Goal: Task Accomplishment & Management: Use online tool/utility

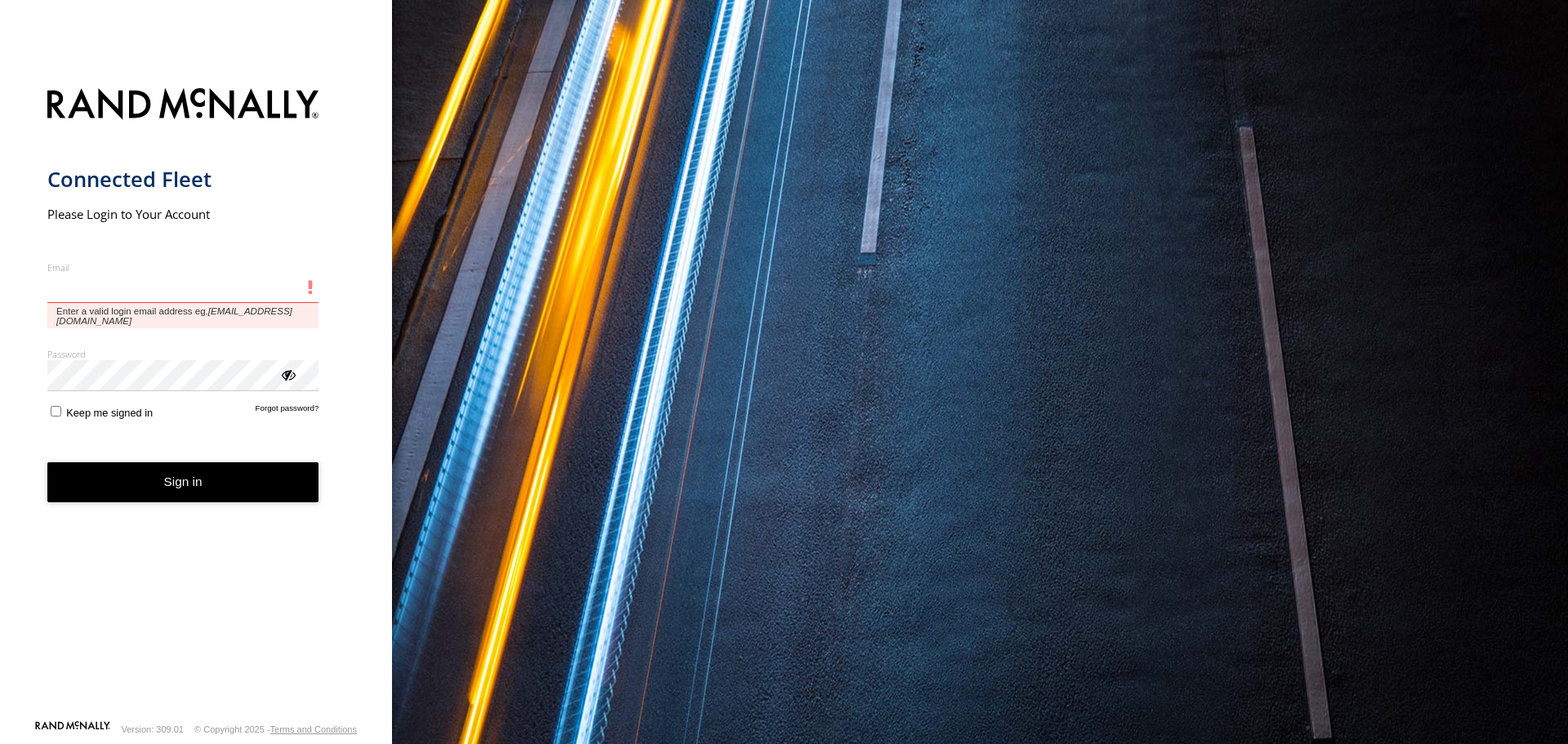
type input "**********"
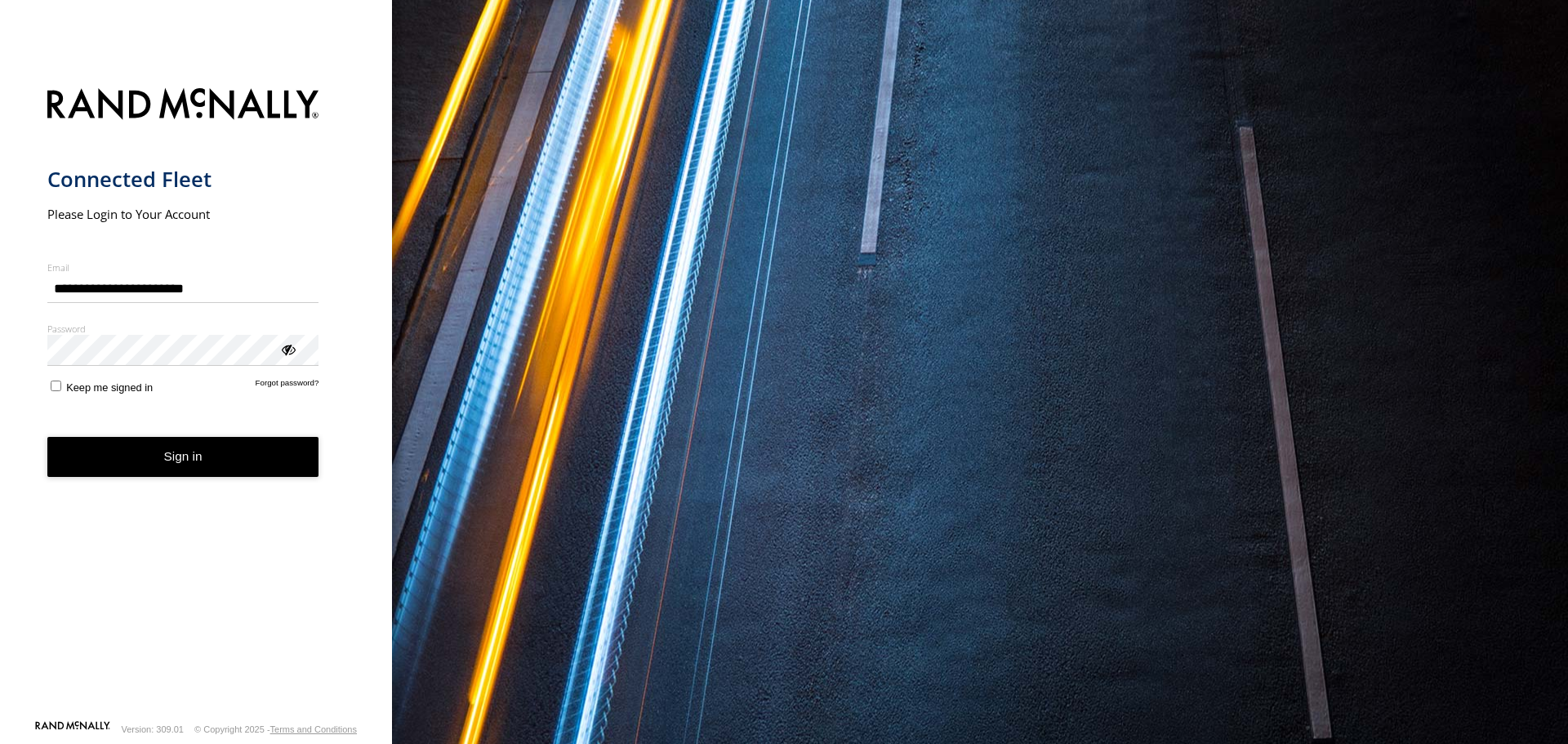
click at [118, 448] on button "Sign in" at bounding box center [183, 456] width 272 height 40
click at [190, 469] on button "Sign in" at bounding box center [183, 456] width 272 height 40
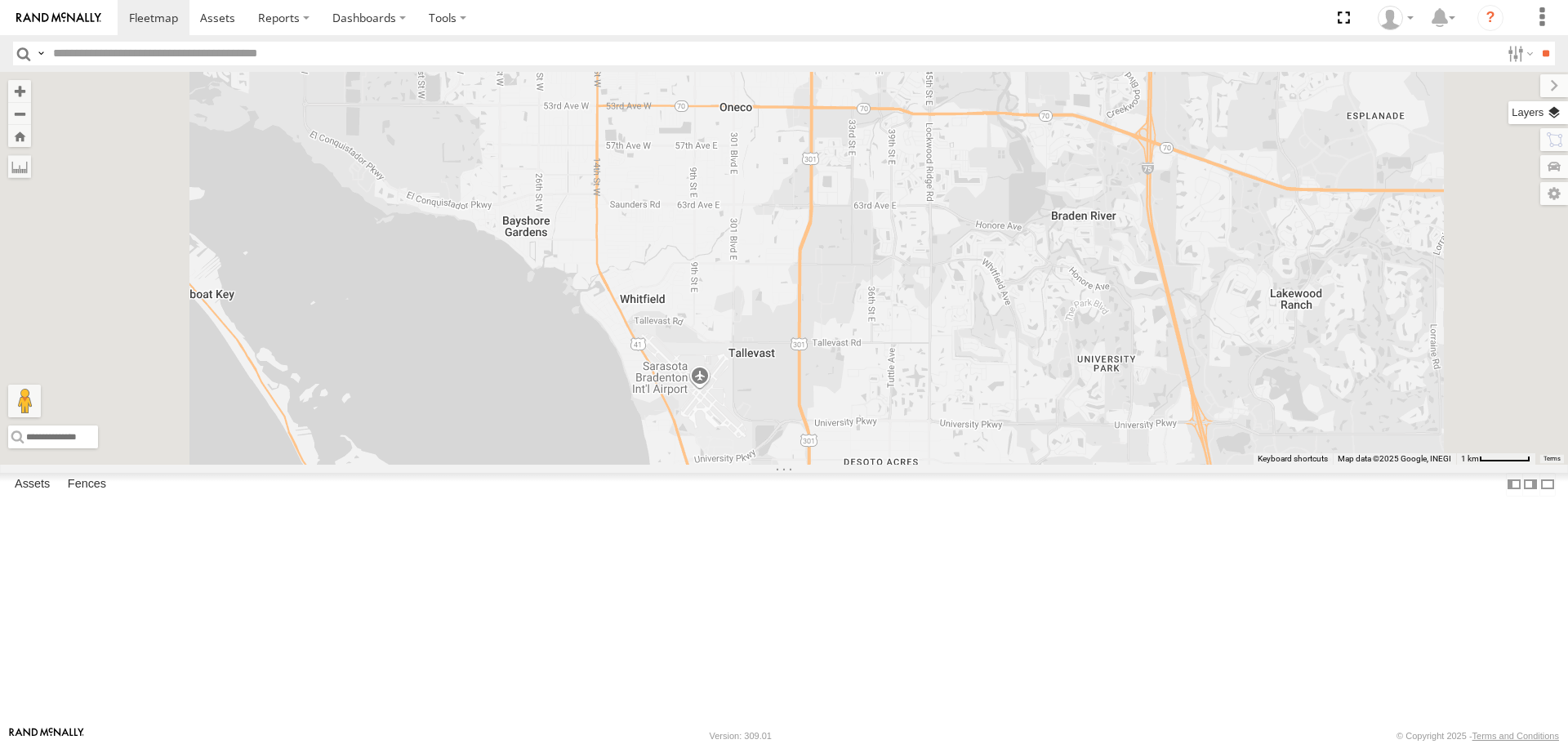
click at [1549, 113] on label at bounding box center [1538, 113] width 59 height 23
click at [0, 0] on span "Basemaps" at bounding box center [0, 0] width 0 height 0
click at [0, 0] on div "Roadmap" at bounding box center [0, 0] width 0 height 0
click at [0, 0] on span "Roadmap" at bounding box center [0, 0] width 0 height 0
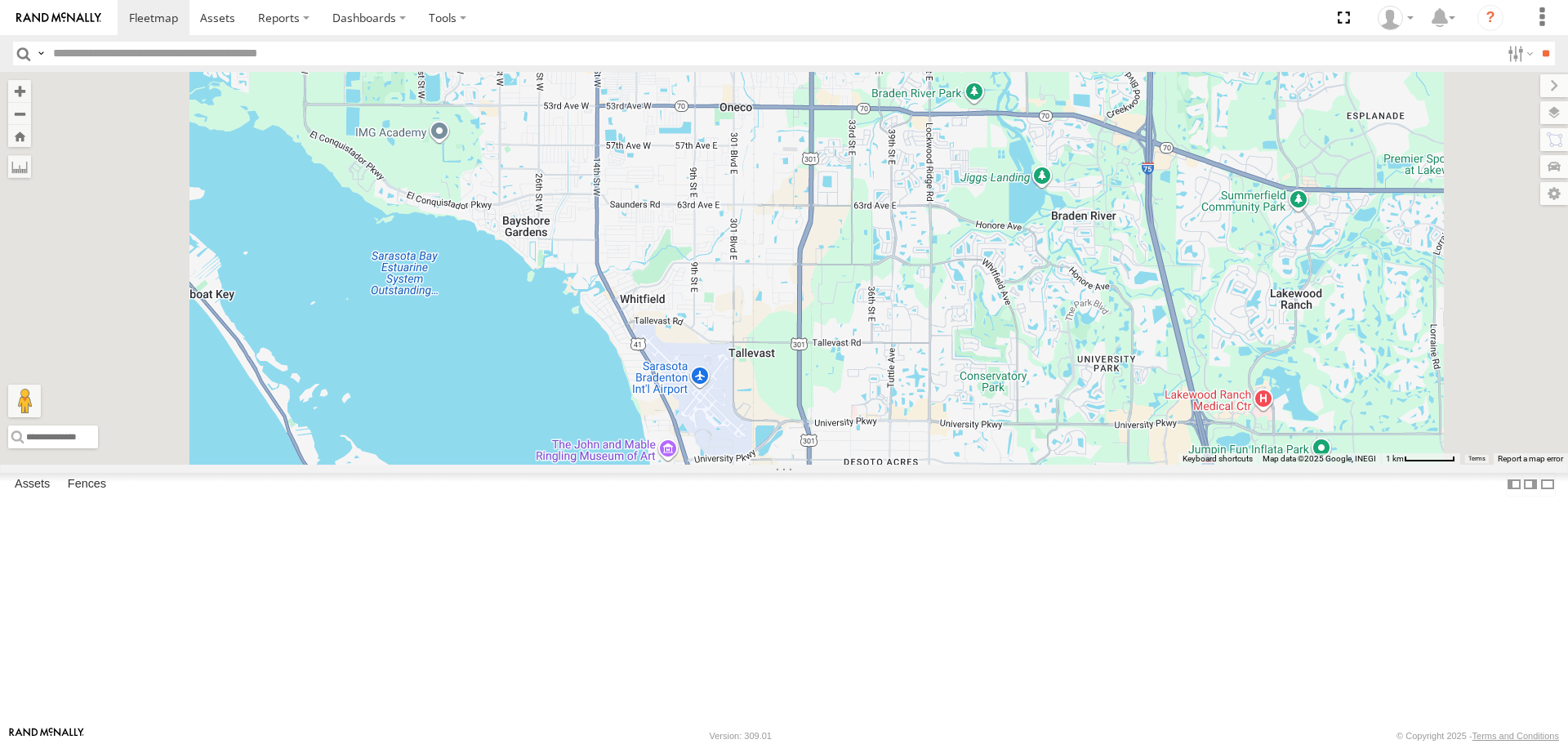
click at [0, 0] on span "Overlays" at bounding box center [0, 0] width 0 height 0
click at [0, 0] on span "Traffic" at bounding box center [0, 0] width 0 height 0
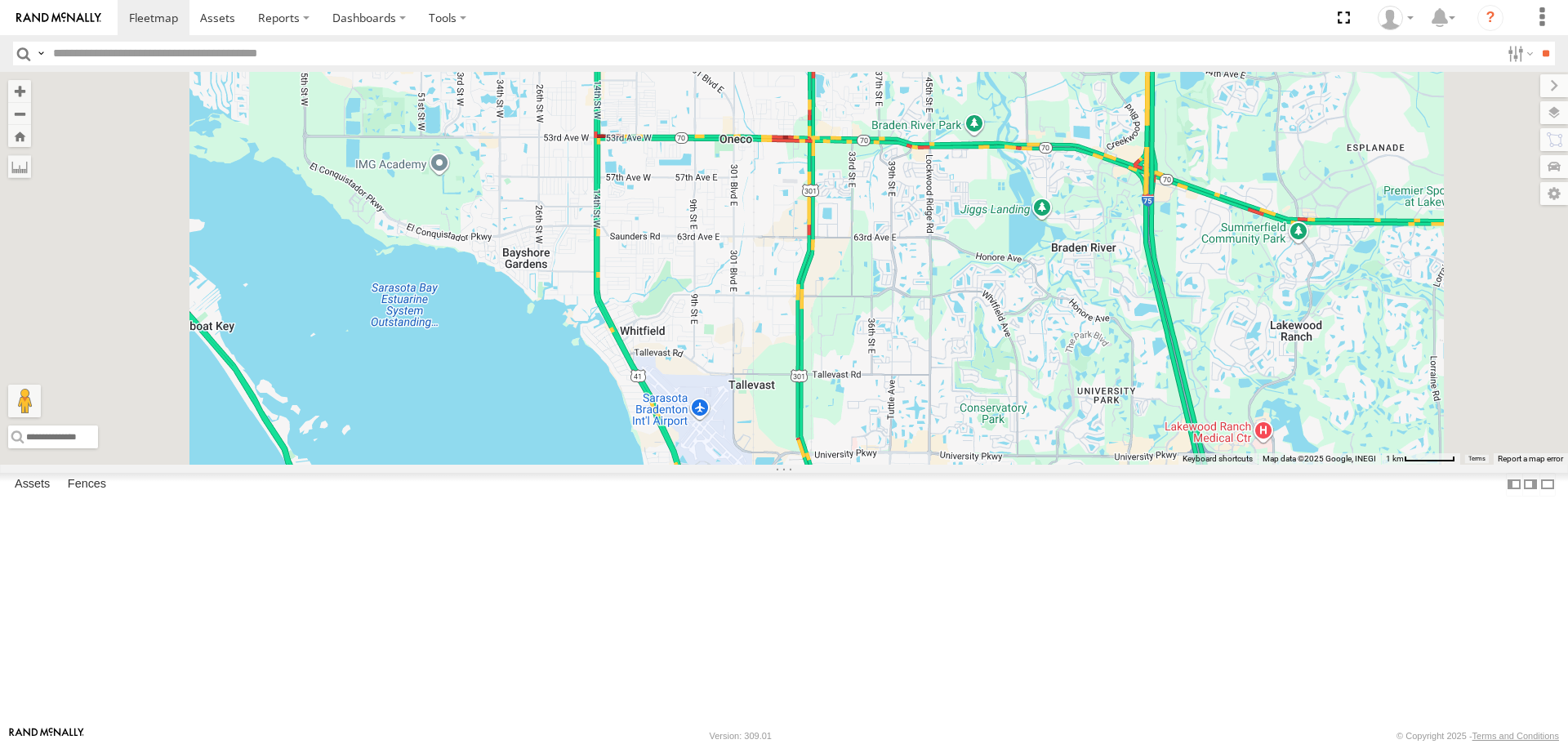
drag, startPoint x: 820, startPoint y: 365, endPoint x: 809, endPoint y: 403, distance: 39.6
click at [809, 403] on div "4 Robert" at bounding box center [784, 267] width 1568 height 392
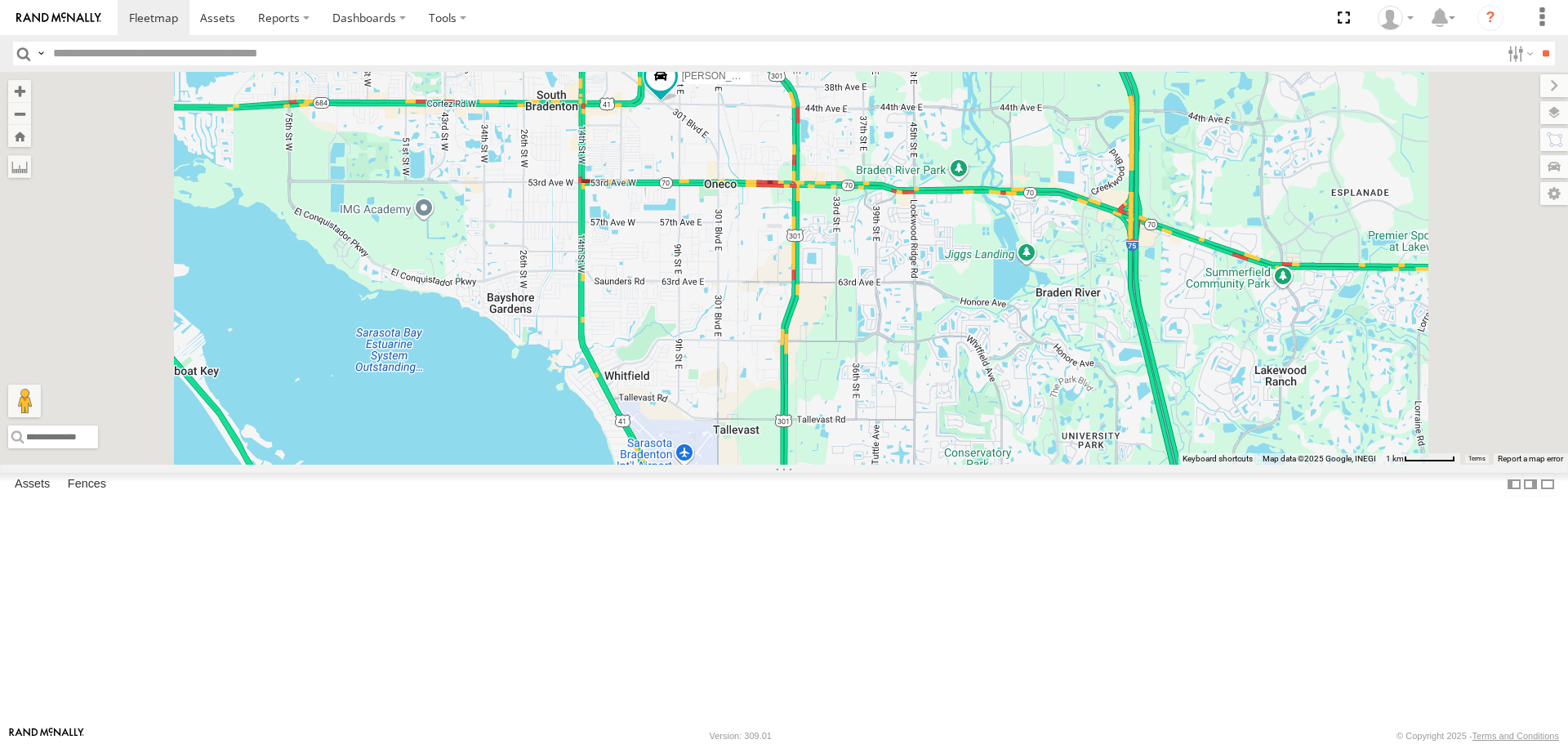
click at [0, 0] on link at bounding box center [0, 0] width 0 height 0
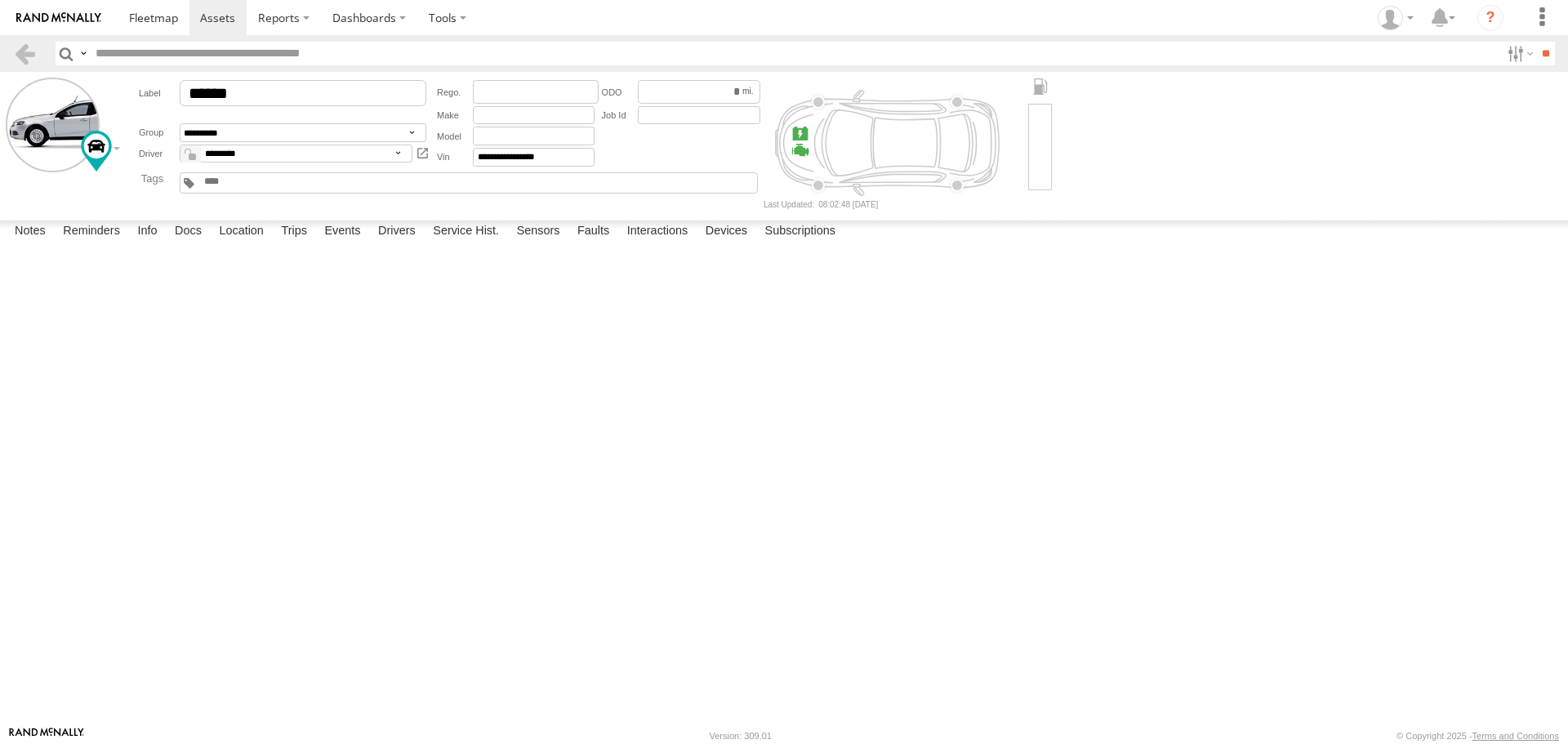
click at [0, 0] on label at bounding box center [0, 0] width 0 height 0
click at [0, 0] on button "Proceed" at bounding box center [0, 0] width 0 height 0
click at [141, 28] on link at bounding box center [153, 17] width 72 height 35
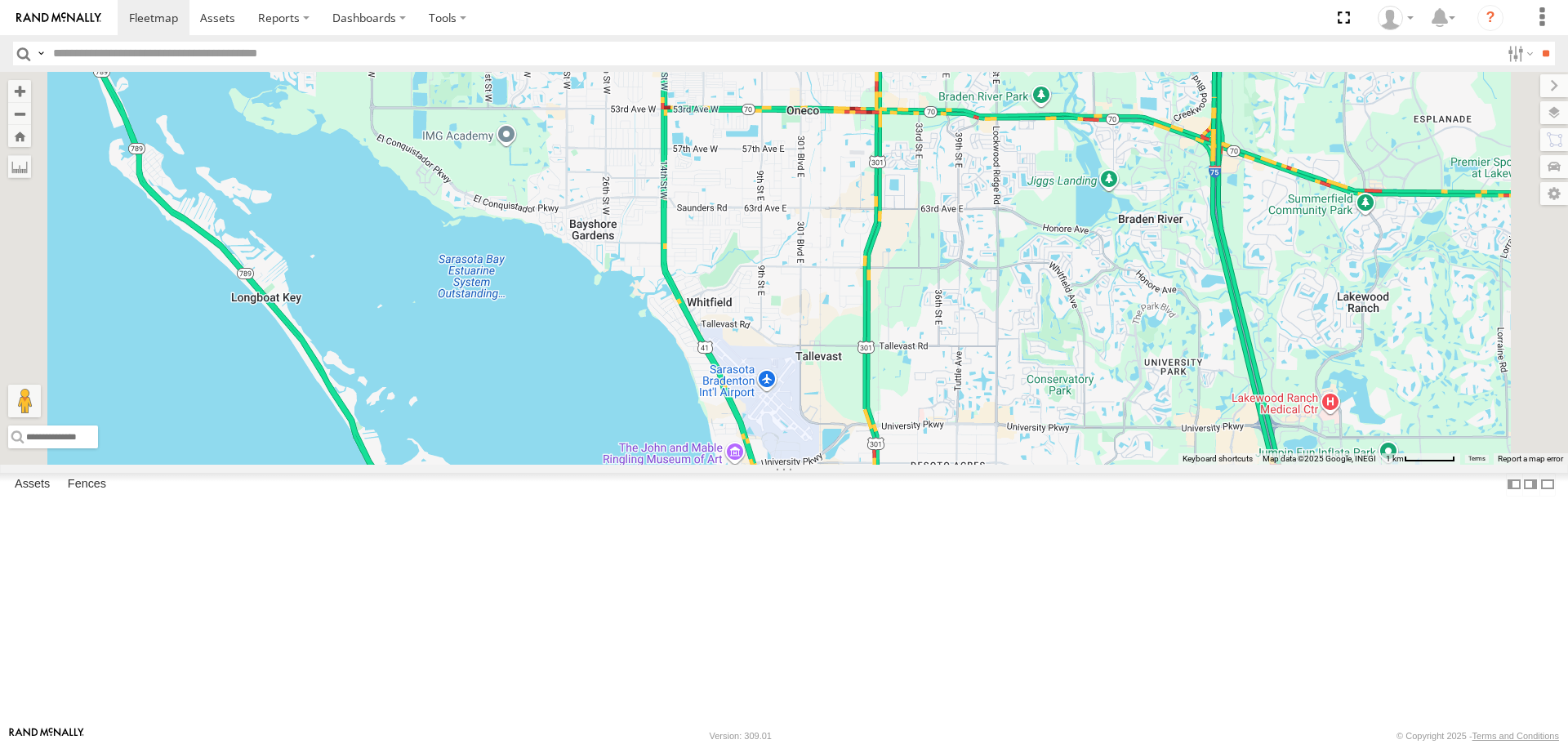
click at [0, 0] on link at bounding box center [0, 0] width 0 height 0
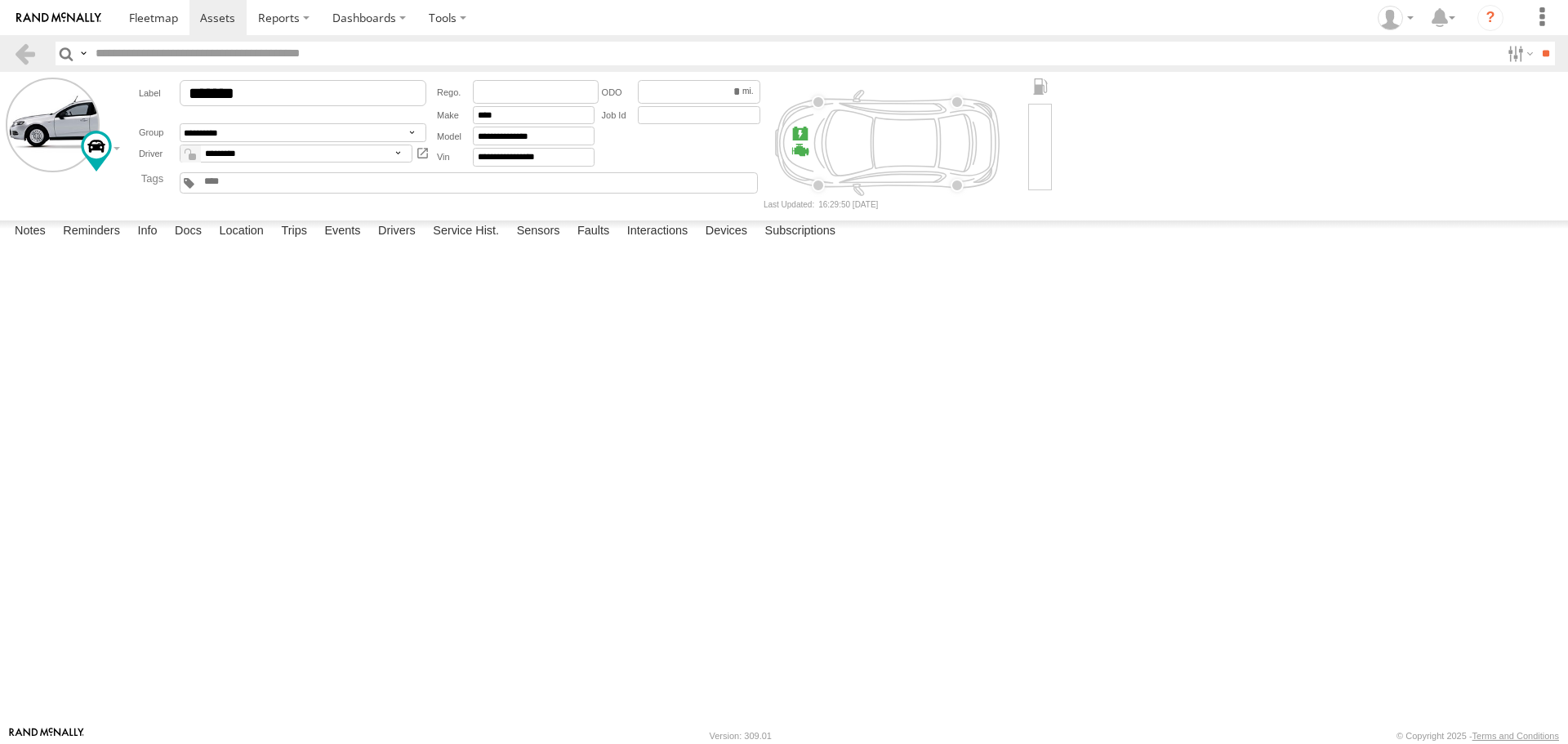
click at [0, 0] on label at bounding box center [0, 0] width 0 height 0
click at [0, 0] on button "Proceed" at bounding box center [0, 0] width 0 height 0
click at [169, 19] on span at bounding box center [153, 18] width 49 height 15
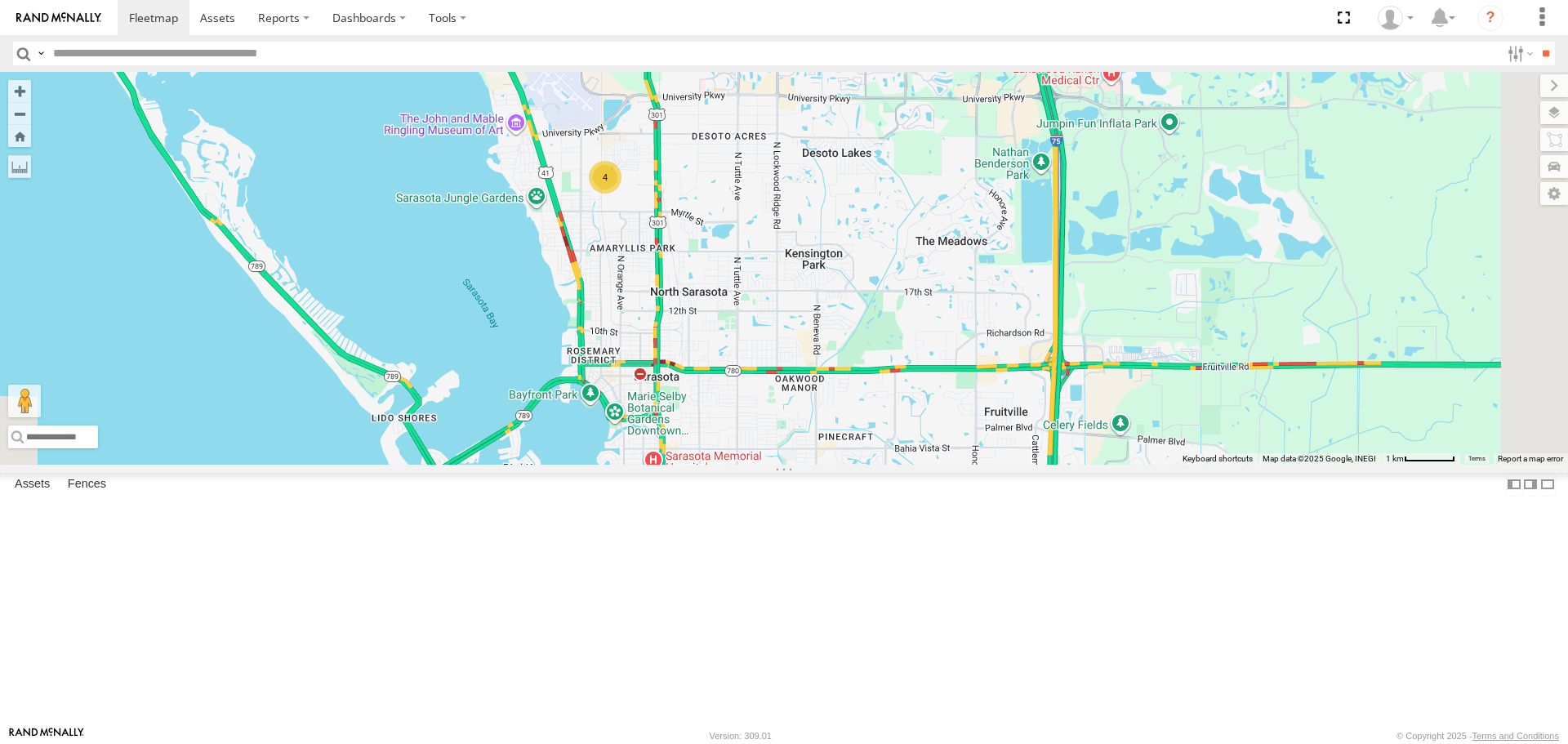
drag, startPoint x: 967, startPoint y: 504, endPoint x: 742, endPoint y: 164, distance: 407.7
click at [742, 164] on div "Robert 4" at bounding box center [784, 267] width 1568 height 392
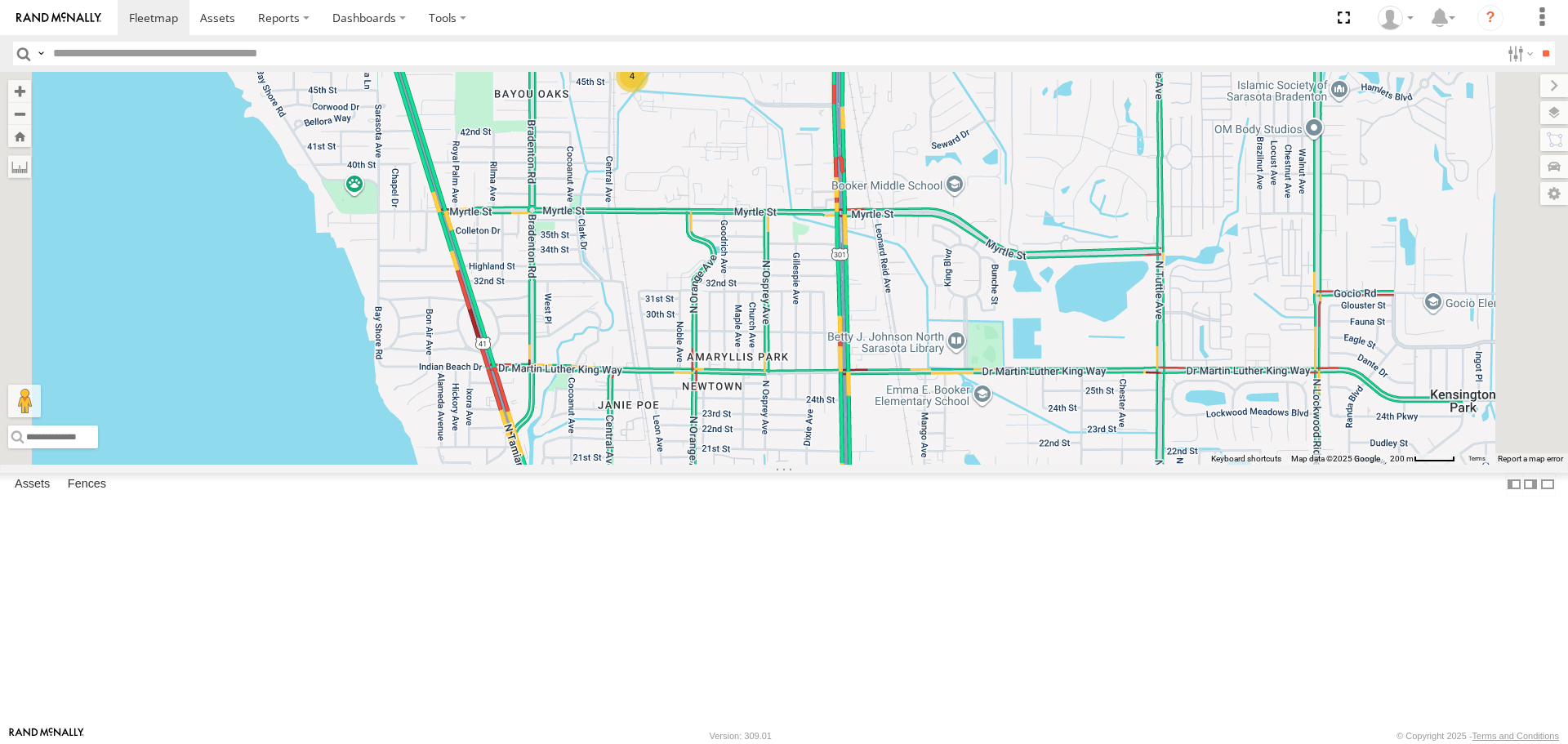
click at [649, 92] on div "4" at bounding box center [632, 75] width 33 height 33
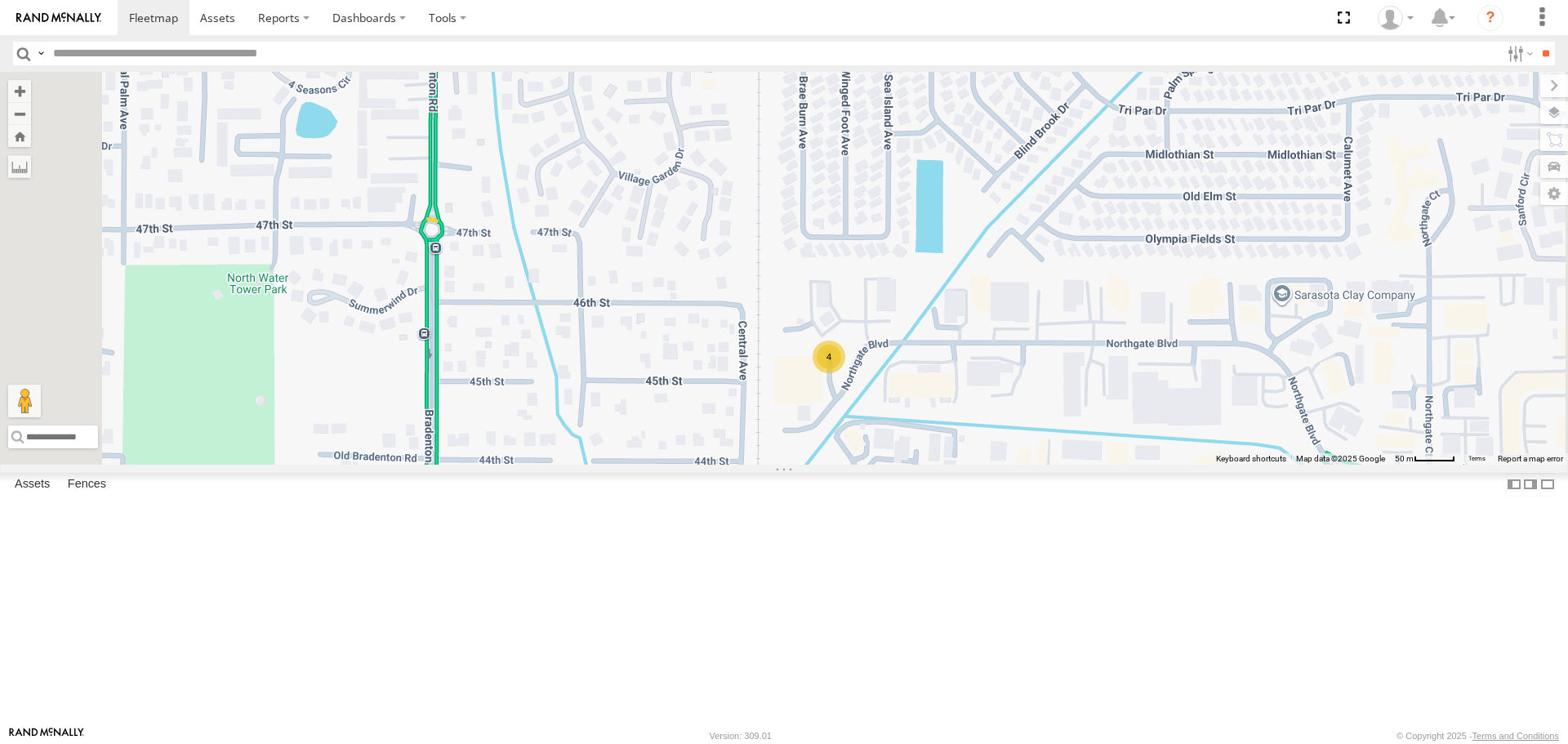
click at [846, 373] on div "4" at bounding box center [829, 356] width 33 height 33
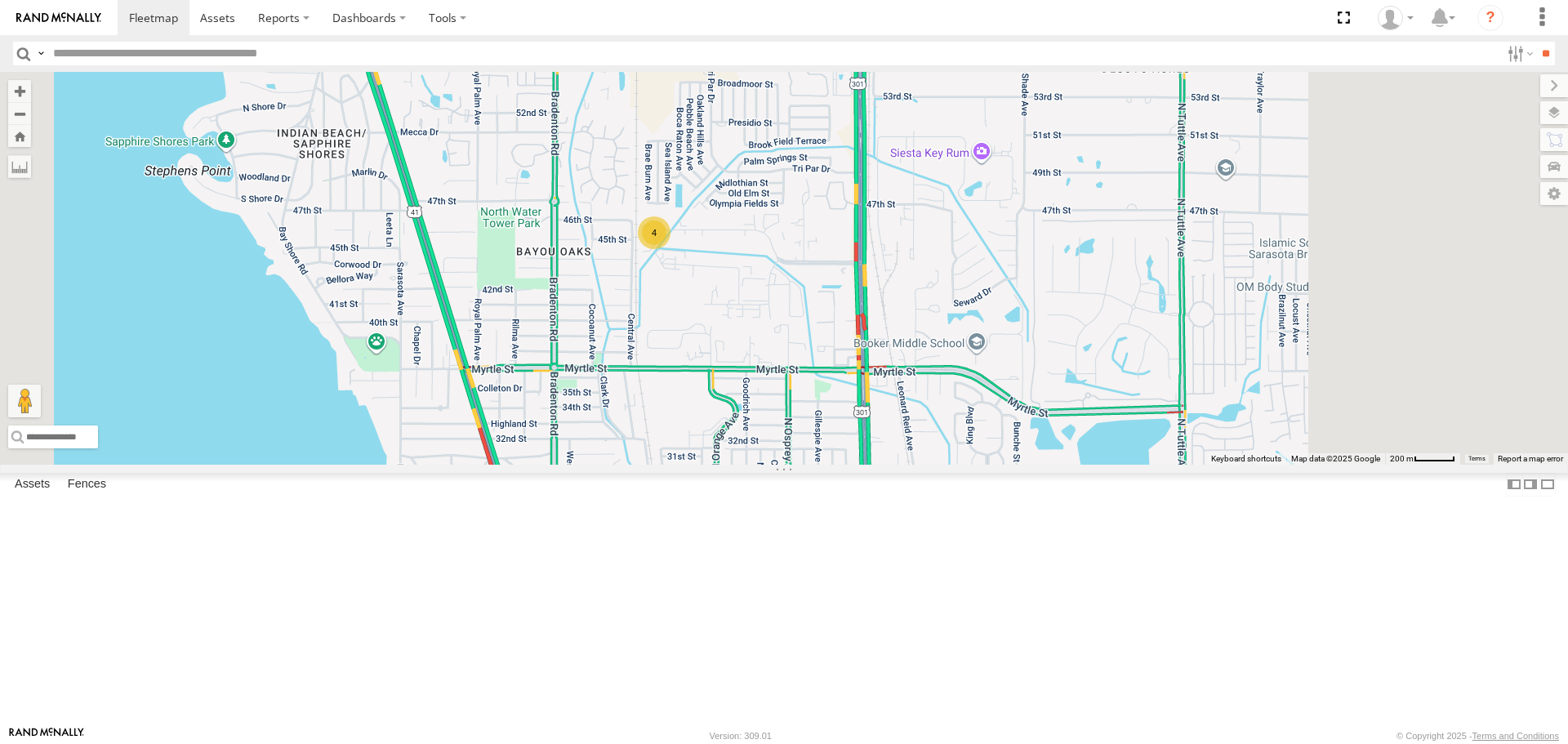
drag, startPoint x: 959, startPoint y: 575, endPoint x: 819, endPoint y: 399, distance: 224.9
click at [821, 400] on div "Robert 4" at bounding box center [784, 267] width 1568 height 392
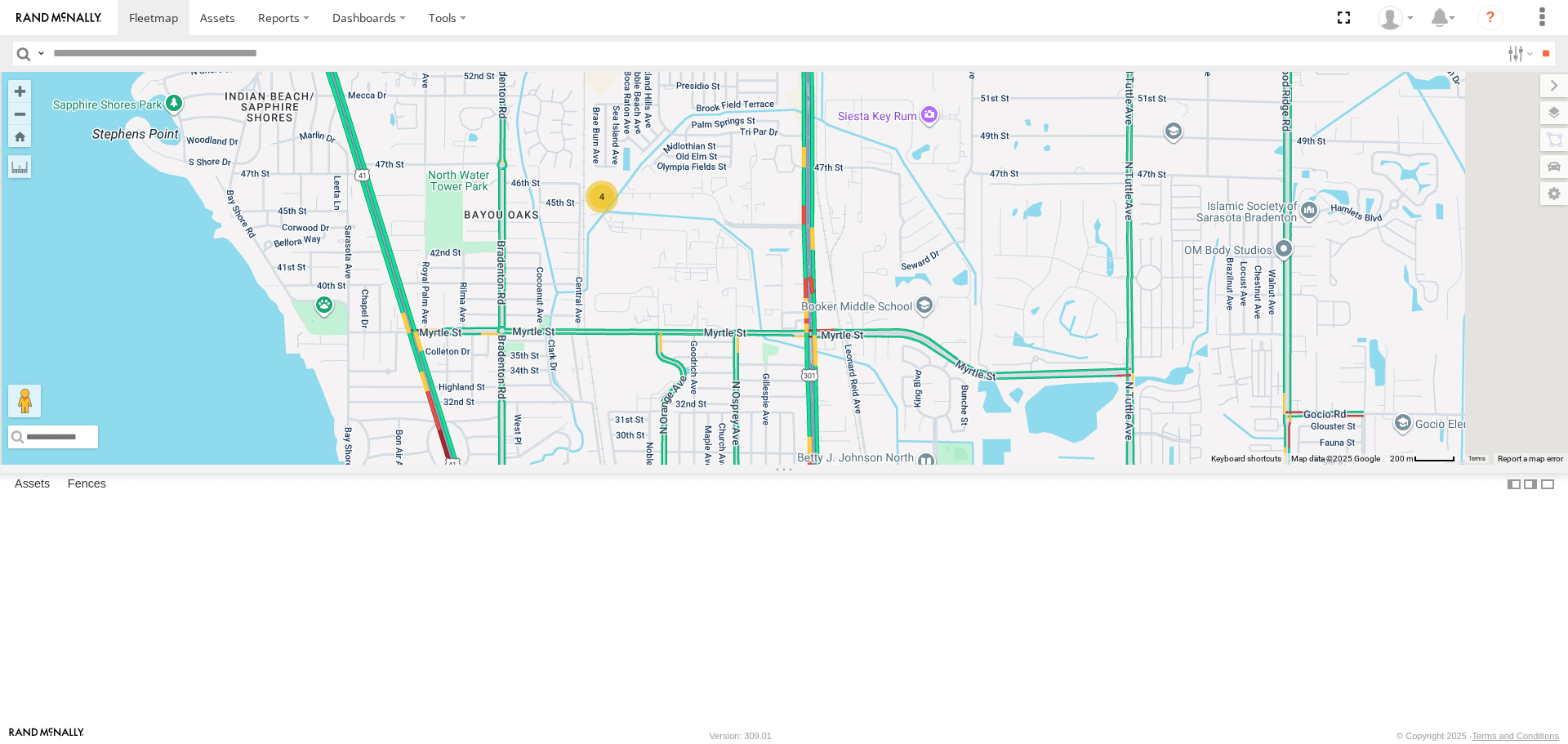
drag, startPoint x: 865, startPoint y: 530, endPoint x: 908, endPoint y: 609, distance: 89.9
click at [908, 464] on div "Robert 4" at bounding box center [784, 267] width 1568 height 392
drag, startPoint x: 761, startPoint y: 407, endPoint x: 835, endPoint y: 419, distance: 75.0
click at [832, 421] on div "Robert 4" at bounding box center [784, 267] width 1568 height 392
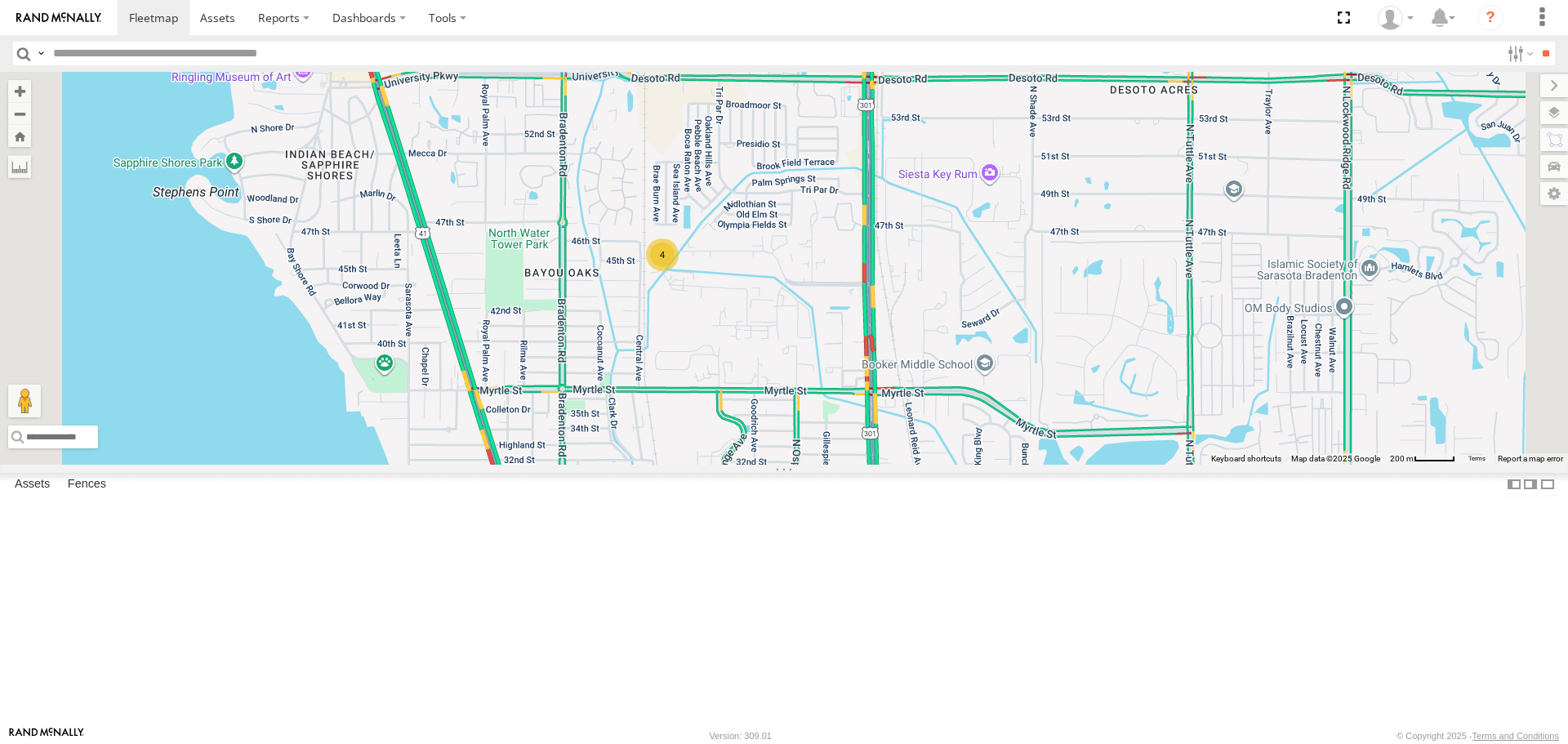
drag, startPoint x: 868, startPoint y: 404, endPoint x: 789, endPoint y: 450, distance: 91.4
click at [789, 450] on div "Robert 4" at bounding box center [784, 267] width 1568 height 392
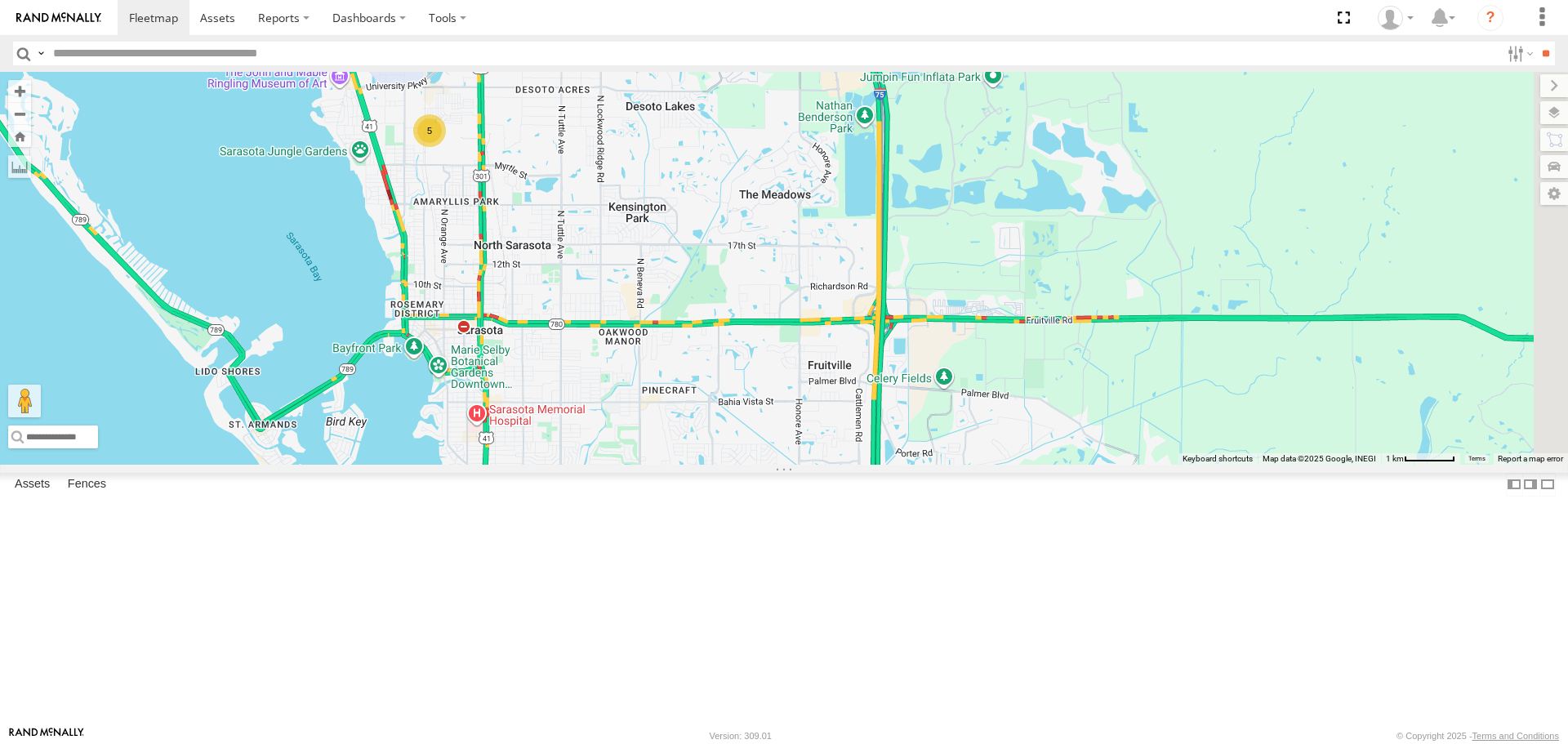
drag, startPoint x: 1033, startPoint y: 457, endPoint x: 776, endPoint y: 303, distance: 299.6
click at [776, 303] on div "5" at bounding box center [784, 267] width 1568 height 392
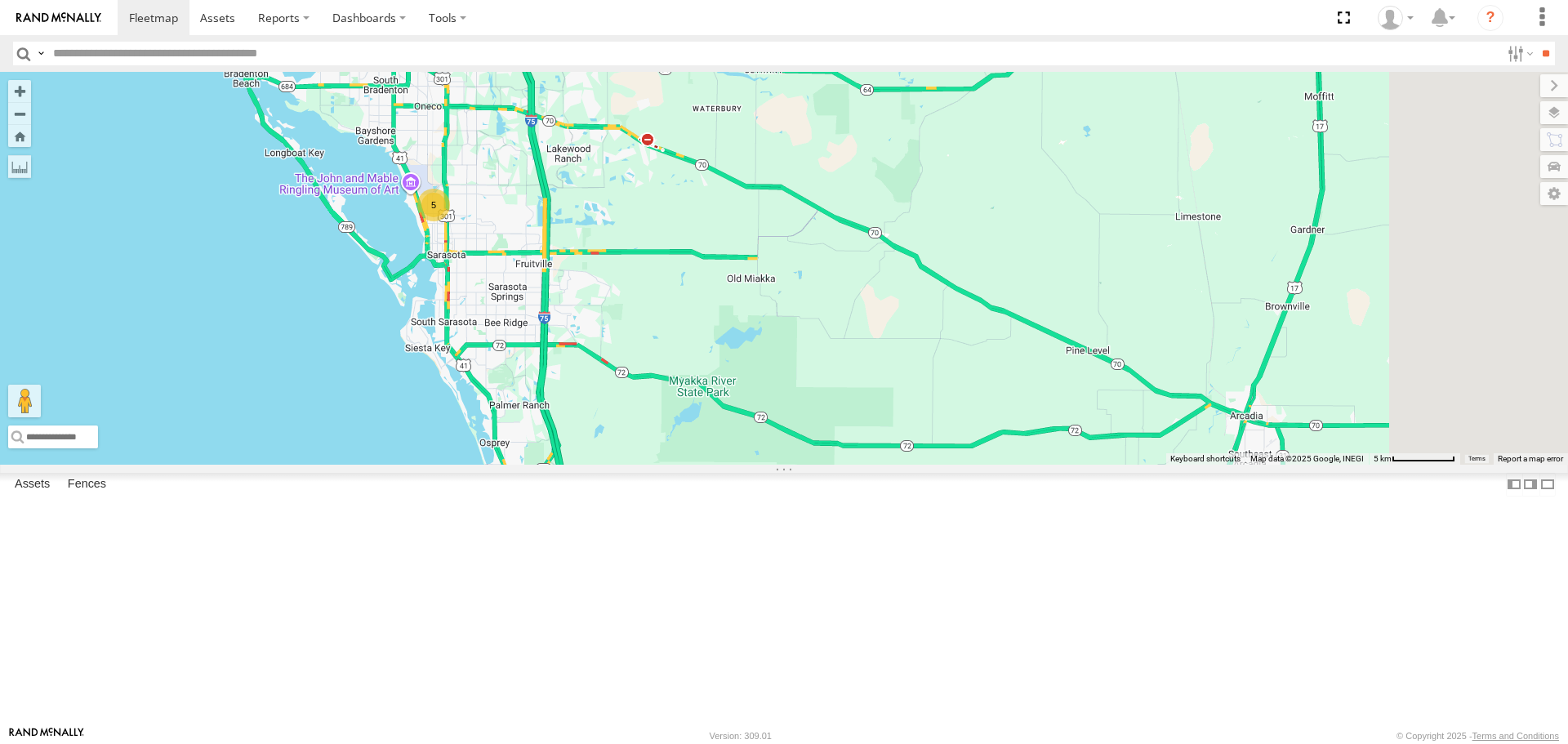
drag, startPoint x: 749, startPoint y: 394, endPoint x: 603, endPoint y: 291, distance: 178.7
click at [603, 291] on div "5" at bounding box center [784, 267] width 1568 height 392
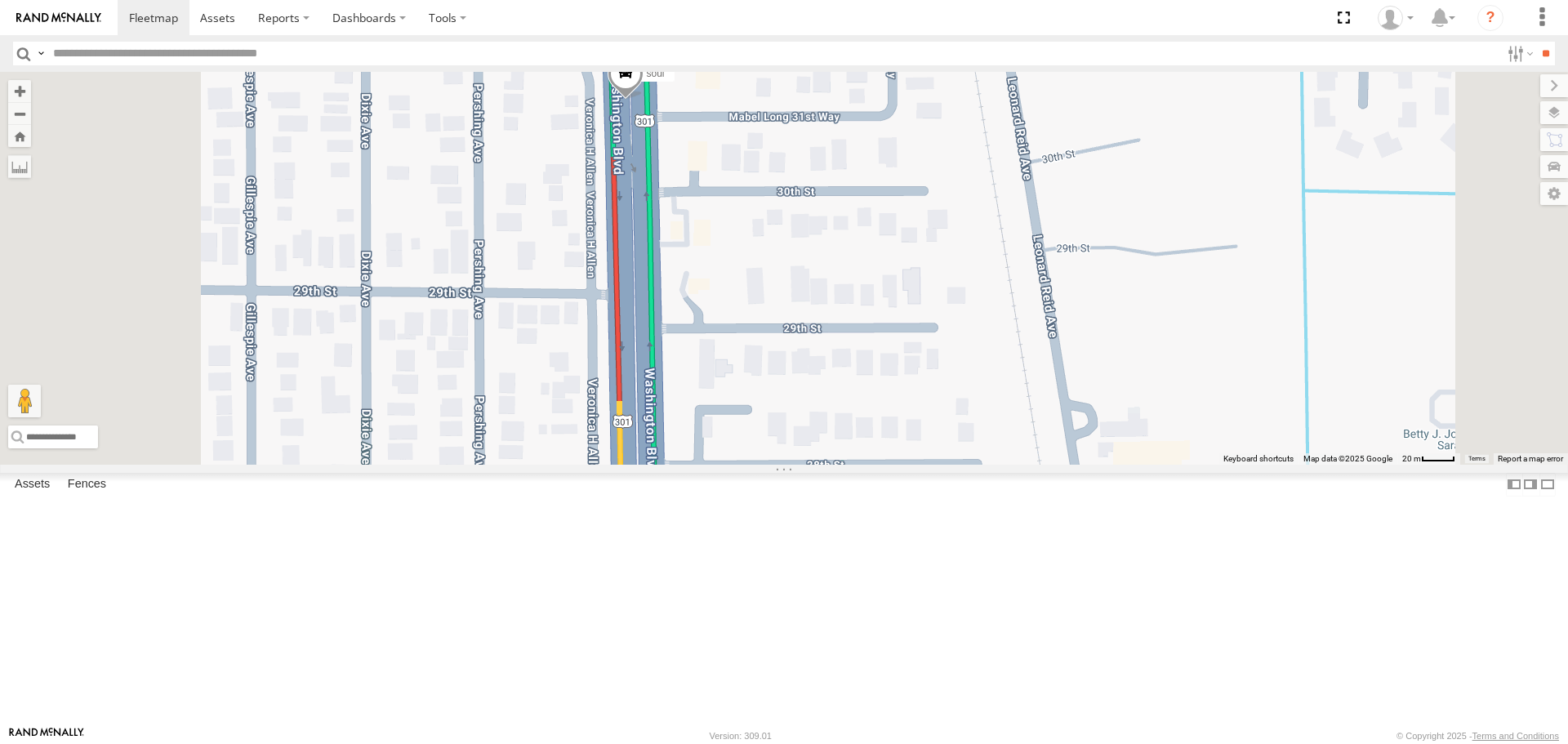
click at [643, 101] on span at bounding box center [626, 79] width 36 height 44
click at [632, 198] on div "soul soul All Assets N Washington Blvd Newtown Heights 27.36262 , -82.53063 Sou…" at bounding box center [784, 267] width 1568 height 392
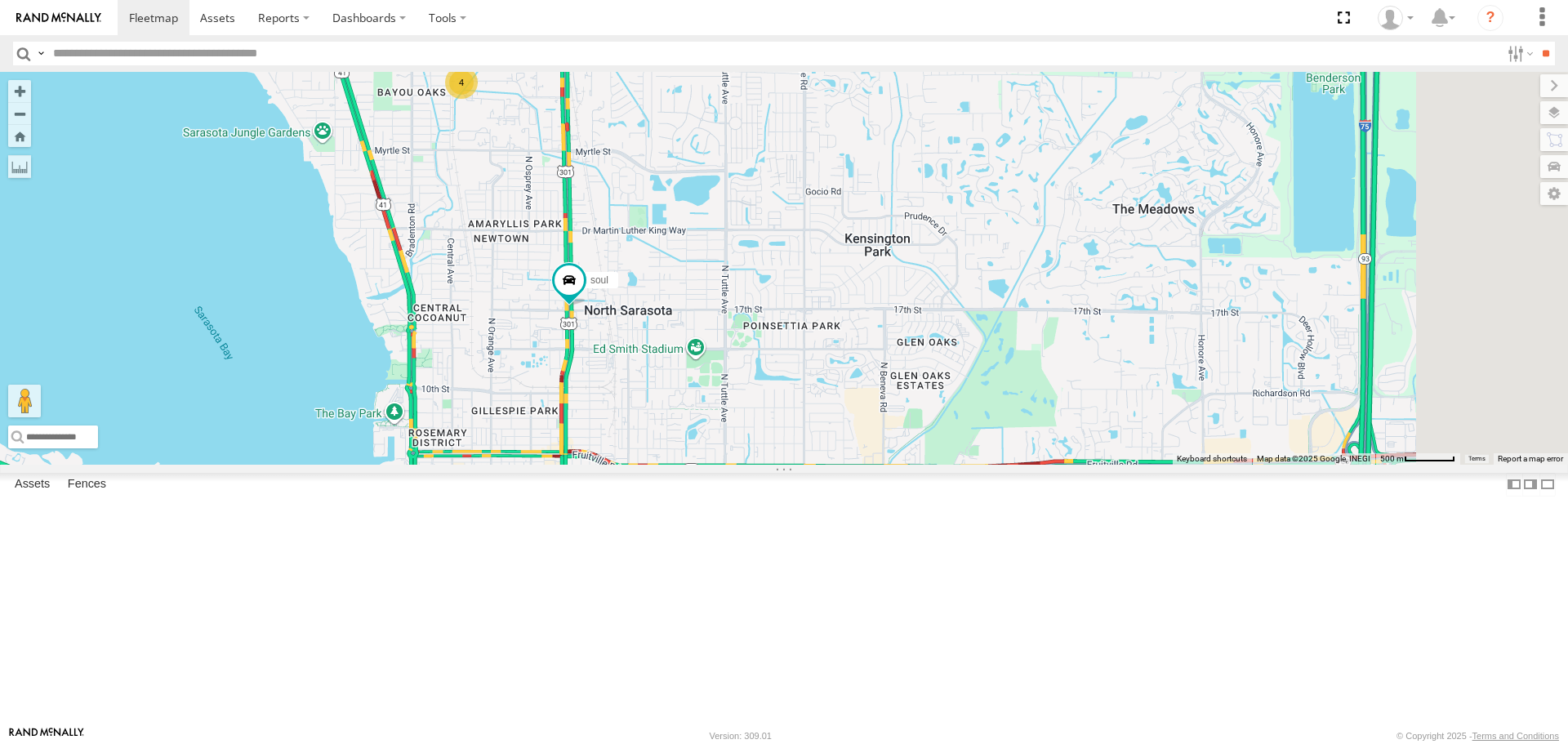
drag, startPoint x: 799, startPoint y: 422, endPoint x: 753, endPoint y: 475, distance: 70.2
click at [753, 464] on div "soul 4" at bounding box center [784, 267] width 1568 height 392
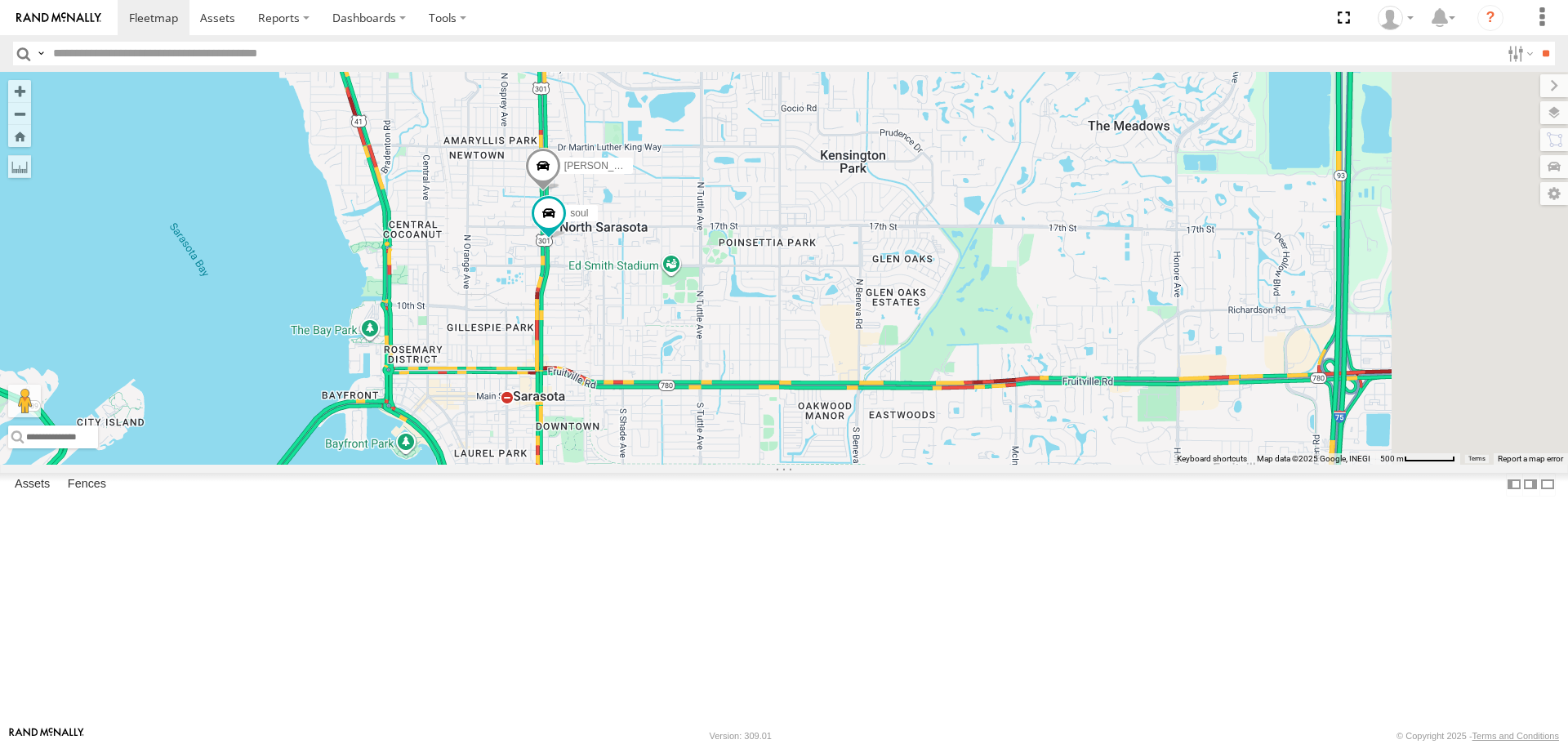
drag, startPoint x: 833, startPoint y: 531, endPoint x: 810, endPoint y: 444, distance: 90.0
click at [810, 444] on div "soul Robert 3" at bounding box center [784, 267] width 1568 height 392
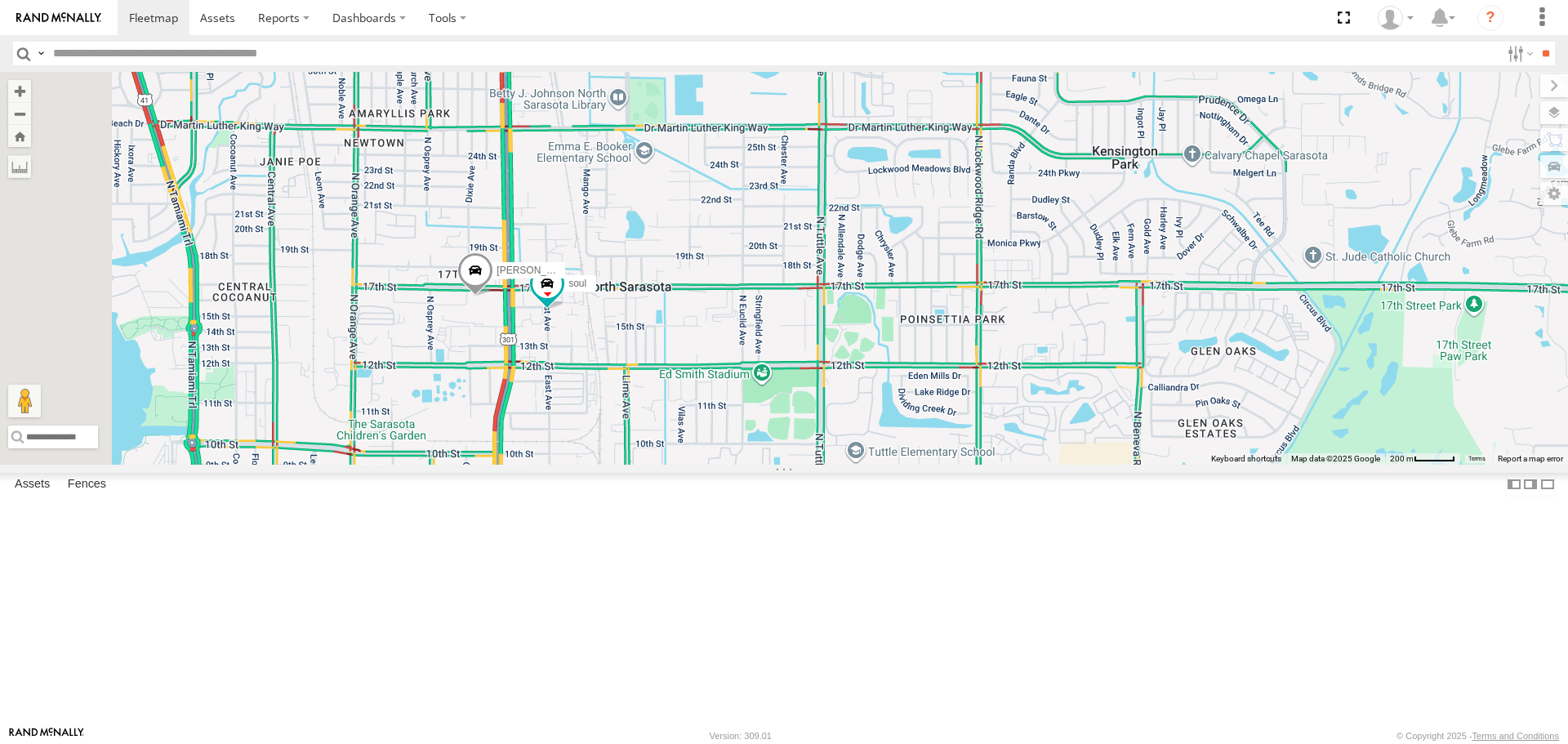
drag, startPoint x: 613, startPoint y: 569, endPoint x: 714, endPoint y: 461, distance: 147.9
click at [714, 461] on div "soul Robert 3" at bounding box center [784, 267] width 1568 height 392
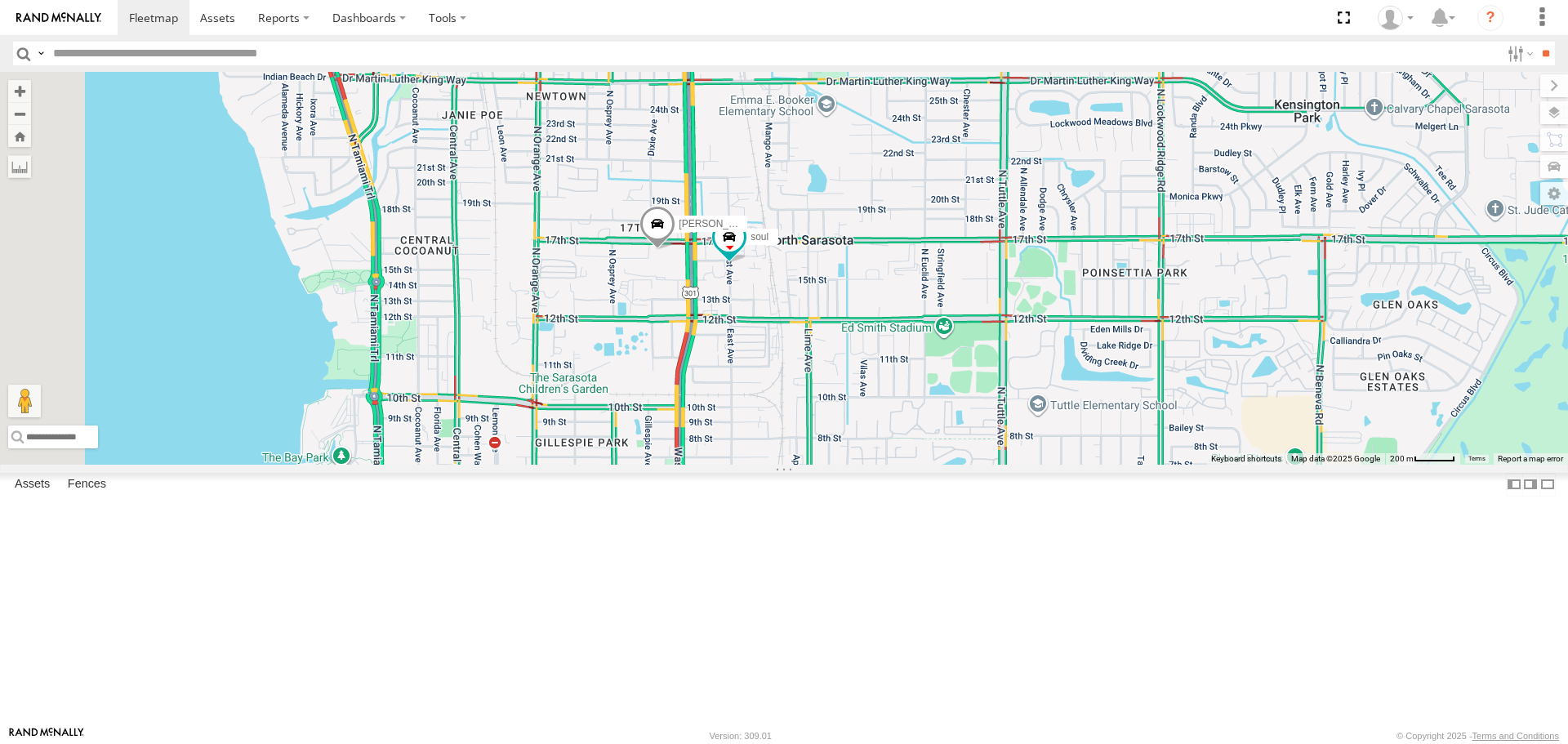
drag, startPoint x: 489, startPoint y: 572, endPoint x: 660, endPoint y: 543, distance: 173.4
click at [660, 464] on div "soul Robert 3" at bounding box center [784, 267] width 1568 height 392
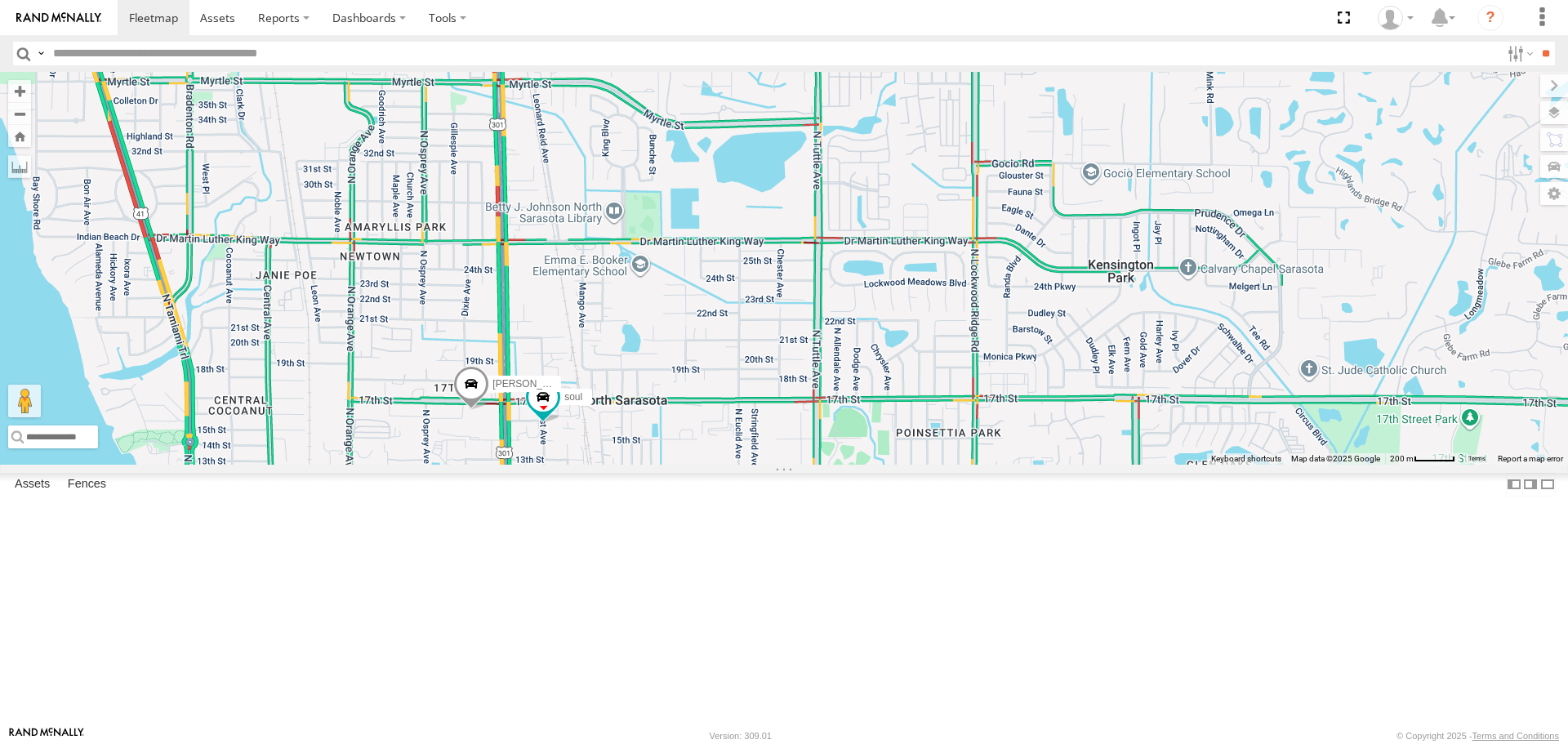
drag, startPoint x: 744, startPoint y: 394, endPoint x: 550, endPoint y: 559, distance: 254.7
click at [550, 464] on div "soul Robert 3" at bounding box center [784, 267] width 1568 height 392
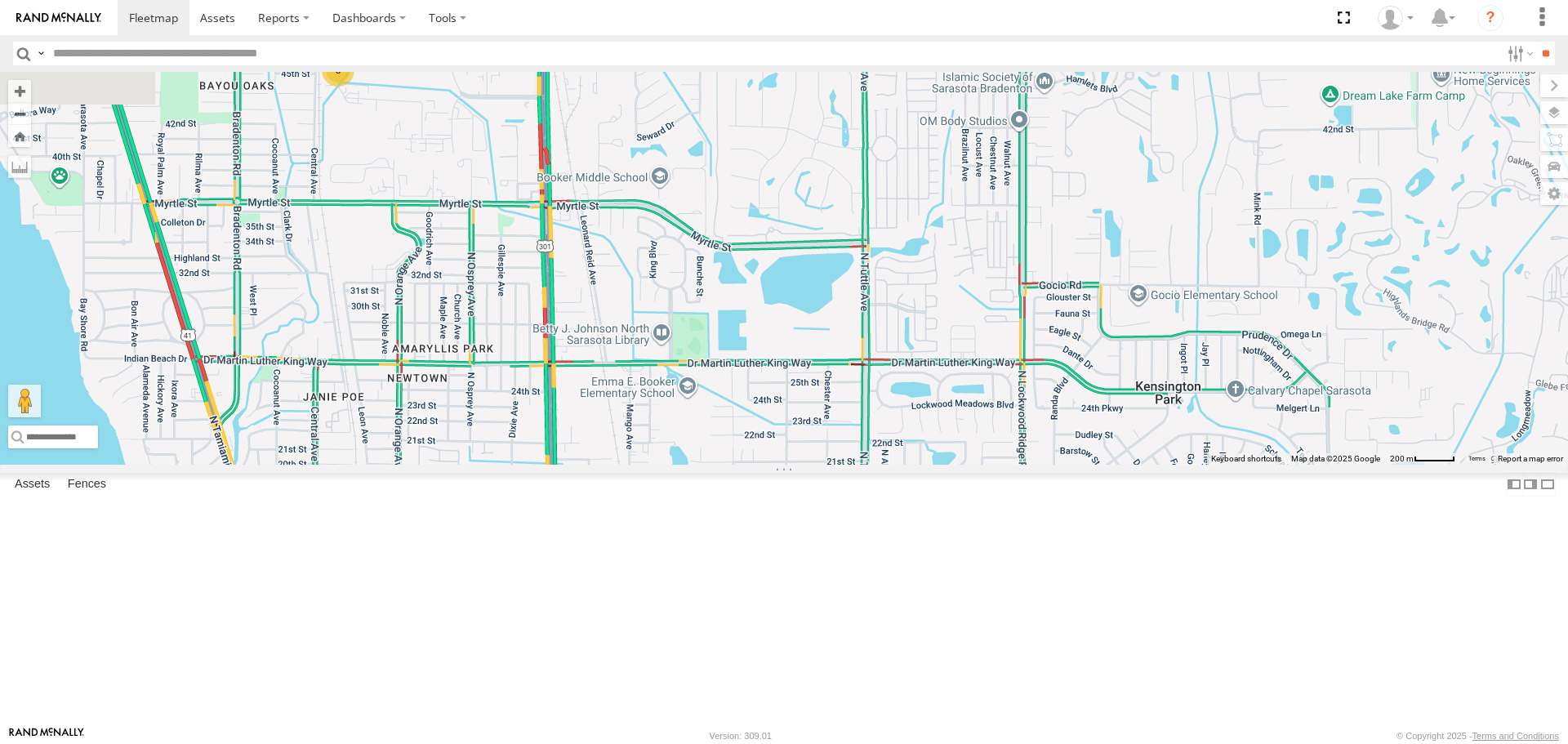
drag, startPoint x: 593, startPoint y: 449, endPoint x: 606, endPoint y: 479, distance: 32.7
click at [606, 464] on div "soul Robert 3" at bounding box center [784, 267] width 1568 height 392
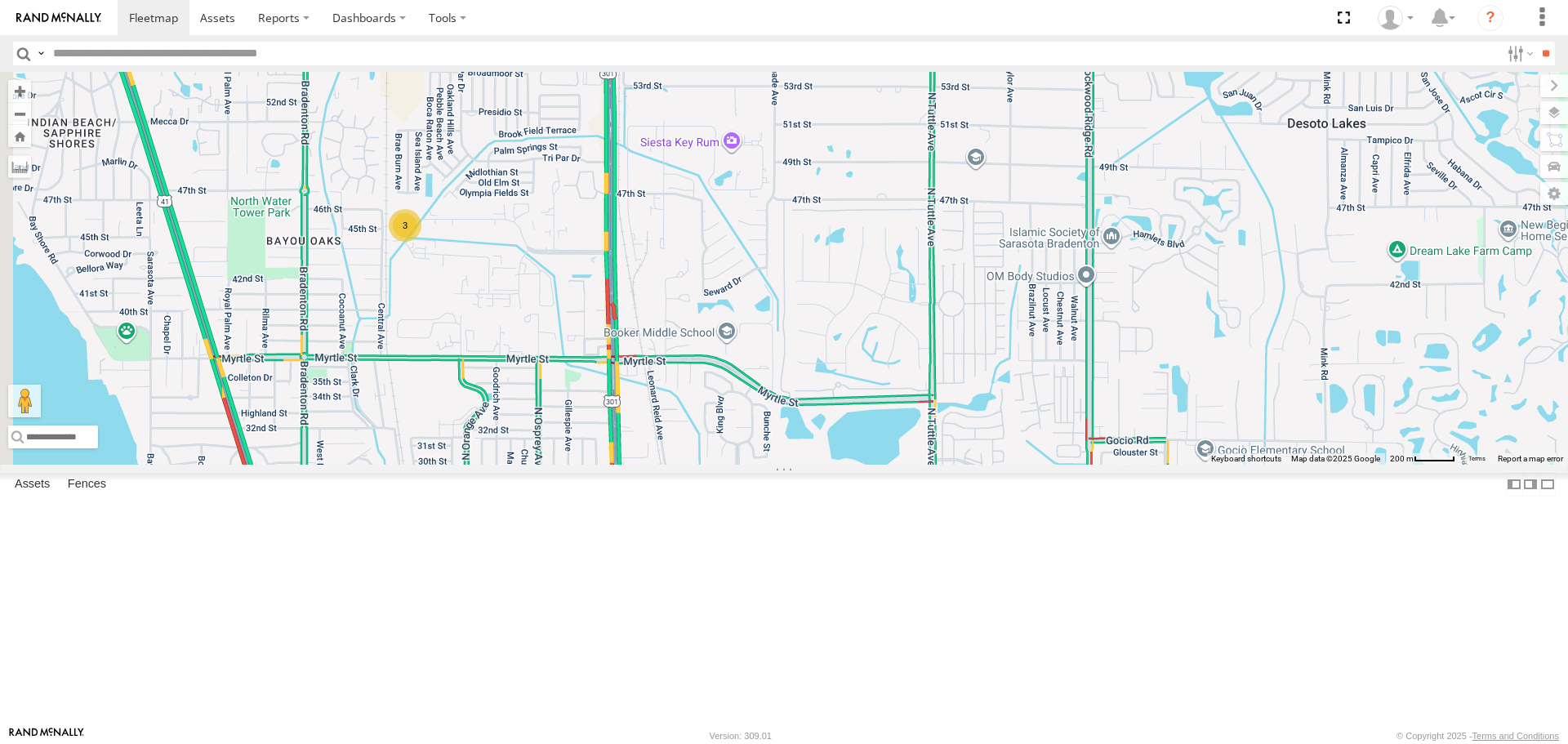
click at [0, 0] on link at bounding box center [0, 0] width 0 height 0
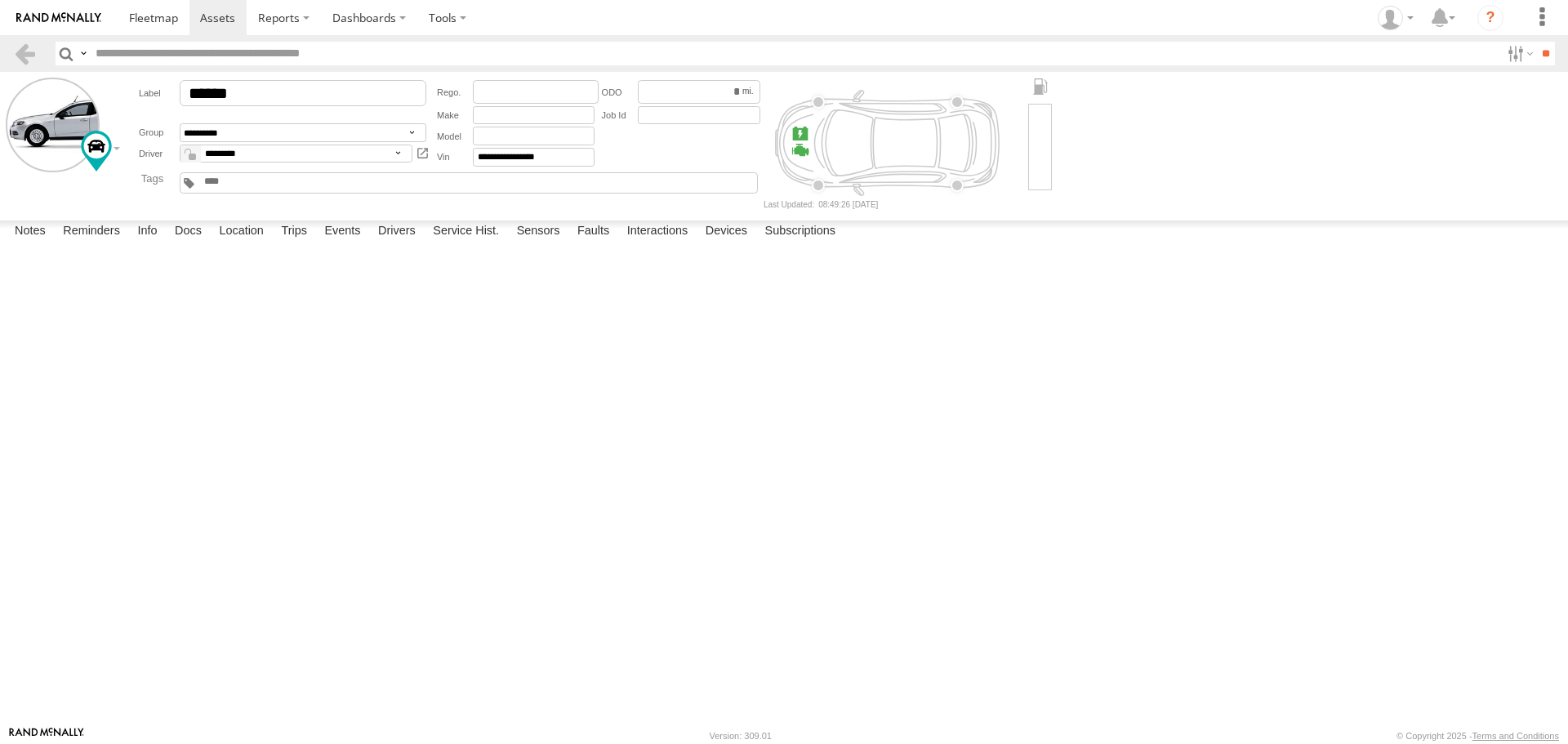
click at [0, 0] on label at bounding box center [0, 0] width 0 height 0
click at [0, 0] on button "Proceed" at bounding box center [0, 0] width 0 height 0
click at [127, 4] on link at bounding box center [153, 17] width 72 height 35
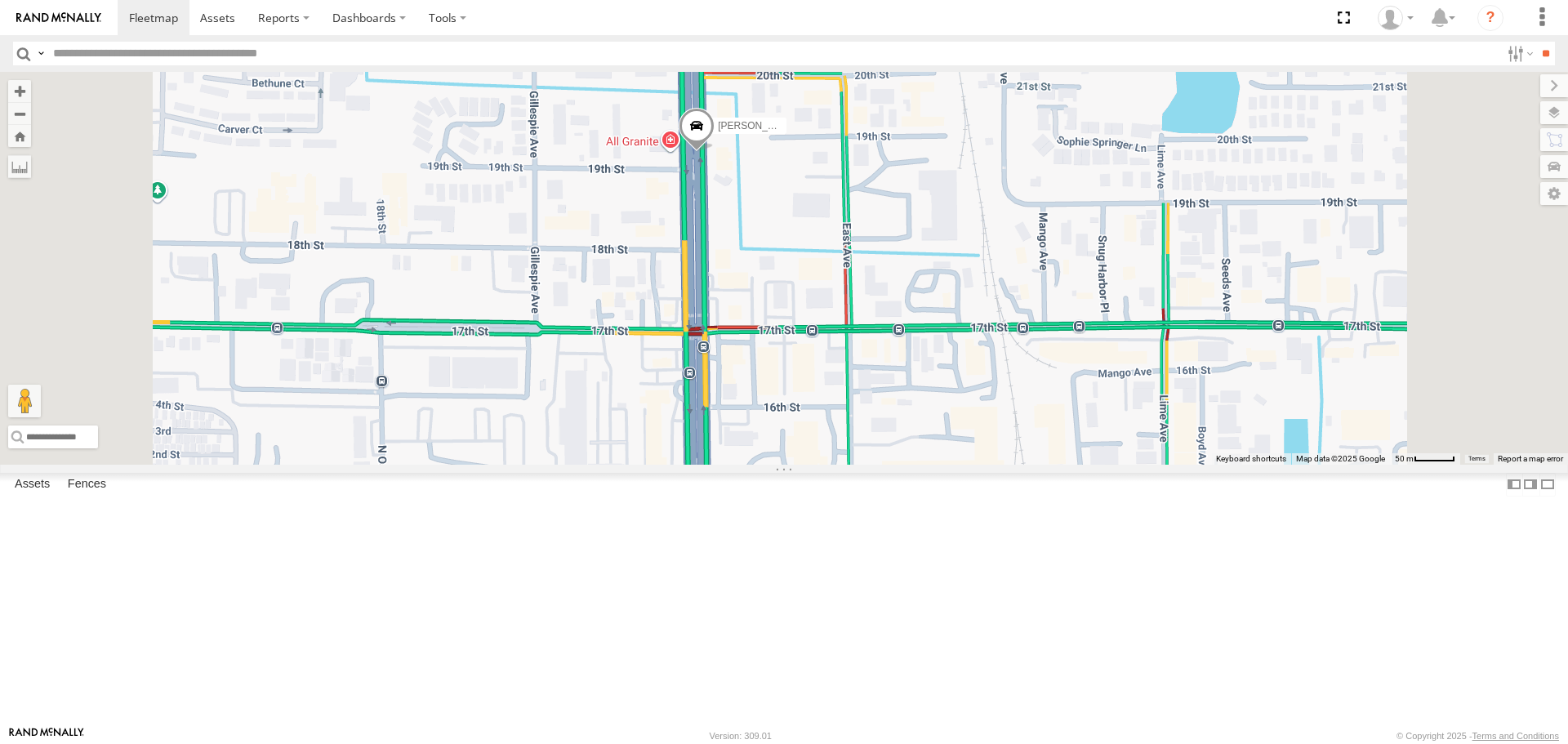
click at [715, 152] on span at bounding box center [697, 130] width 36 height 44
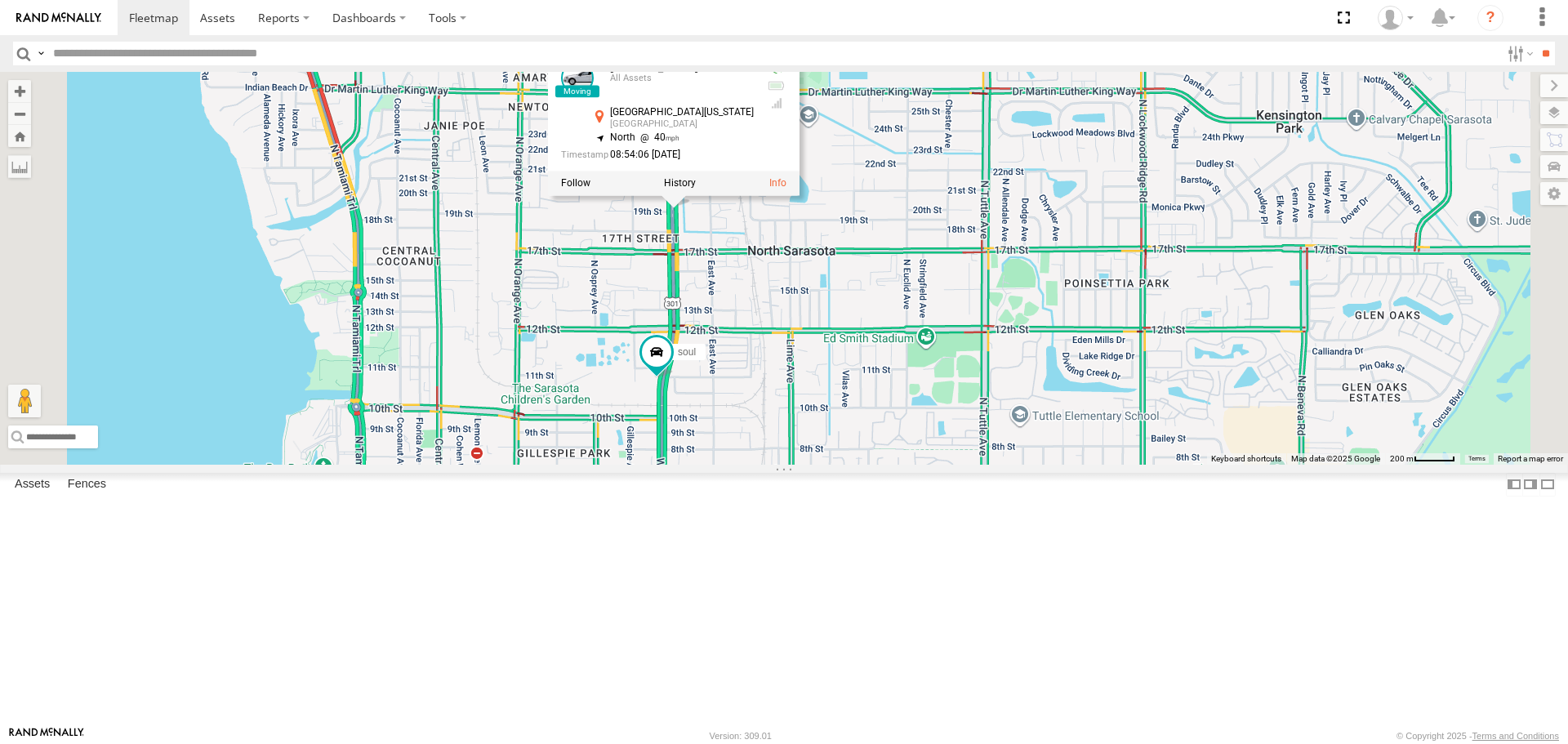
click at [936, 128] on div "soul [PERSON_NAME] [PERSON_NAME] All Assets [STREET_ADDRESS][US_STATE] 27.35431…" at bounding box center [784, 267] width 1568 height 392
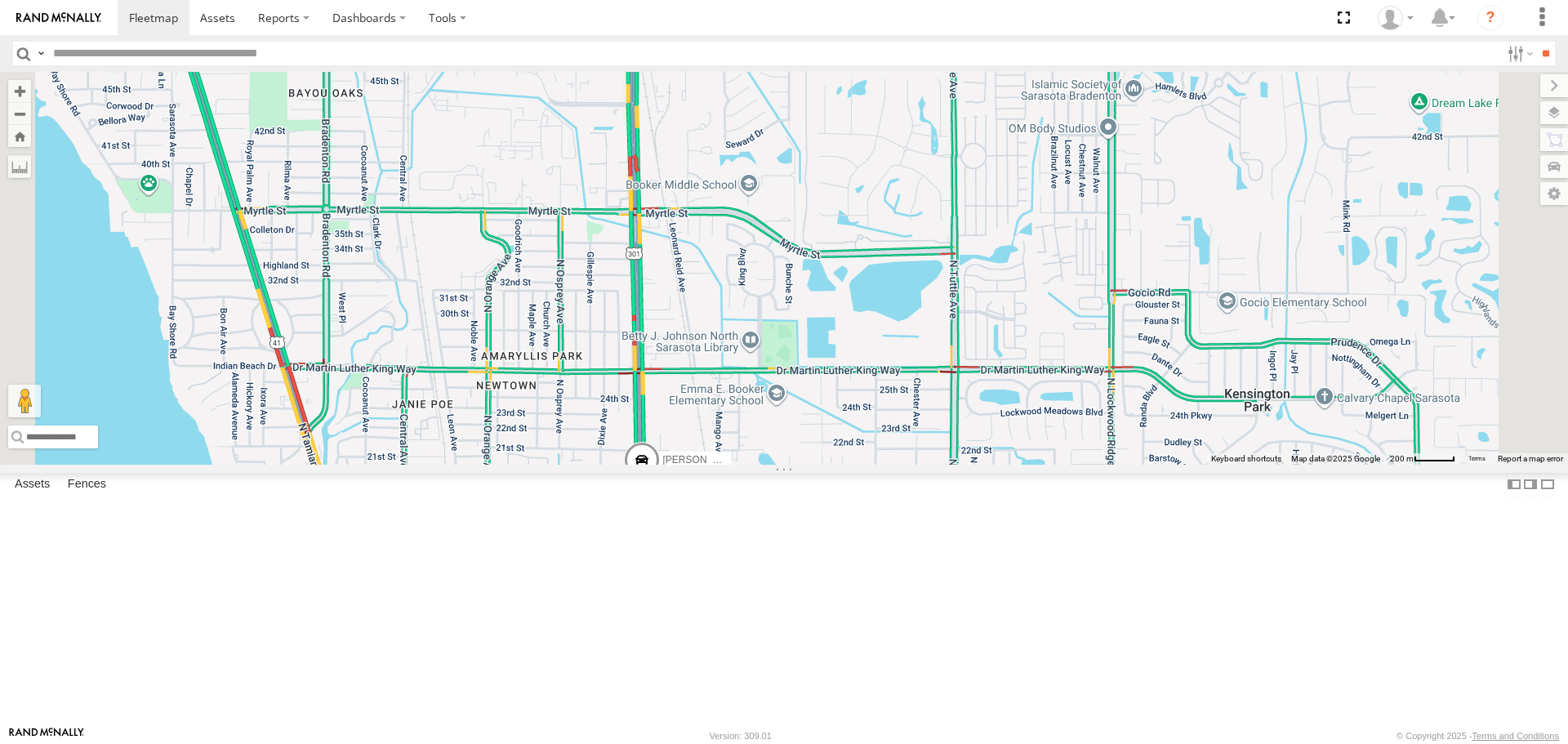
drag, startPoint x: 936, startPoint y: 128, endPoint x: 903, endPoint y: 416, distance: 289.9
click at [903, 416] on div "soul [PERSON_NAME]" at bounding box center [784, 267] width 1568 height 392
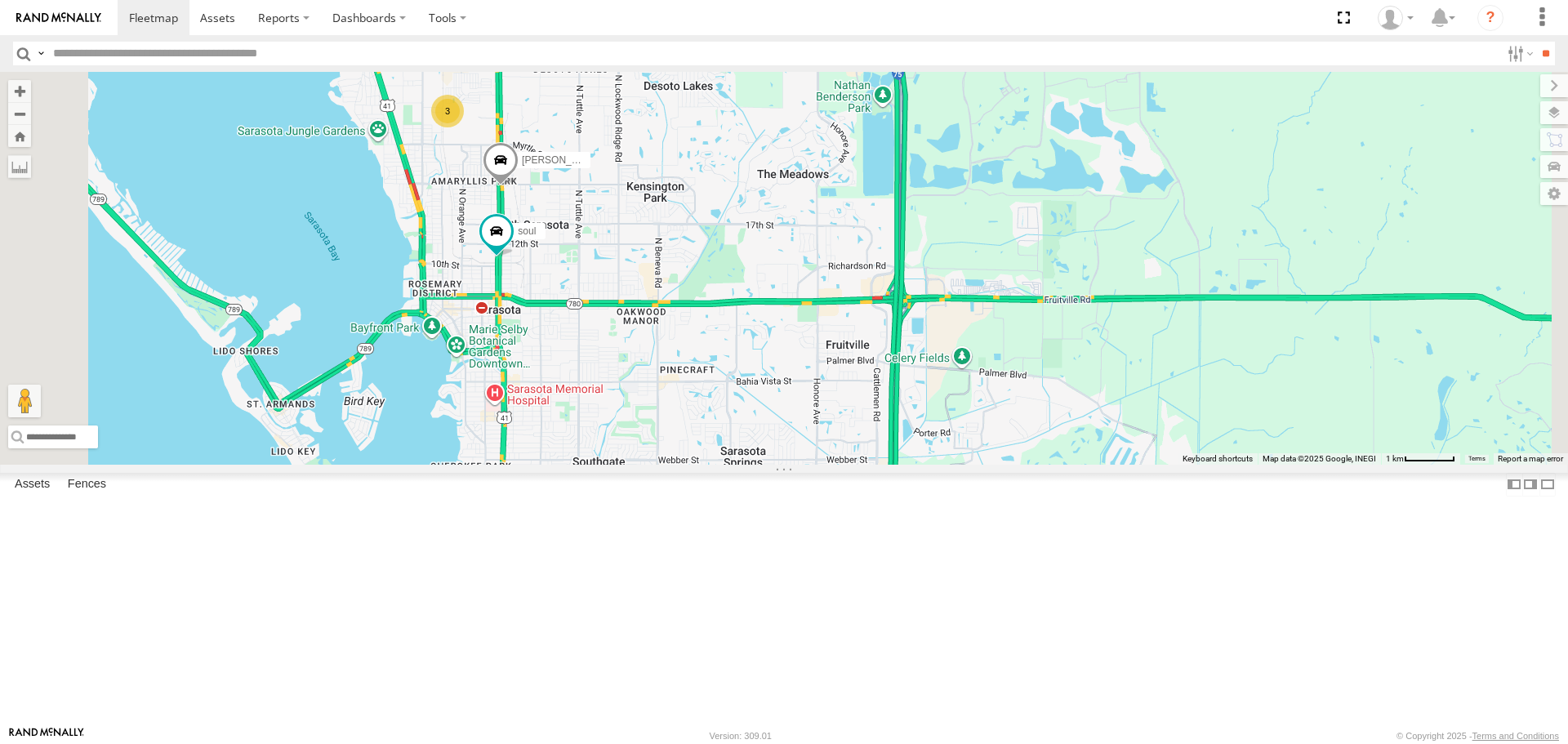
drag, startPoint x: 743, startPoint y: 510, endPoint x: 675, endPoint y: 295, distance: 225.5
click at [675, 295] on div "soul [PERSON_NAME] 3" at bounding box center [784, 267] width 1568 height 392
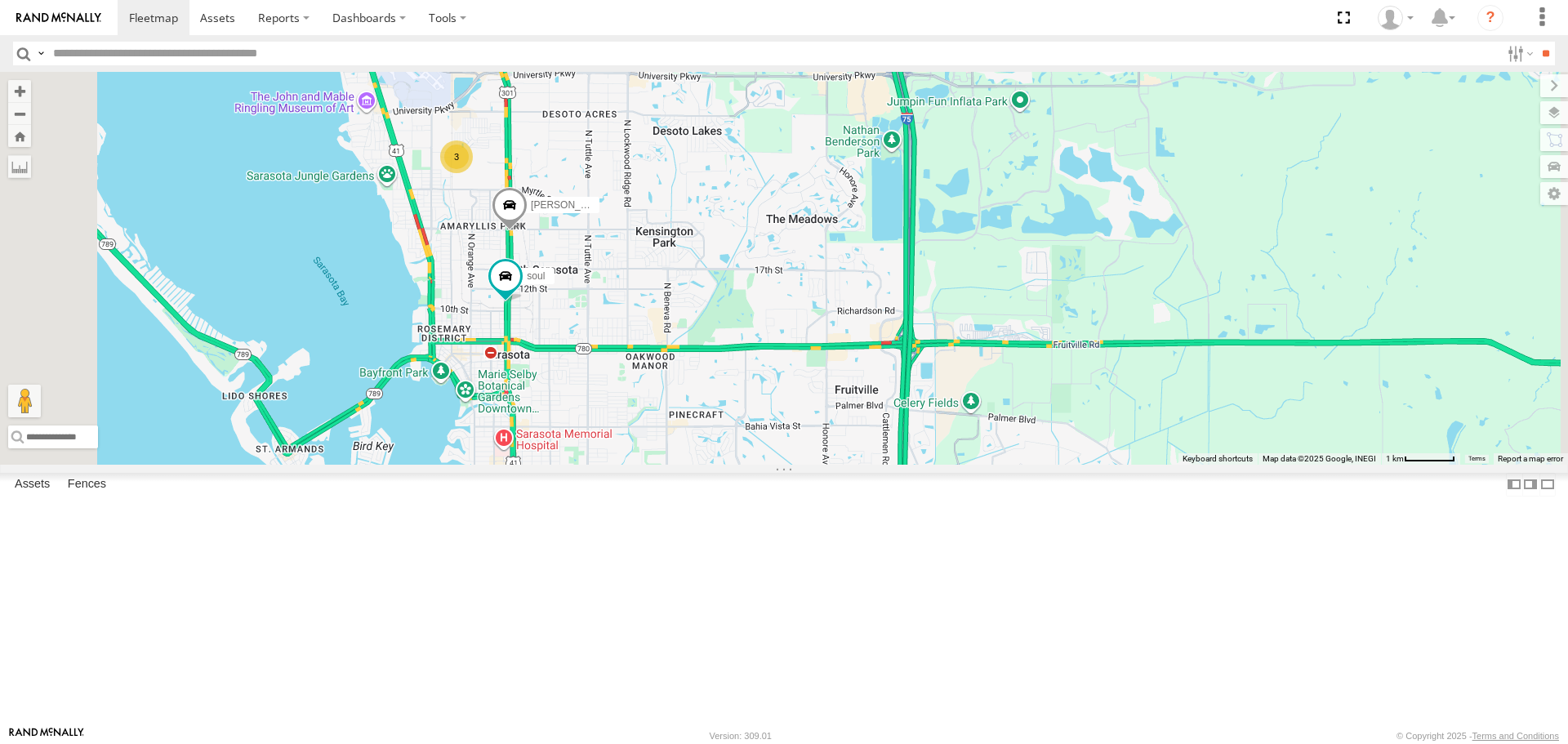
drag, startPoint x: 788, startPoint y: 289, endPoint x: 806, endPoint y: 346, distance: 59.8
click at [806, 346] on div "soul [PERSON_NAME] 3" at bounding box center [784, 267] width 1568 height 392
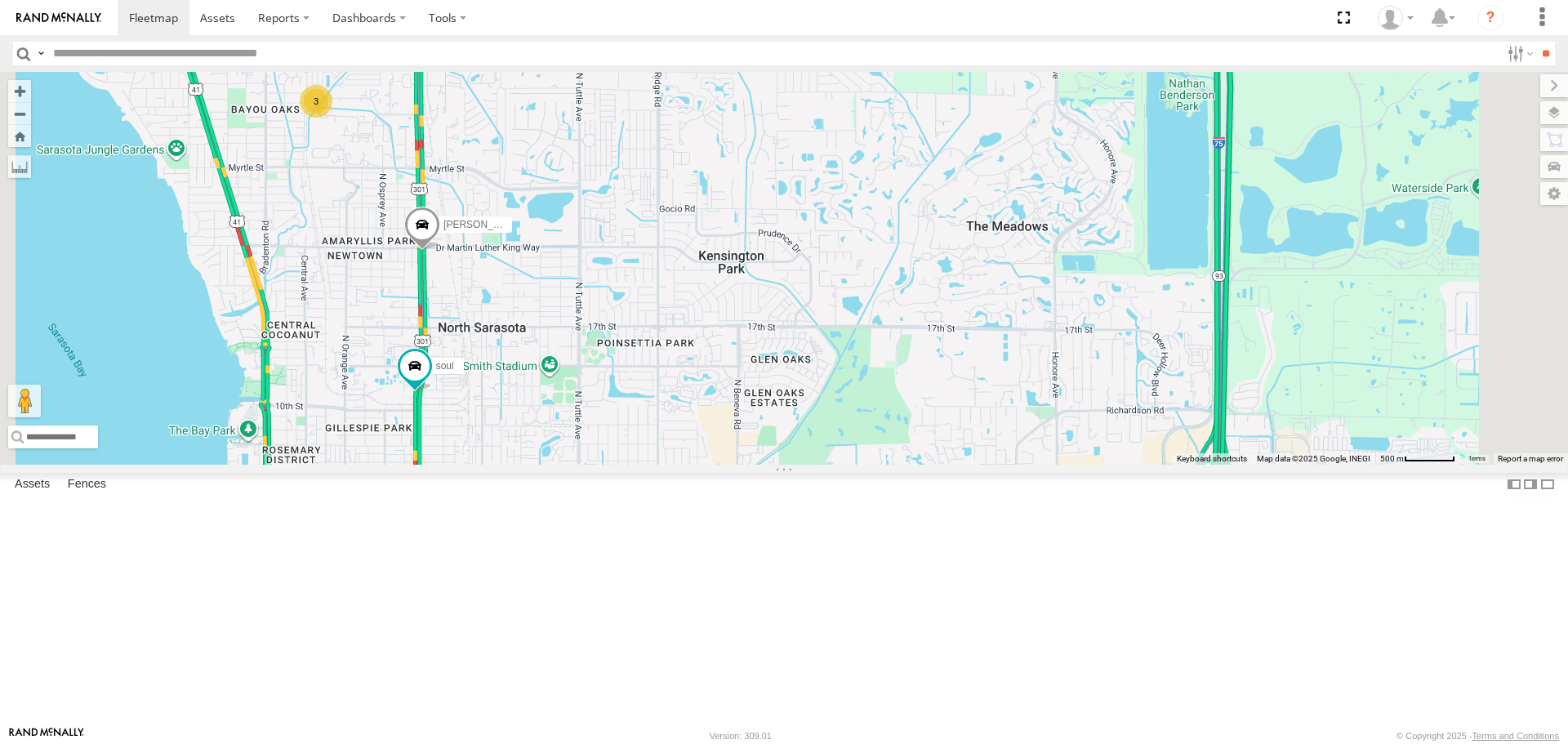
click at [333, 118] on div "3" at bounding box center [316, 101] width 33 height 33
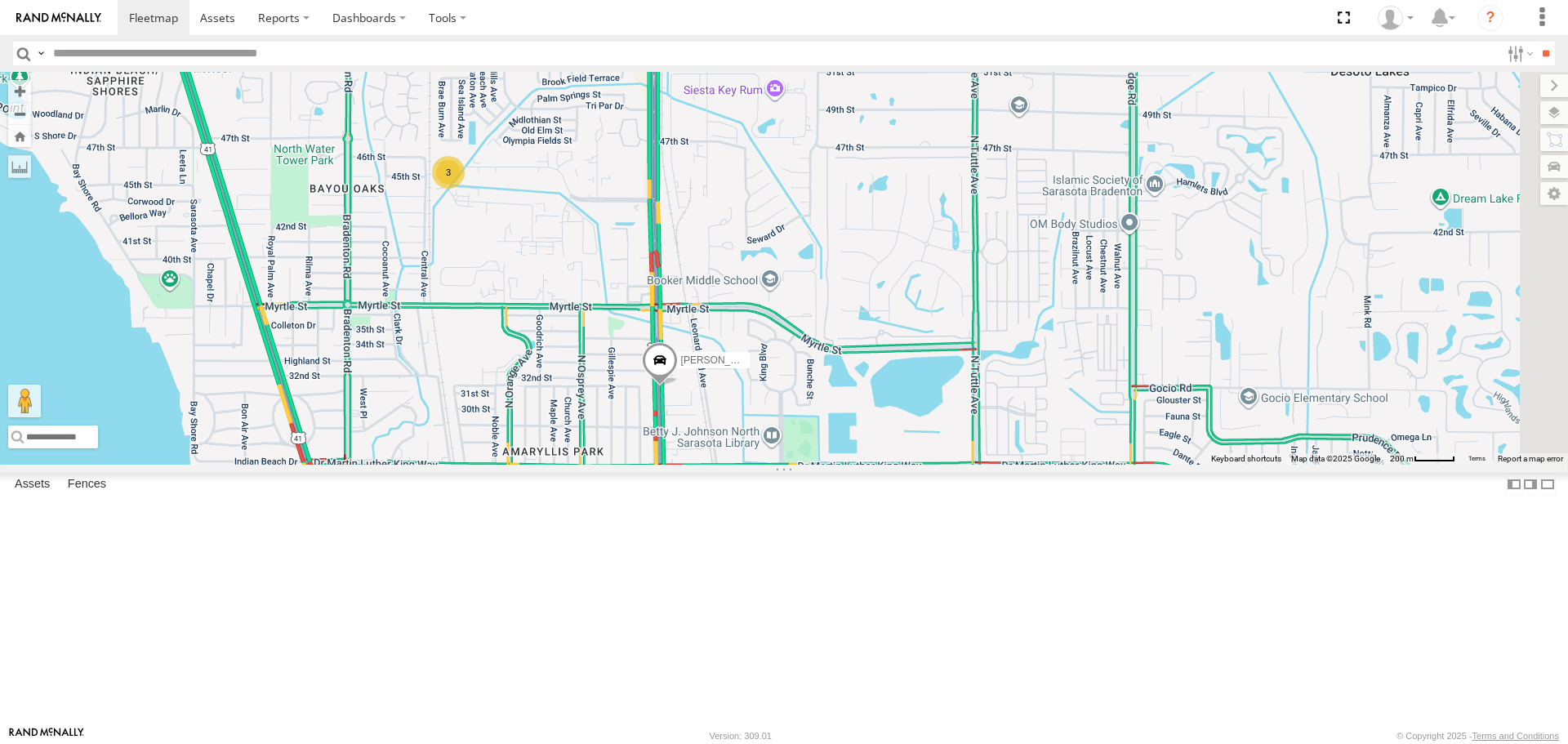
drag, startPoint x: 942, startPoint y: 442, endPoint x: 672, endPoint y: 214, distance: 353.4
click at [673, 218] on div "soul [PERSON_NAME] 3" at bounding box center [784, 267] width 1568 height 392
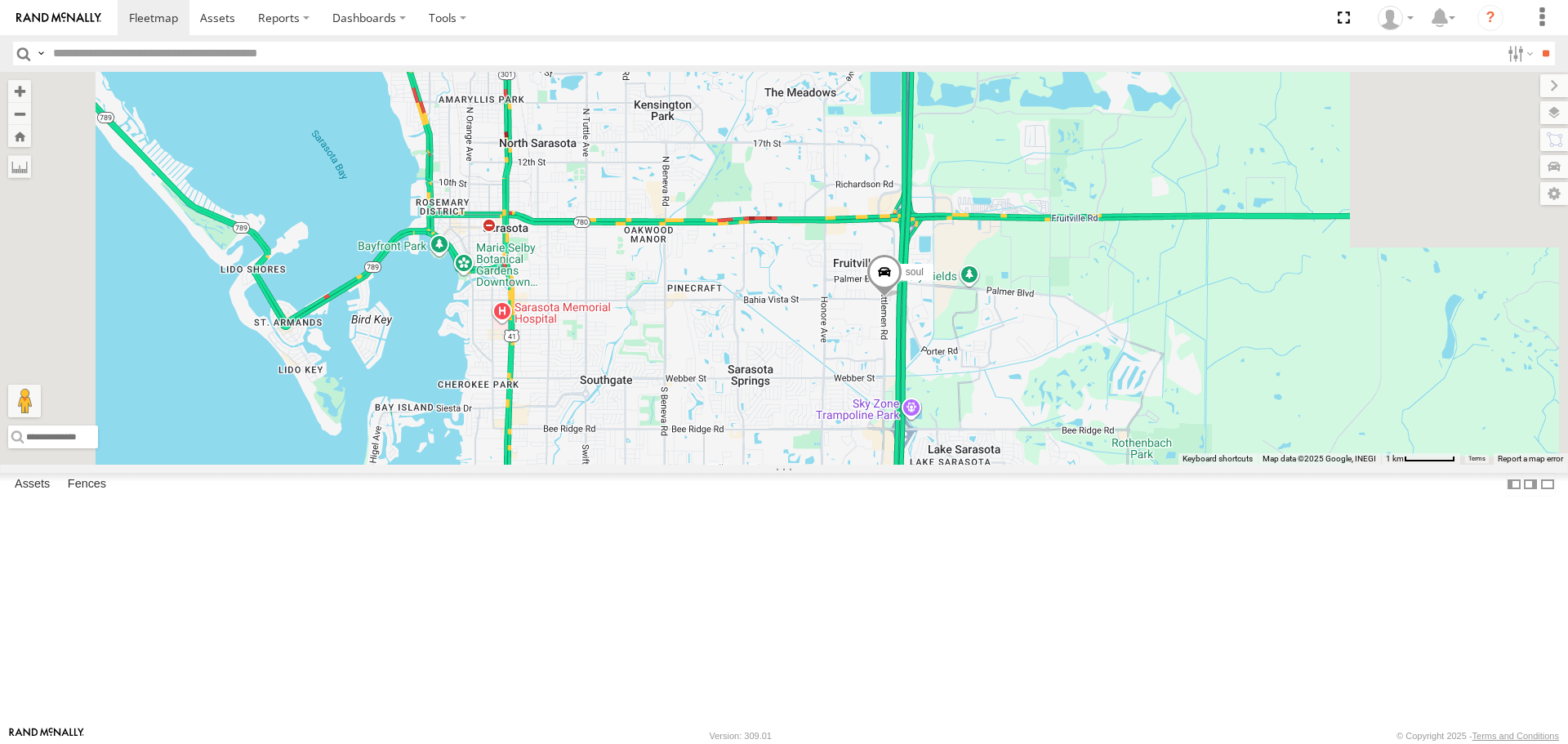
drag, startPoint x: 1051, startPoint y: 604, endPoint x: 971, endPoint y: 436, distance: 186.1
click at [980, 446] on div "soul 3" at bounding box center [784, 267] width 1568 height 392
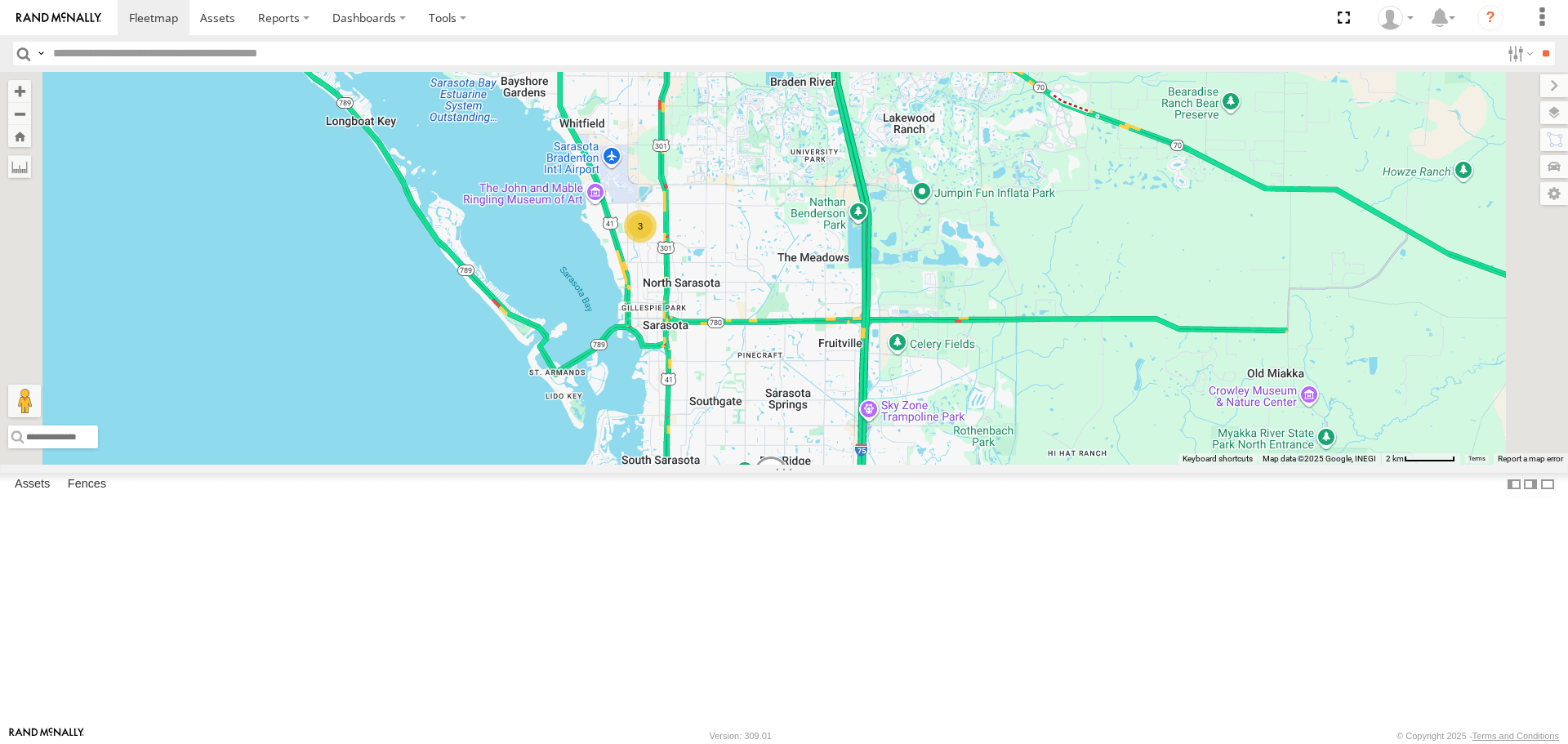
click at [843, 375] on div "soul 3" at bounding box center [784, 267] width 1568 height 392
click at [657, 243] on div "3" at bounding box center [640, 226] width 33 height 33
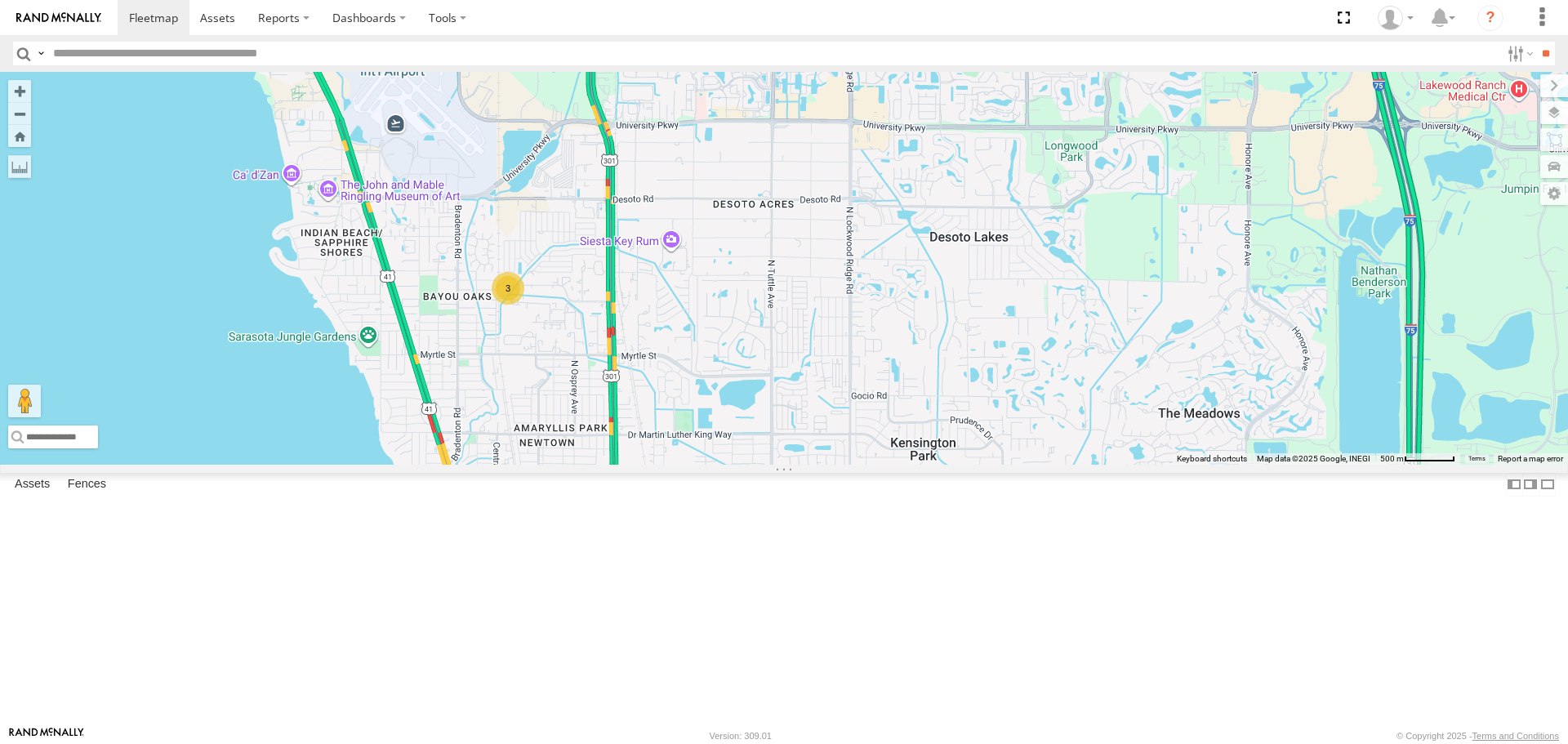
drag, startPoint x: 808, startPoint y: 520, endPoint x: 965, endPoint y: 581, distance: 168.4
click at [968, 464] on div "soul 3" at bounding box center [784, 267] width 1568 height 392
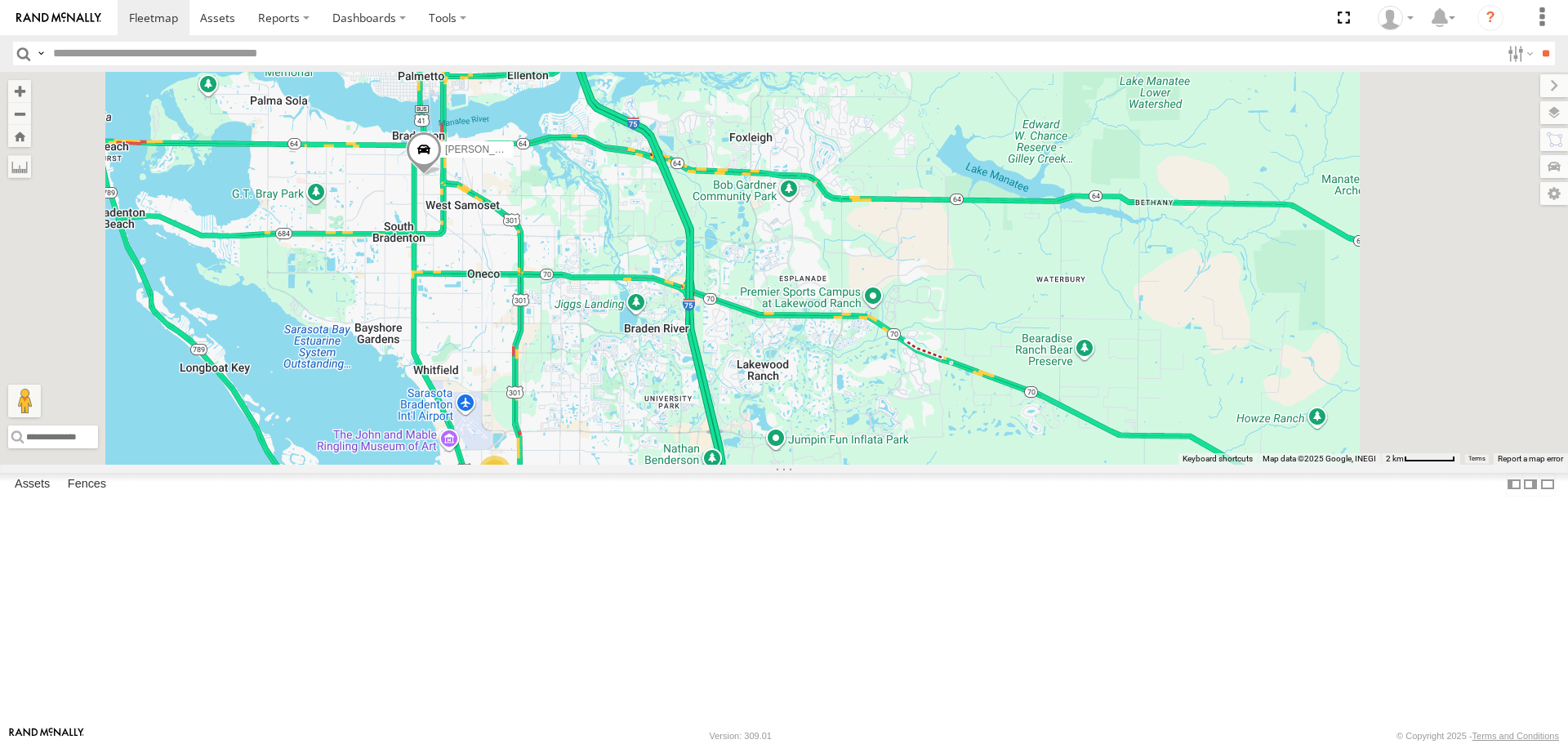
drag, startPoint x: 634, startPoint y: 566, endPoint x: 568, endPoint y: 413, distance: 166.6
click at [568, 413] on div "soul Robert 3" at bounding box center [784, 267] width 1568 height 392
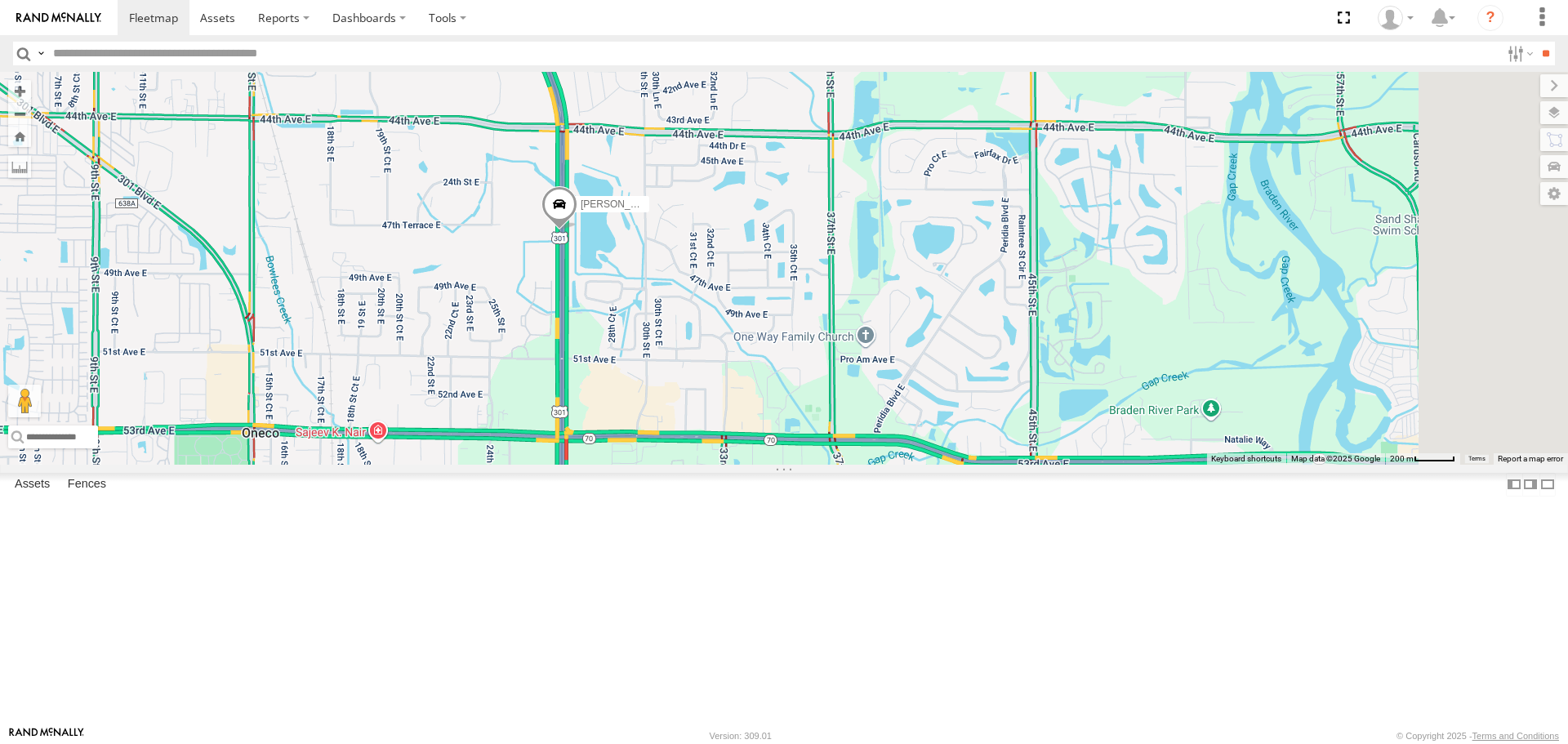
drag, startPoint x: 810, startPoint y: 637, endPoint x: 708, endPoint y: 362, distance: 293.3
click at [710, 367] on div "Robert" at bounding box center [784, 267] width 1568 height 392
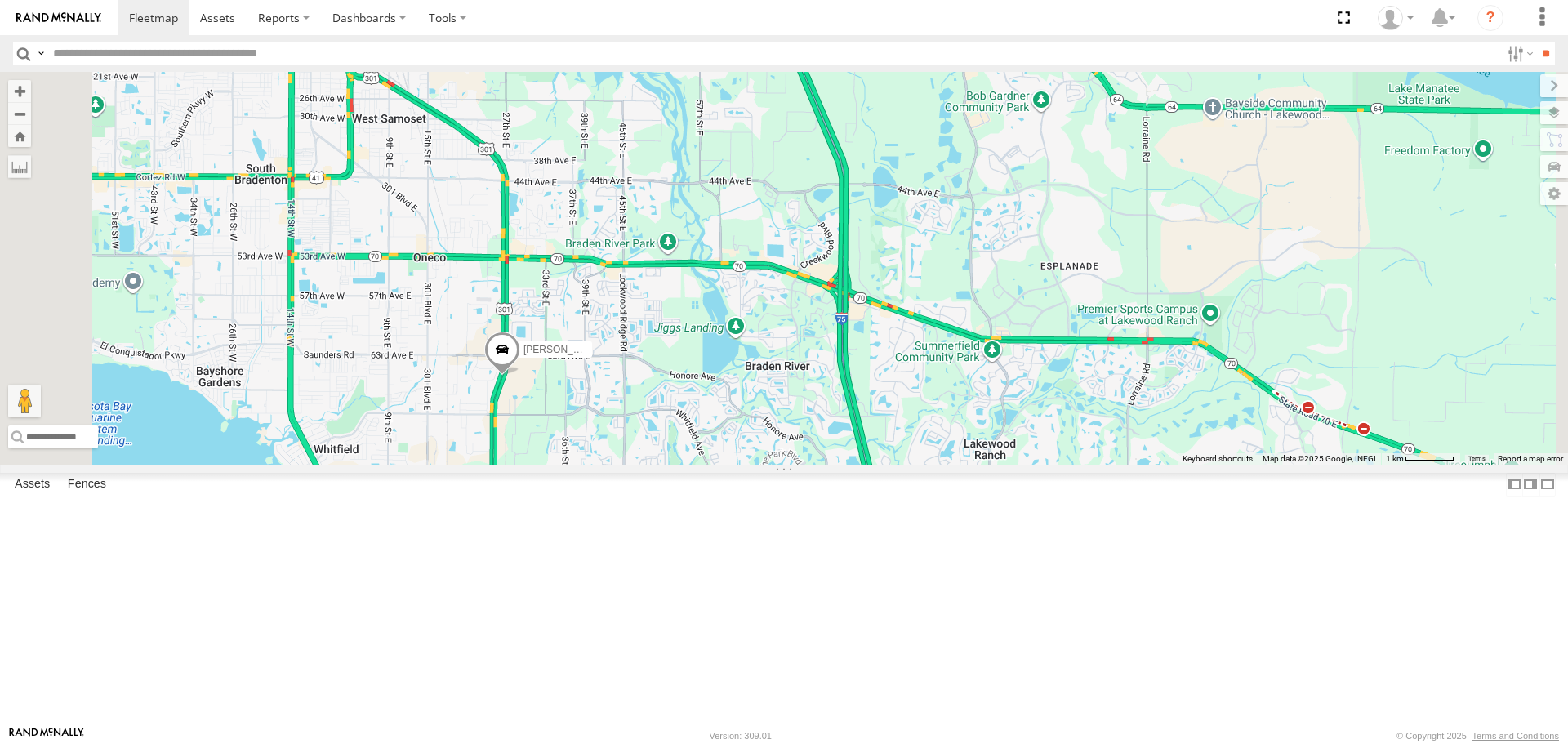
click at [0, 0] on link at bounding box center [0, 0] width 0 height 0
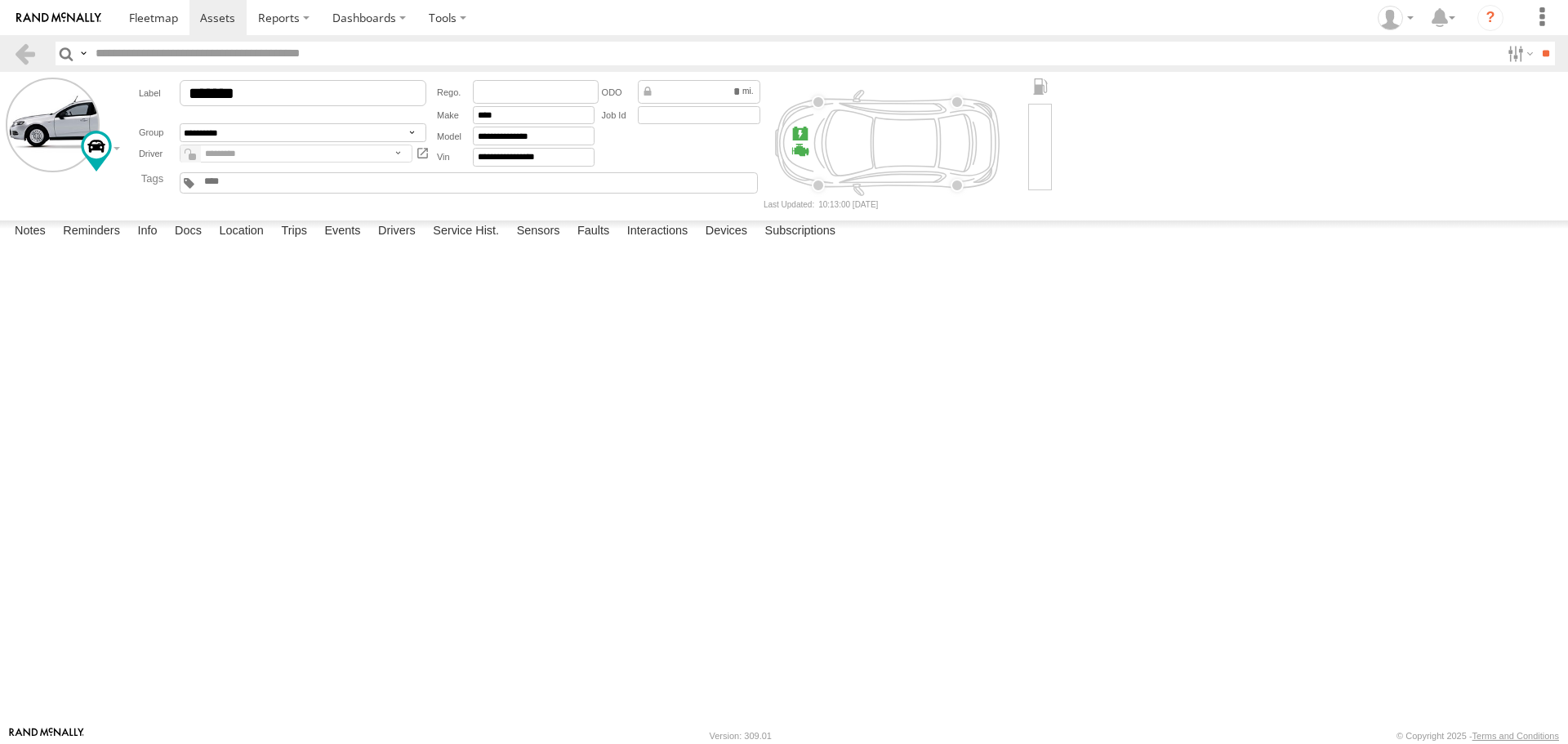
click at [0, 0] on label at bounding box center [0, 0] width 0 height 0
click at [0, 0] on button "Proceed" at bounding box center [0, 0] width 0 height 0
click at [127, 14] on link at bounding box center [153, 17] width 72 height 35
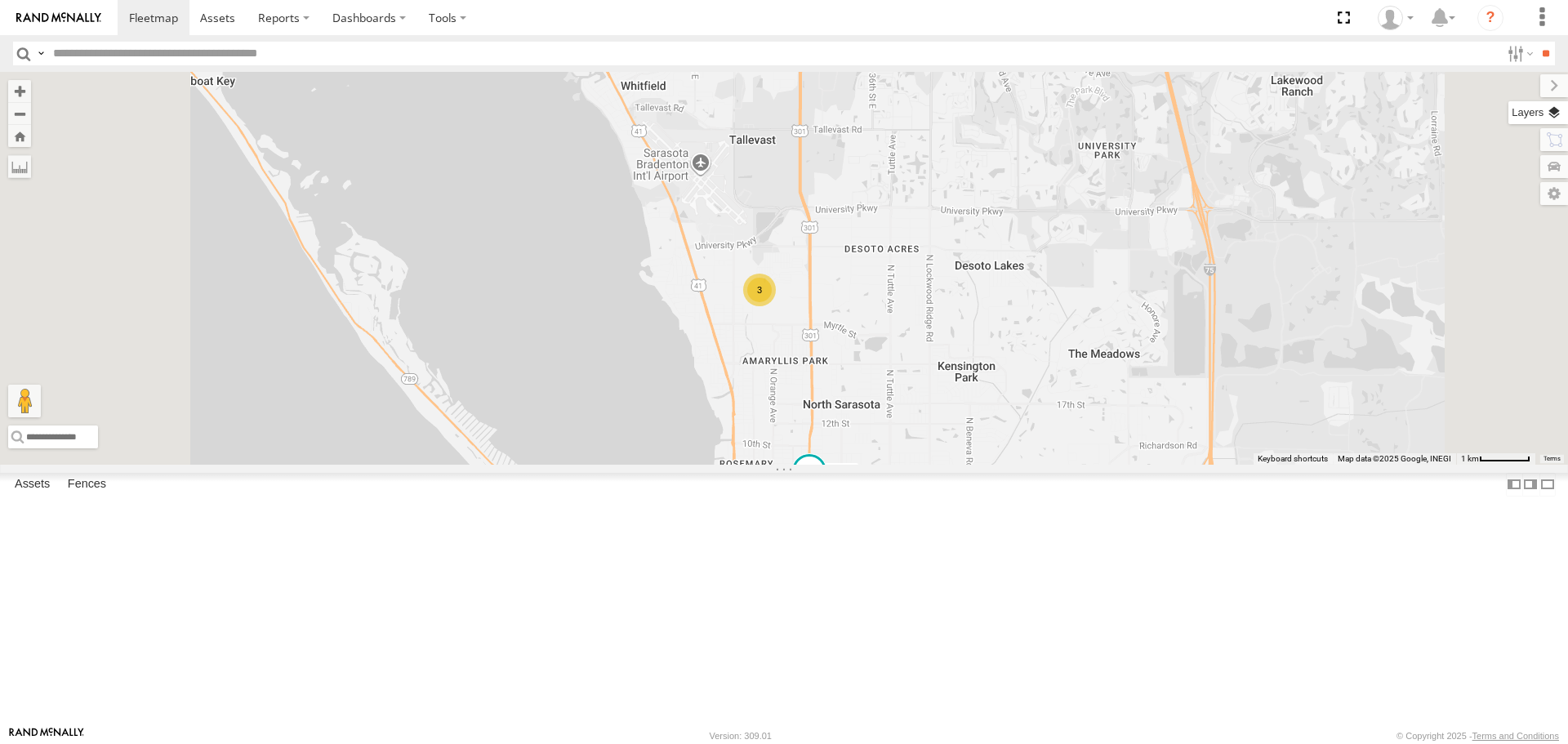
click at [1549, 120] on label at bounding box center [1538, 113] width 59 height 23
click at [0, 0] on label at bounding box center [0, 0] width 0 height 0
click at [0, 0] on span "Roadmap" at bounding box center [0, 0] width 0 height 0
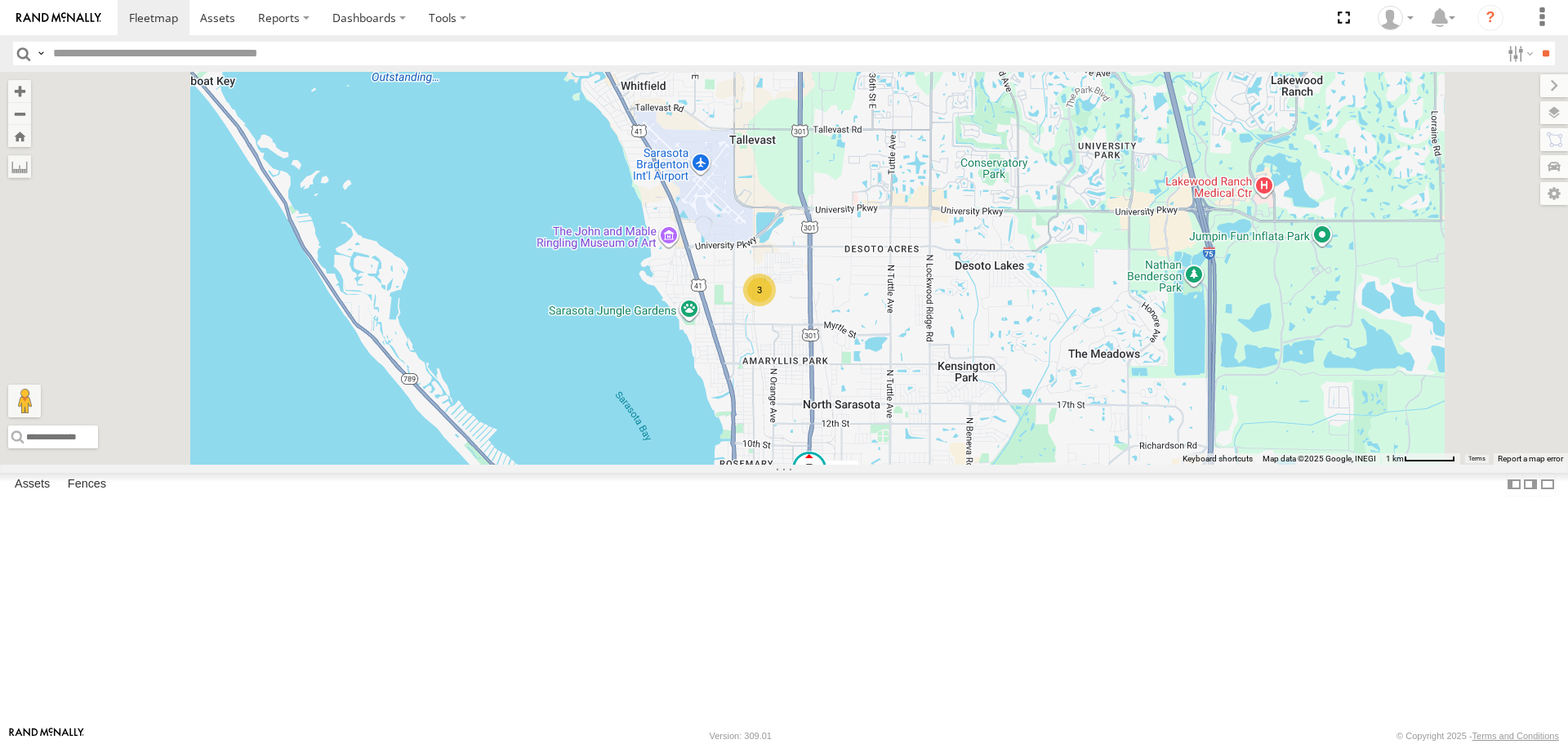
click at [0, 0] on label at bounding box center [0, 0] width 0 height 0
click at [0, 0] on span "Traffic" at bounding box center [0, 0] width 0 height 0
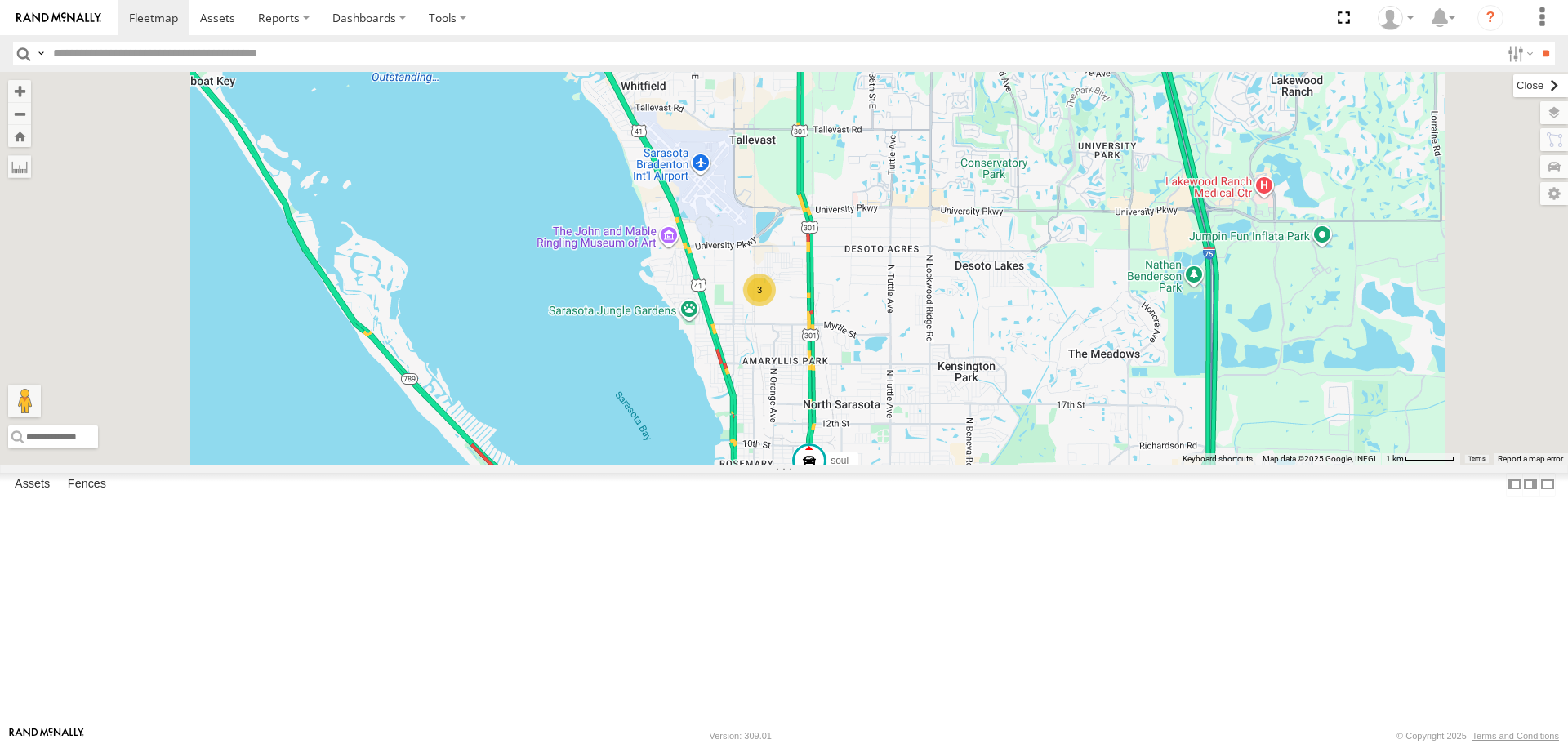
click at [1514, 87] on label at bounding box center [1541, 85] width 55 height 23
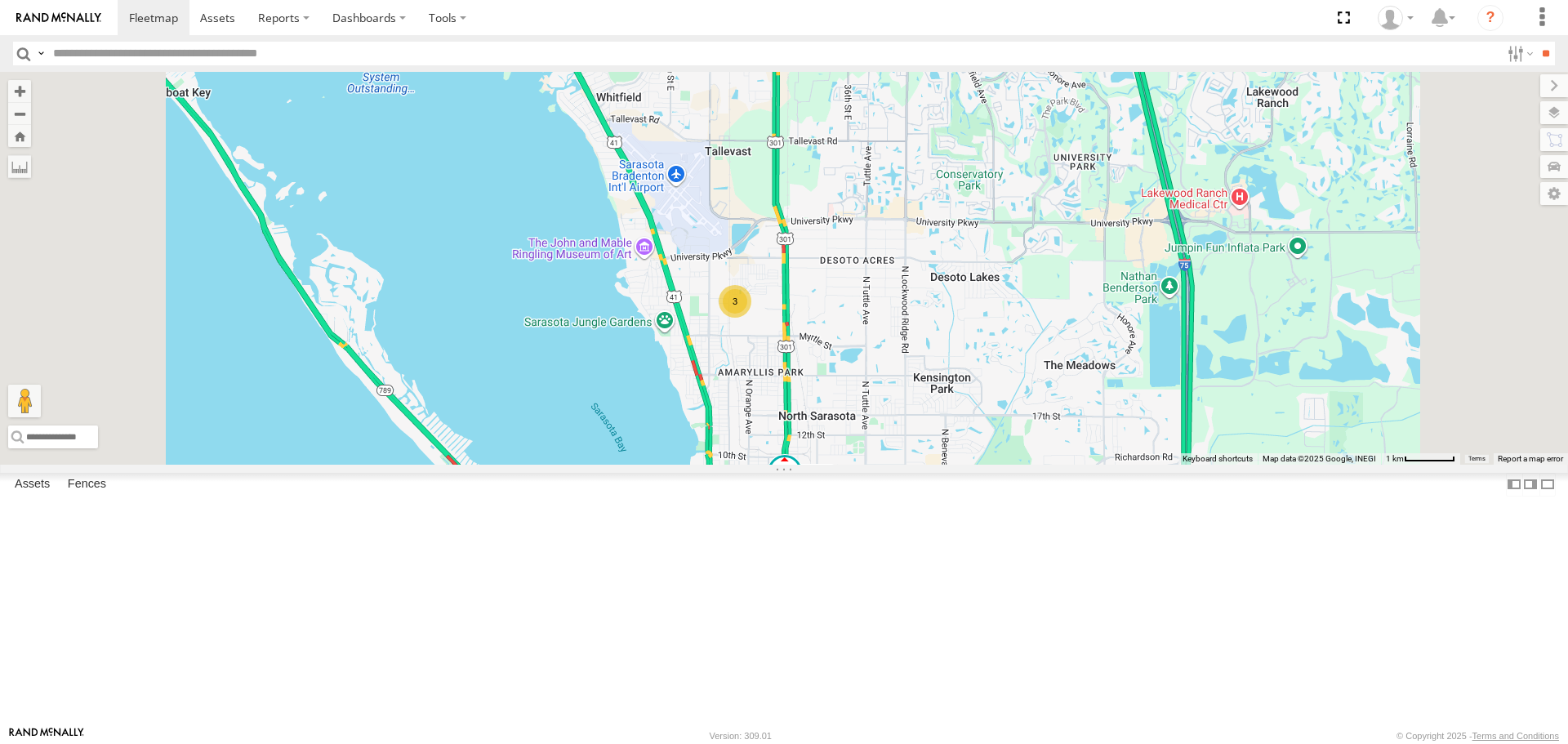
drag, startPoint x: 1251, startPoint y: 302, endPoint x: 1227, endPoint y: 316, distance: 27.8
click at [1227, 316] on div "3 soul Robert" at bounding box center [784, 267] width 1568 height 392
click at [752, 317] on div "3" at bounding box center [735, 301] width 33 height 33
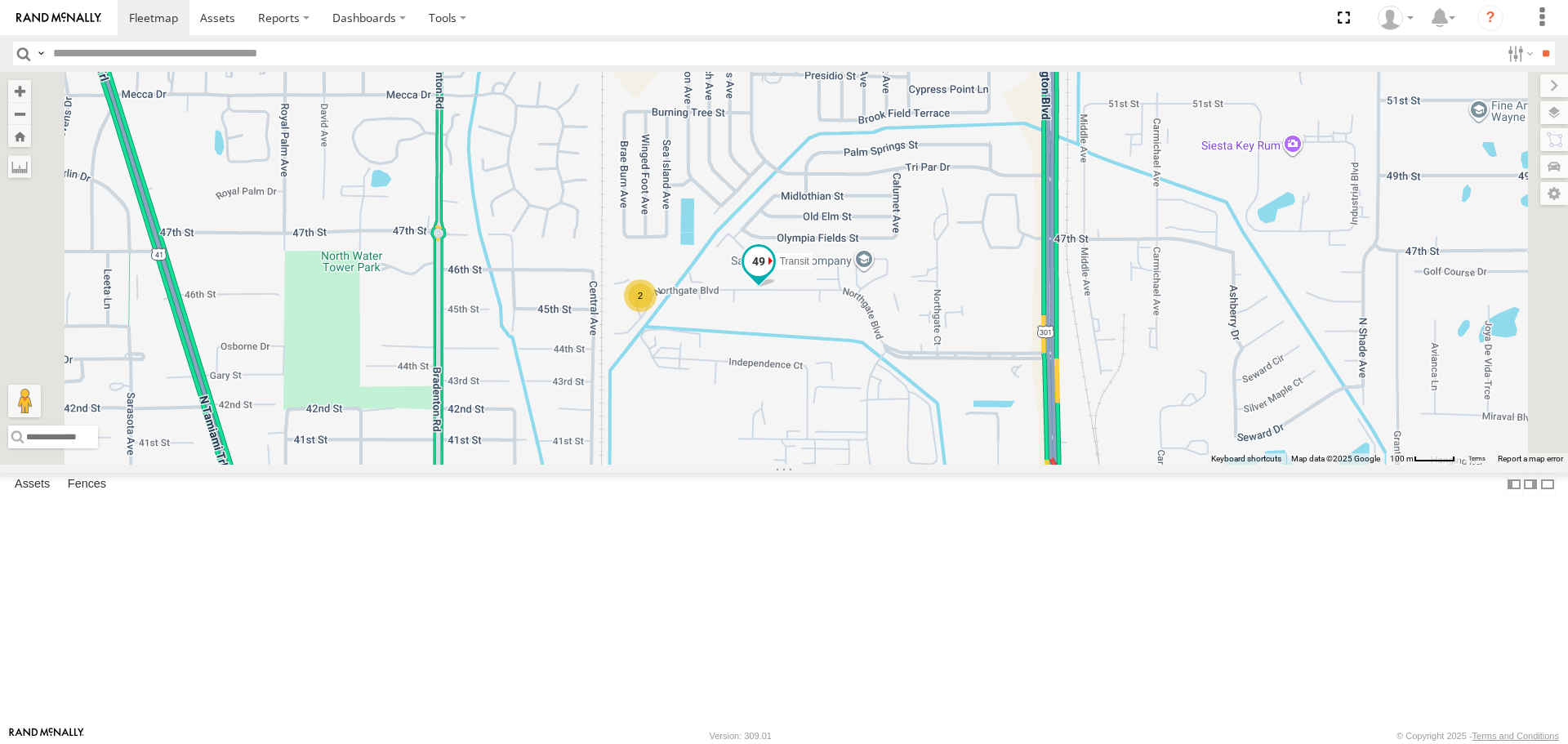
click at [774, 277] on span at bounding box center [759, 262] width 30 height 30
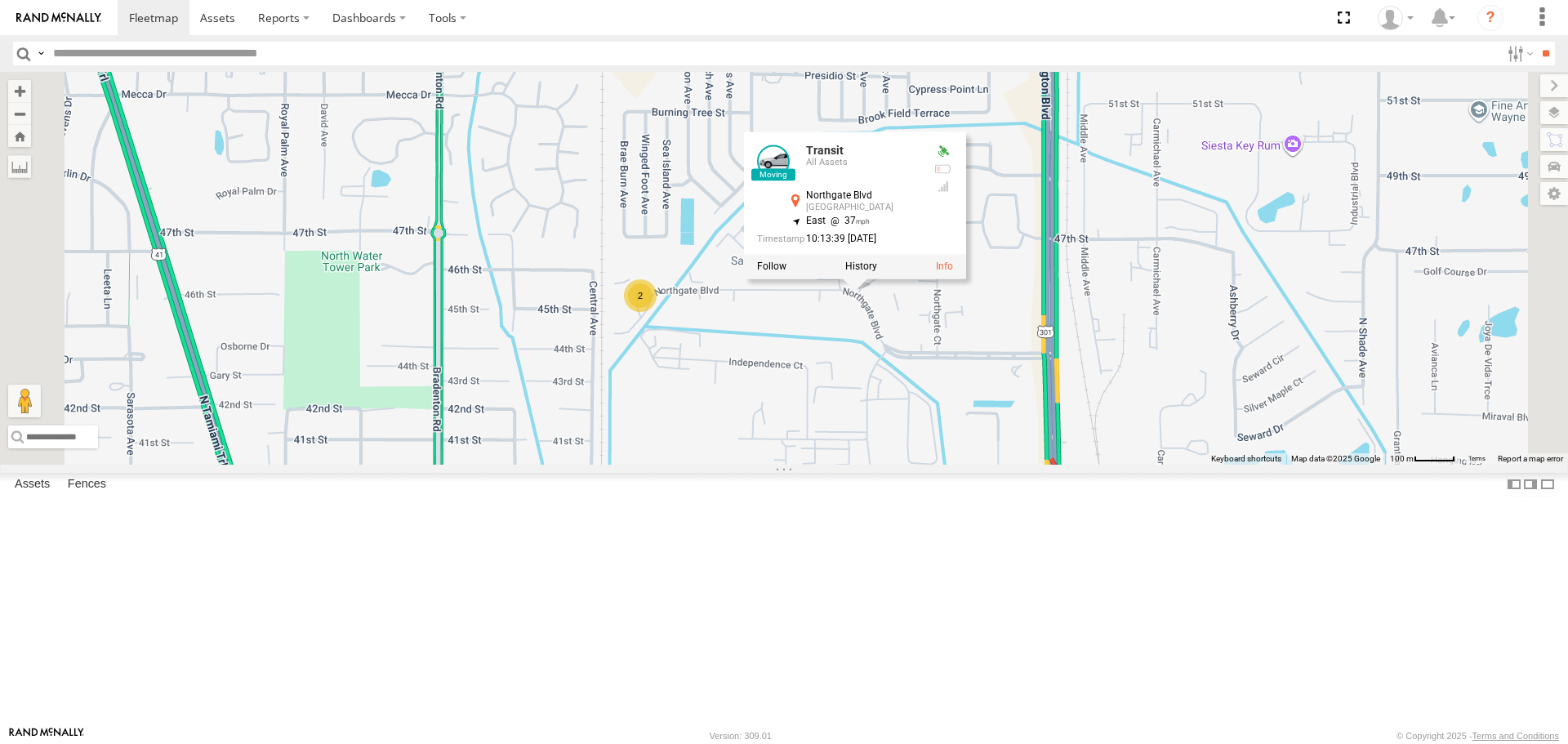
click at [940, 464] on div "soul Robert Transit 2 Transit All Assets Northgate Blvd North Gate Center 27.37…" at bounding box center [784, 267] width 1568 height 392
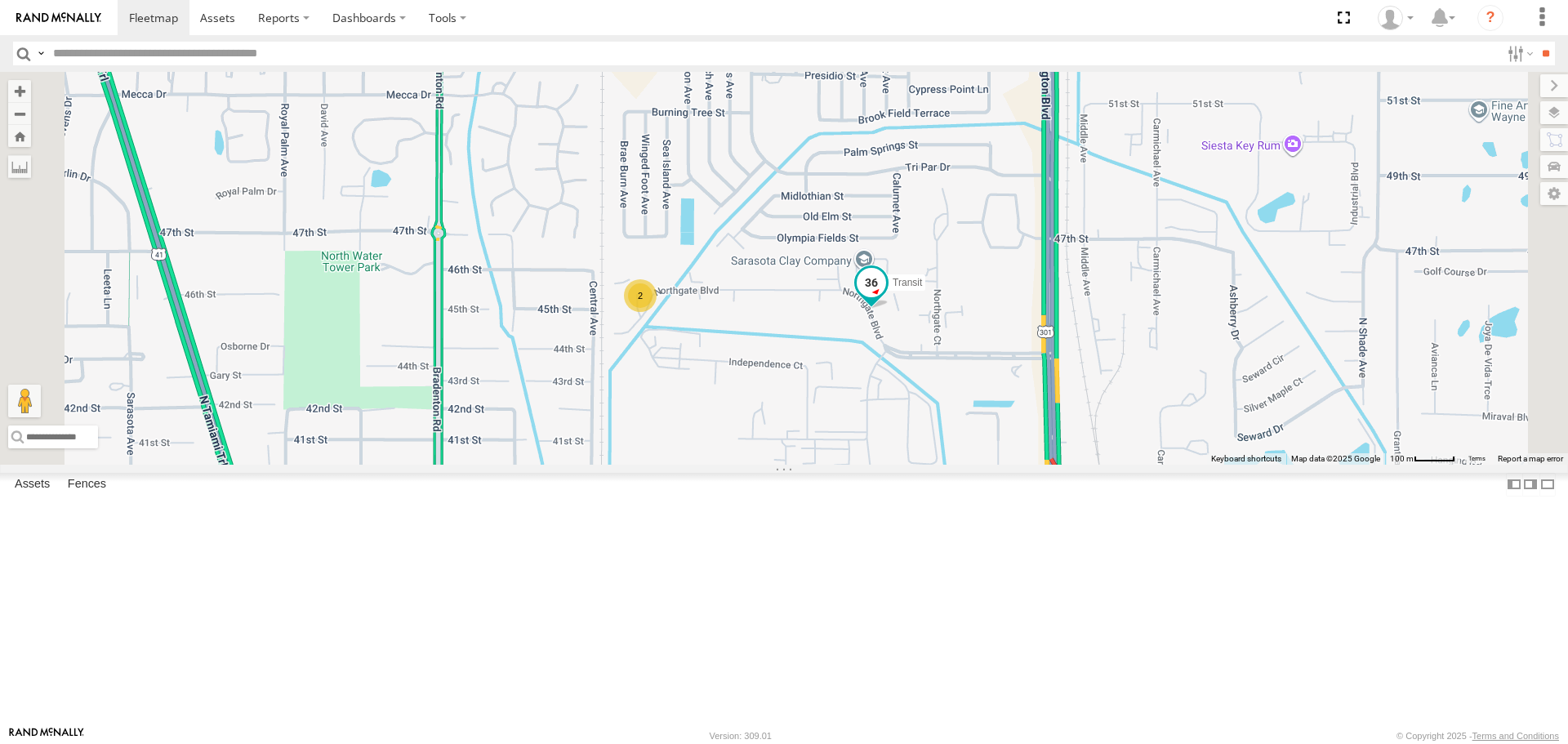
click at [886, 298] on span at bounding box center [871, 283] width 30 height 30
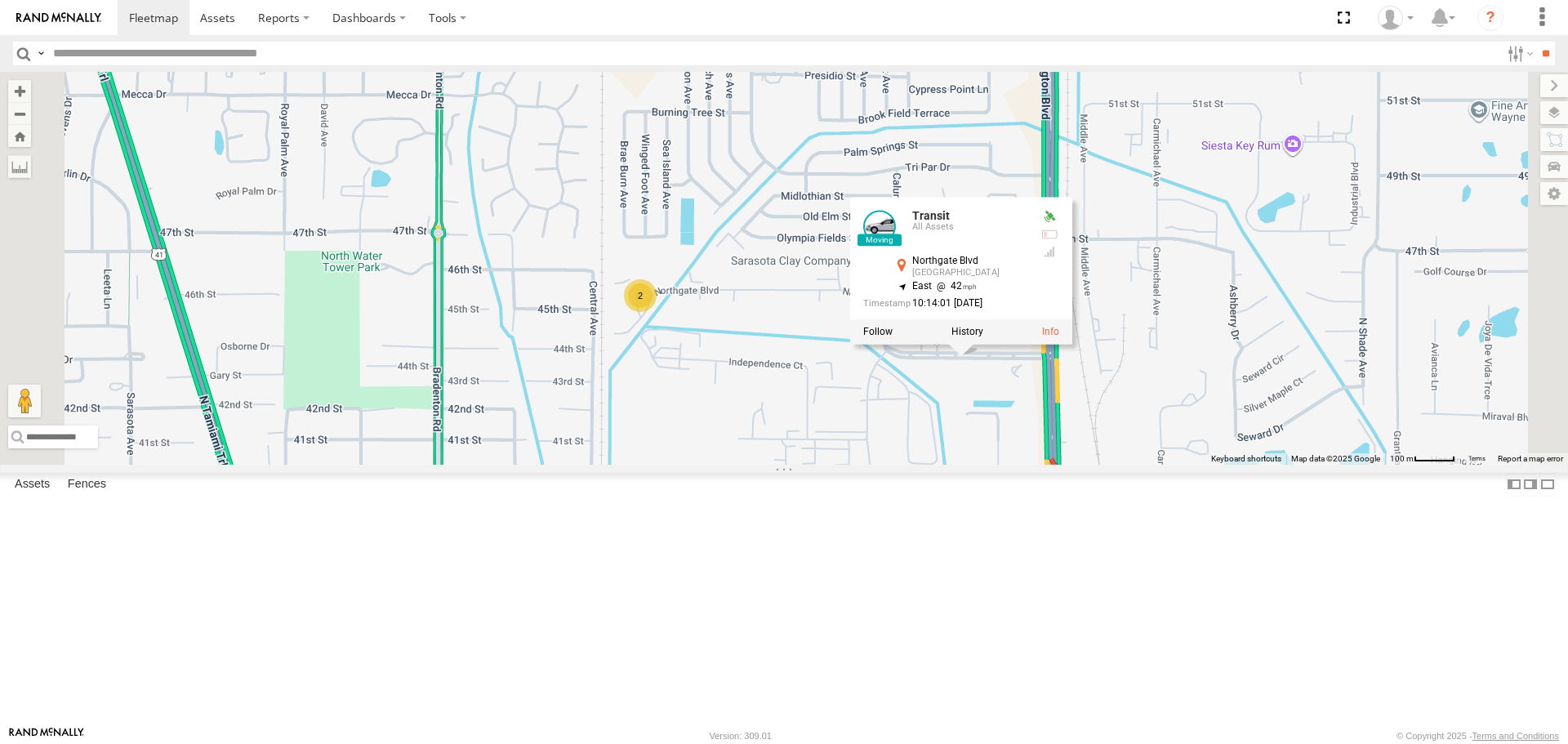
click at [943, 464] on div "soul Robert Transit 2 Transit All Assets Northgate Blvd North Gate Center 27.37…" at bounding box center [784, 267] width 1568 height 392
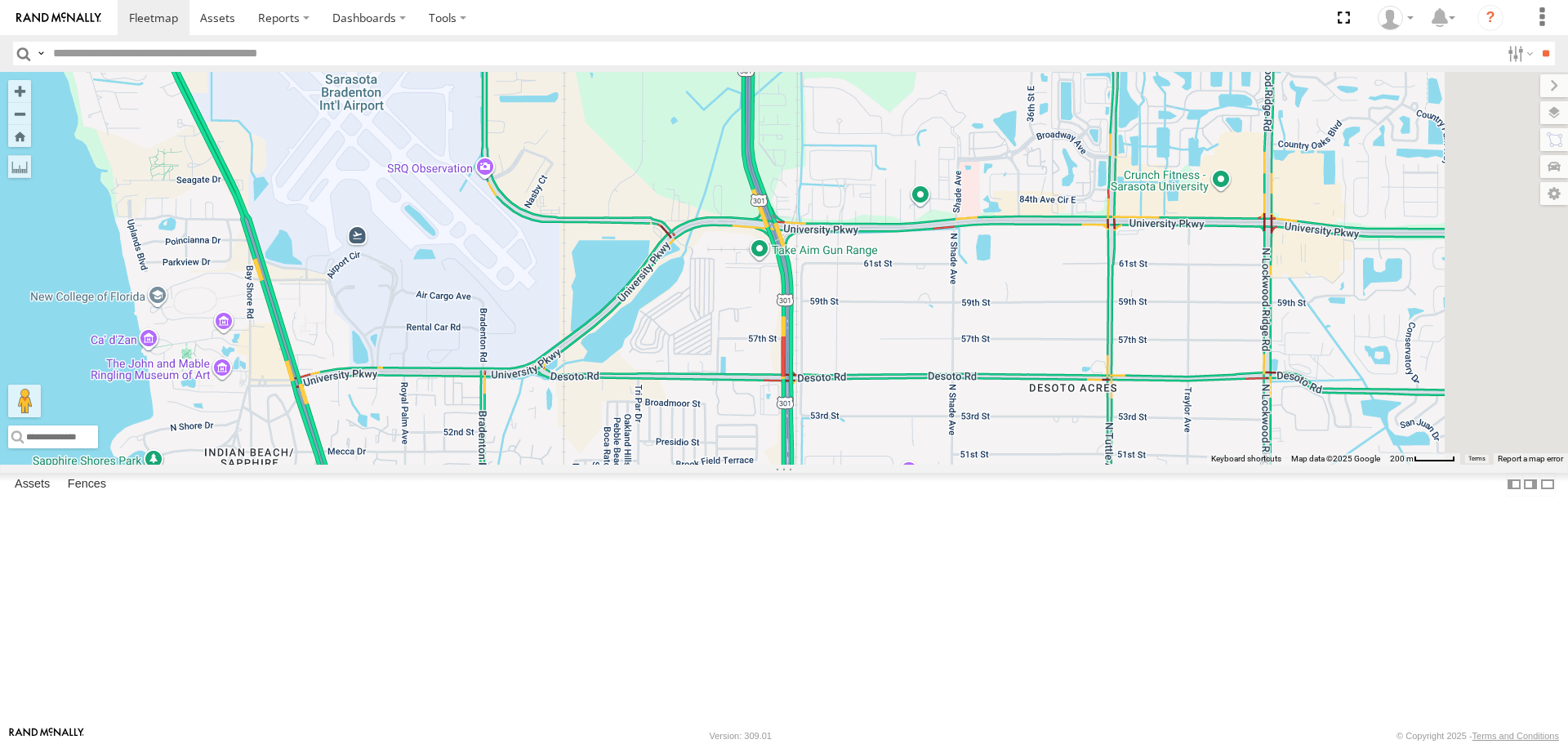
drag, startPoint x: 1028, startPoint y: 396, endPoint x: 873, endPoint y: 628, distance: 279.0
click at [873, 464] on div "soul Robert Transit 2" at bounding box center [784, 267] width 1568 height 392
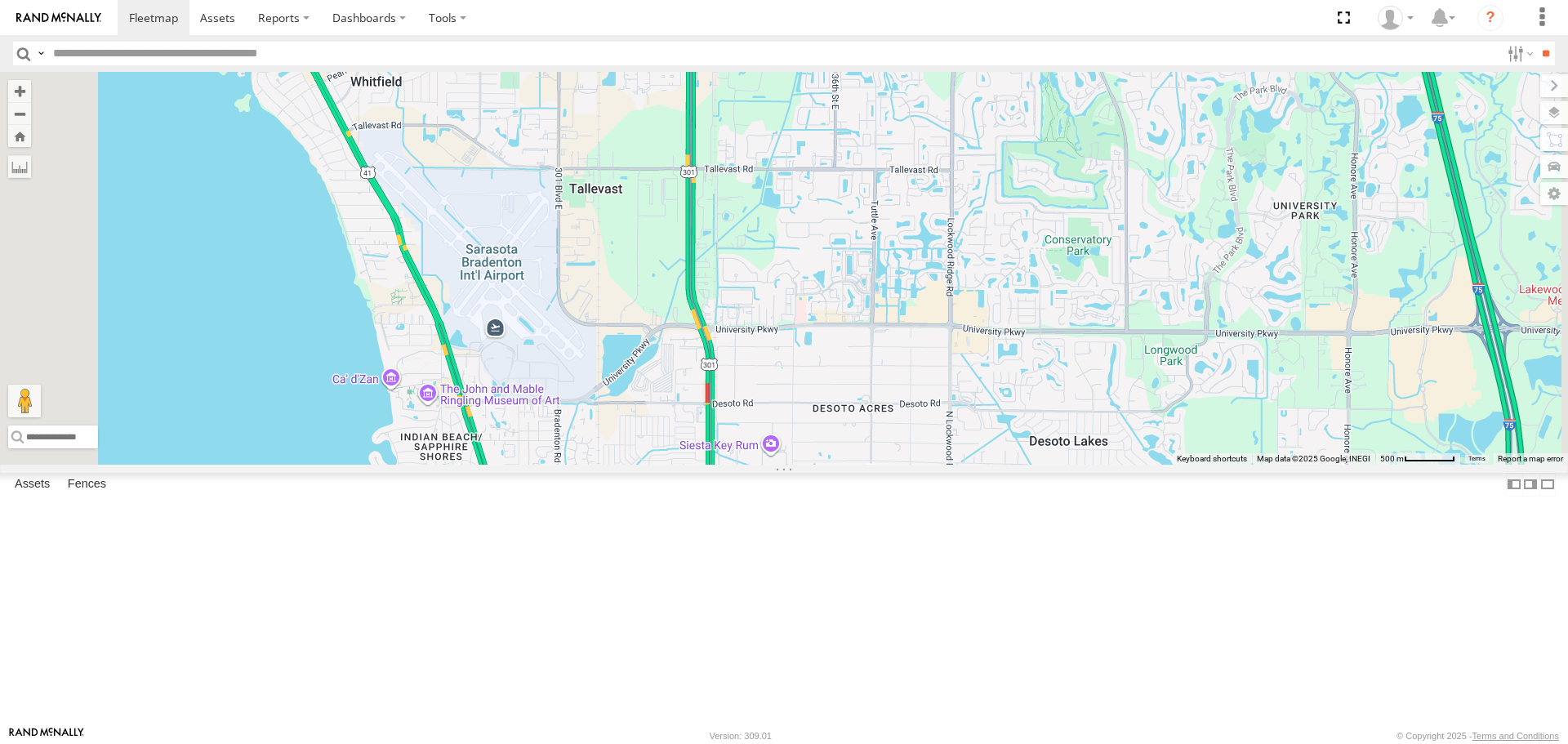
drag, startPoint x: 693, startPoint y: 331, endPoint x: 730, endPoint y: 403, distance: 81.0
click at [730, 403] on div "4" at bounding box center [784, 267] width 1568 height 392
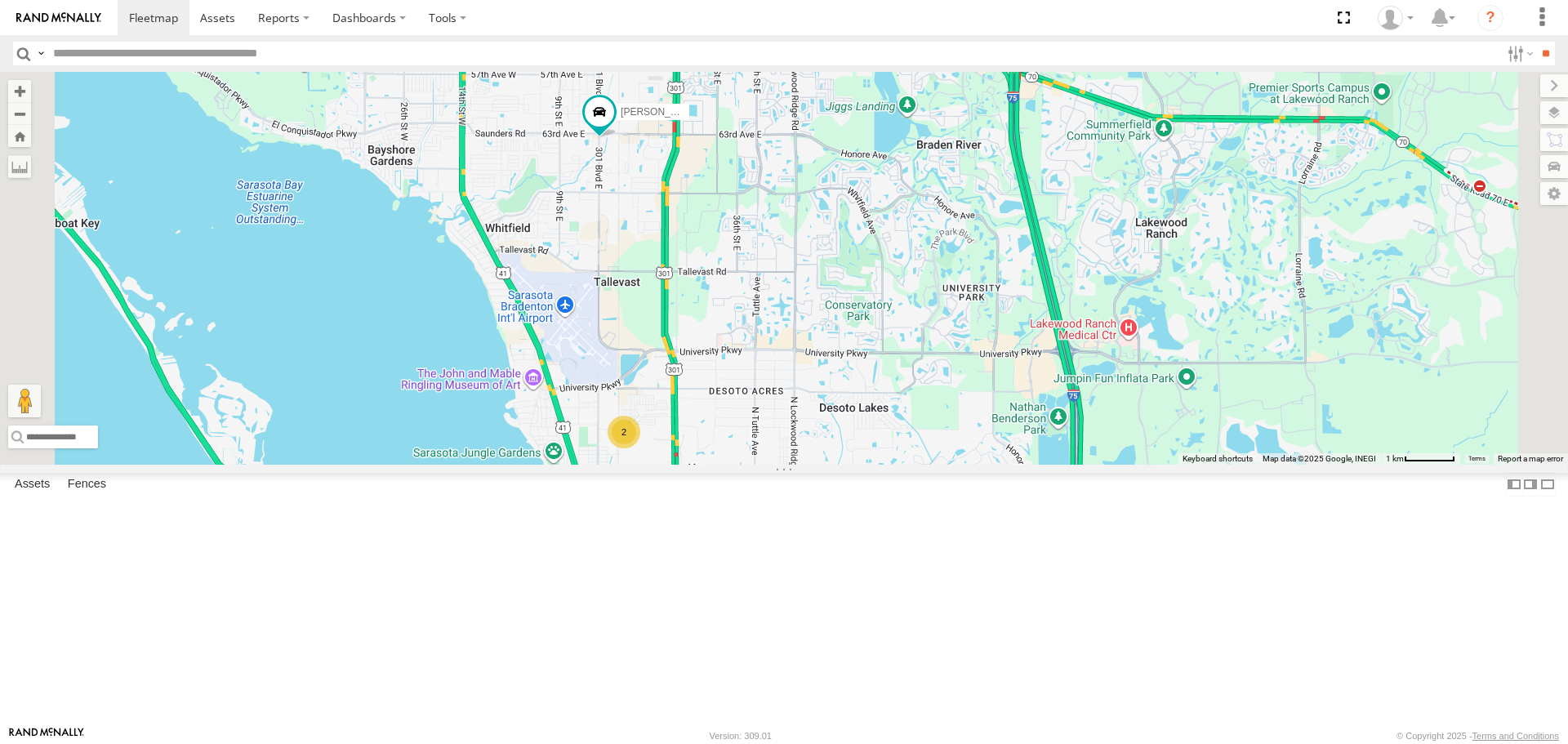
drag, startPoint x: 823, startPoint y: 275, endPoint x: 828, endPoint y: 381, distance: 106.1
click at [828, 381] on div "Robert 2 soul Transit" at bounding box center [784, 267] width 1568 height 392
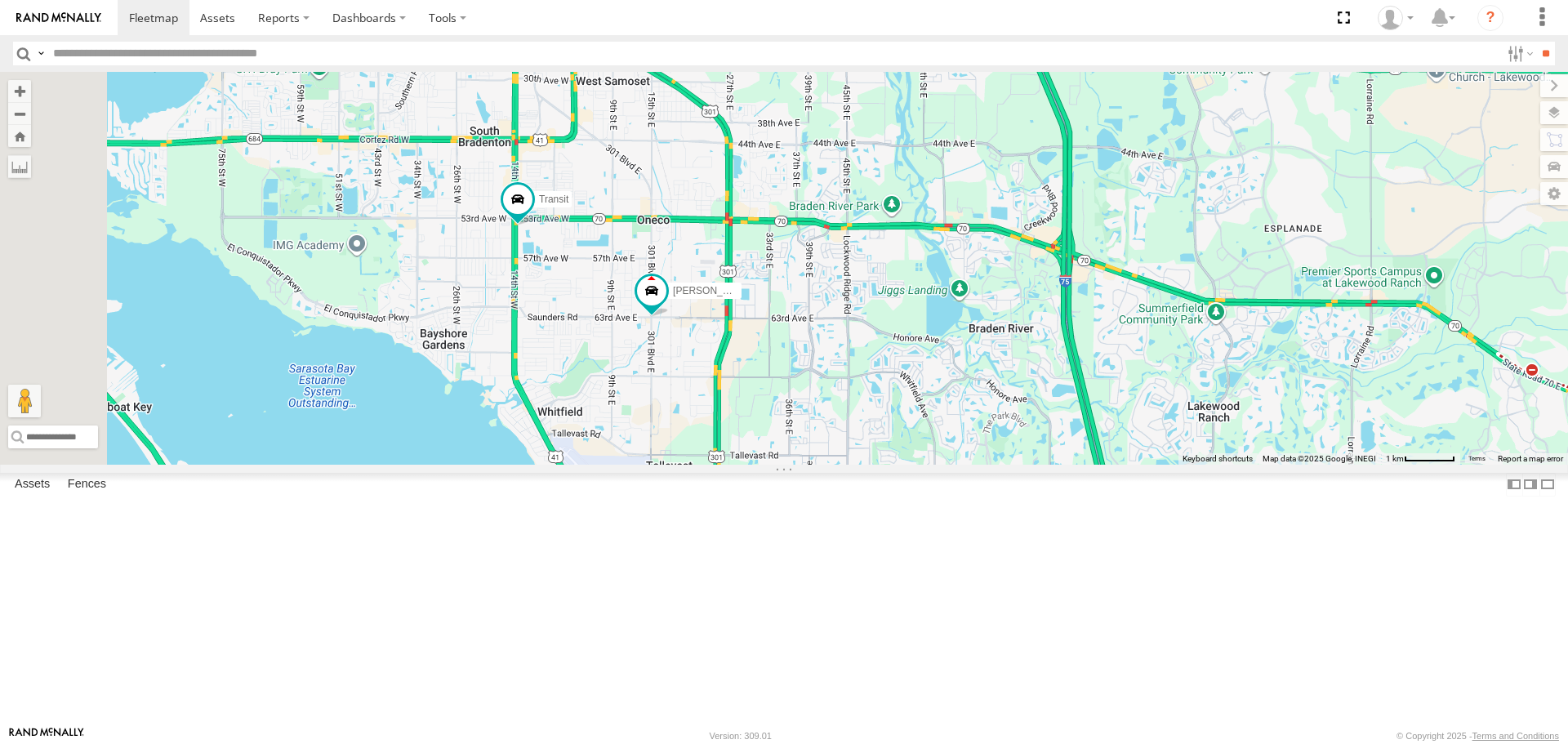
drag, startPoint x: 831, startPoint y: 370, endPoint x: 881, endPoint y: 519, distance: 157.2
click at [881, 464] on div "Robert 2 soul Transit" at bounding box center [784, 267] width 1568 height 392
click at [0, 0] on link at bounding box center [0, 0] width 0 height 0
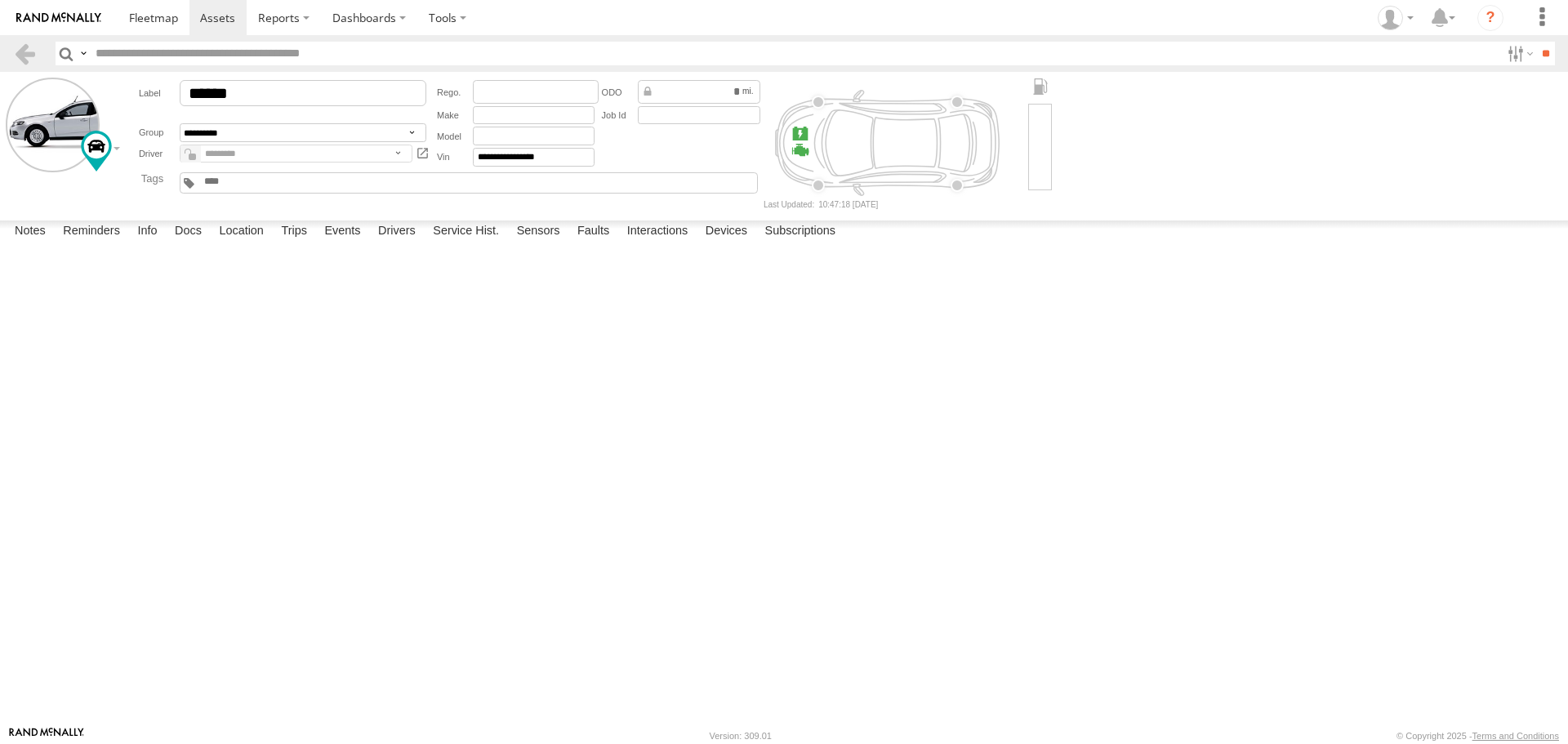
click at [0, 0] on label at bounding box center [0, 0] width 0 height 0
click at [0, 0] on button "Proceed" at bounding box center [0, 0] width 0 height 0
click at [148, 25] on span at bounding box center [153, 18] width 49 height 15
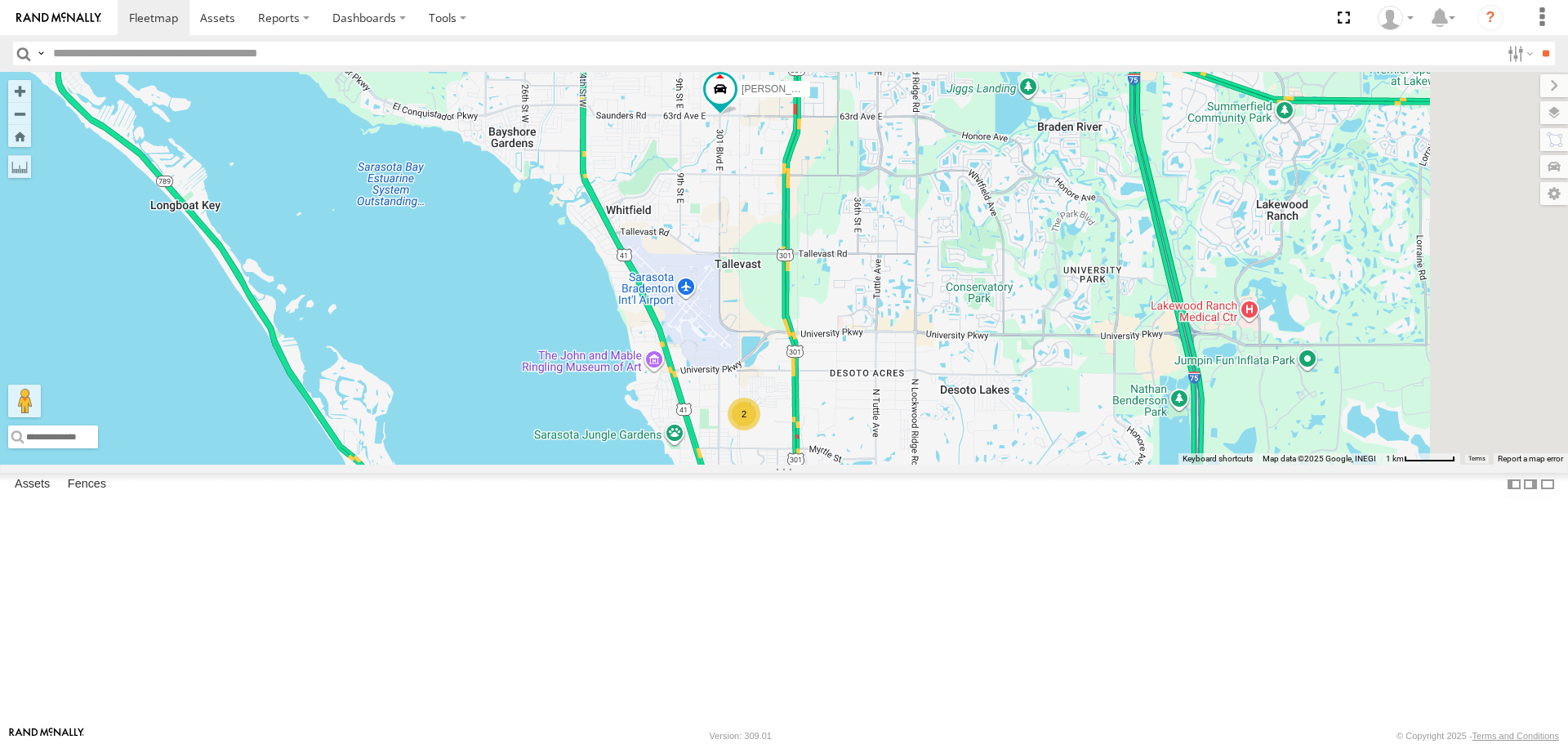
drag, startPoint x: 1339, startPoint y: 381, endPoint x: 1247, endPoint y: 436, distance: 107.2
click at [1247, 436] on div "2 soul Robert Transit" at bounding box center [784, 267] width 1568 height 392
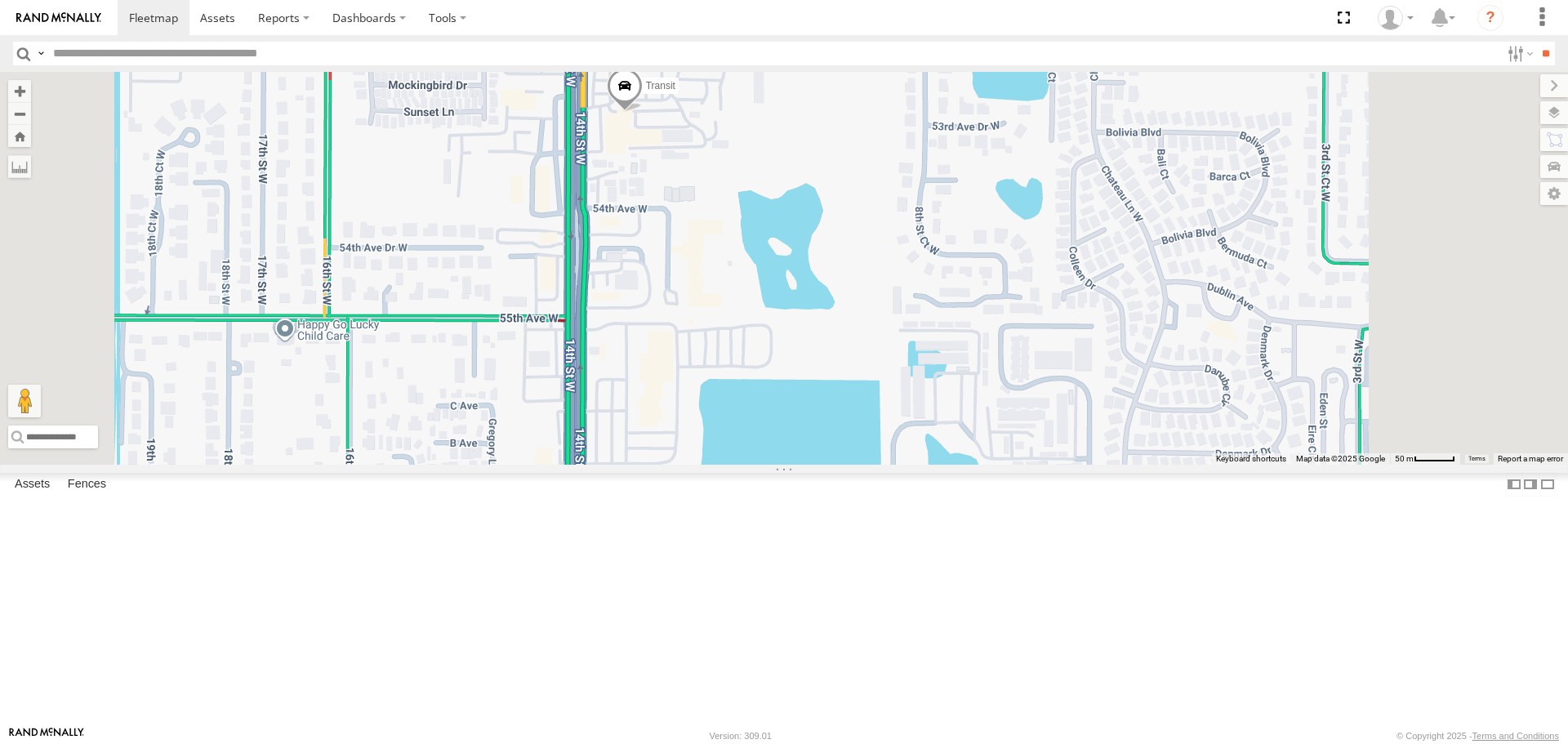
drag, startPoint x: 829, startPoint y: 176, endPoint x: 821, endPoint y: 281, distance: 105.3
click at [821, 281] on div "soul Robert Transit" at bounding box center [784, 267] width 1568 height 392
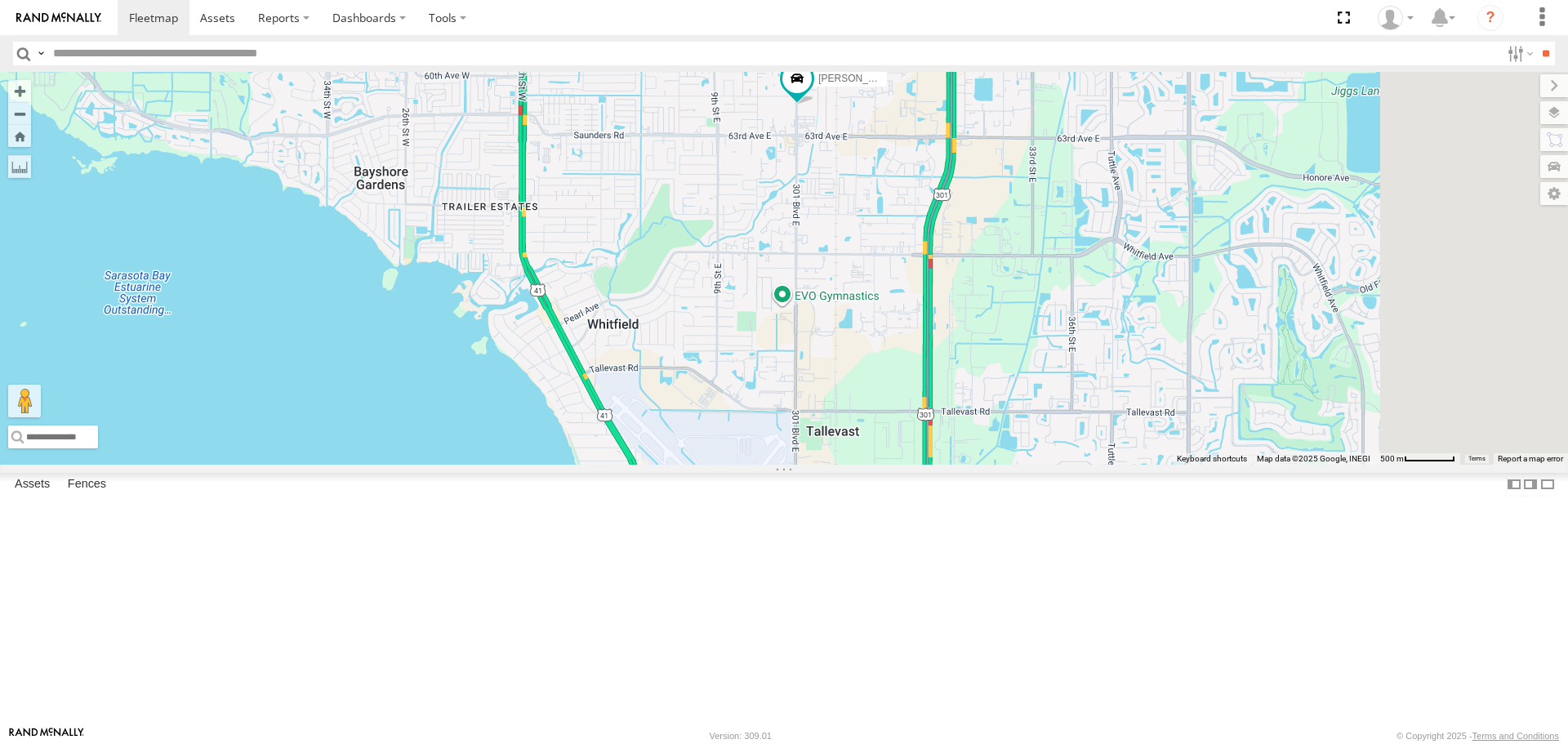
drag, startPoint x: 907, startPoint y: 394, endPoint x: 787, endPoint y: 179, distance: 246.2
click at [787, 179] on div "soul Robert Transit" at bounding box center [784, 267] width 1568 height 392
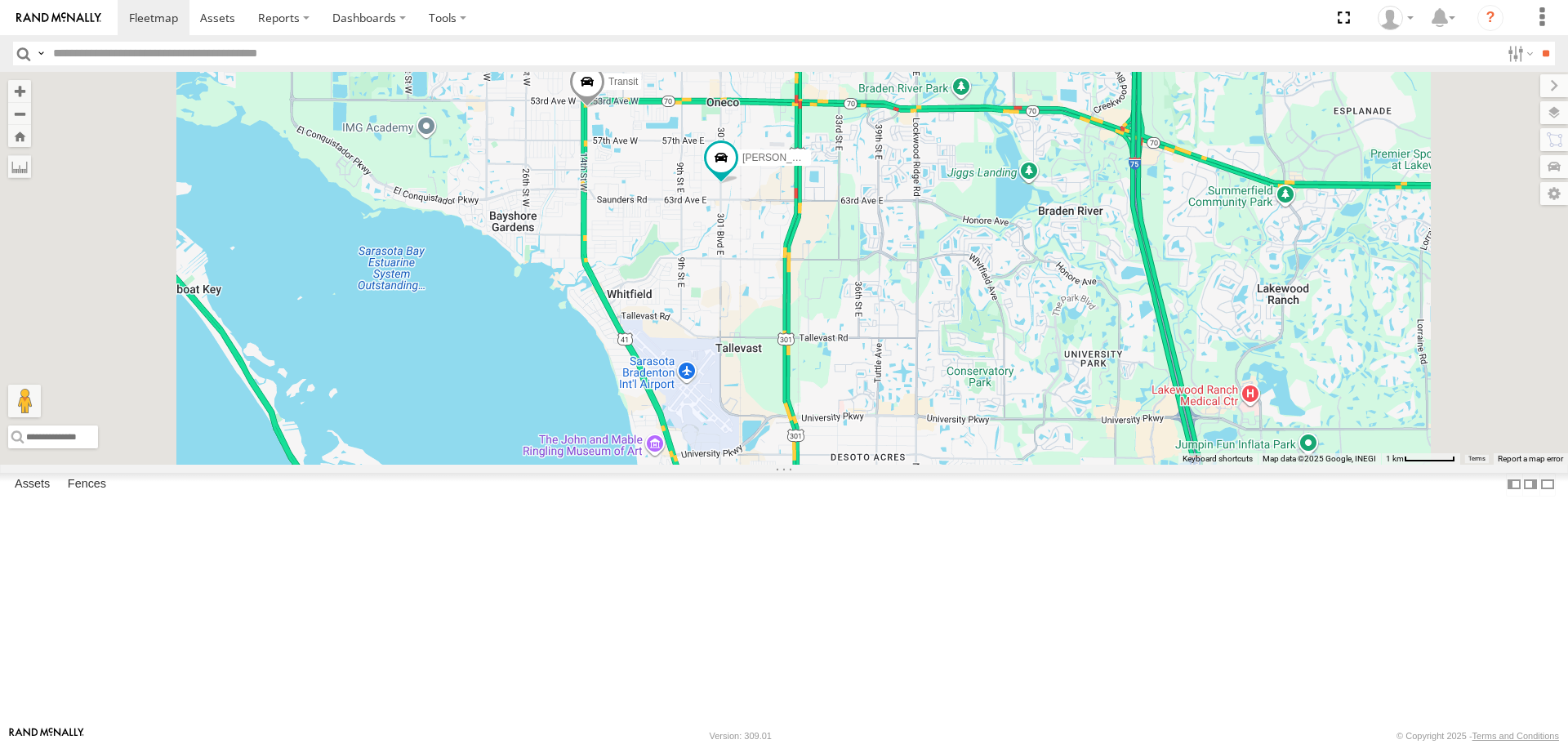
drag, startPoint x: 787, startPoint y: 179, endPoint x: 820, endPoint y: 290, distance: 115.8
click at [820, 290] on div "soul Robert Transit 2" at bounding box center [784, 267] width 1568 height 392
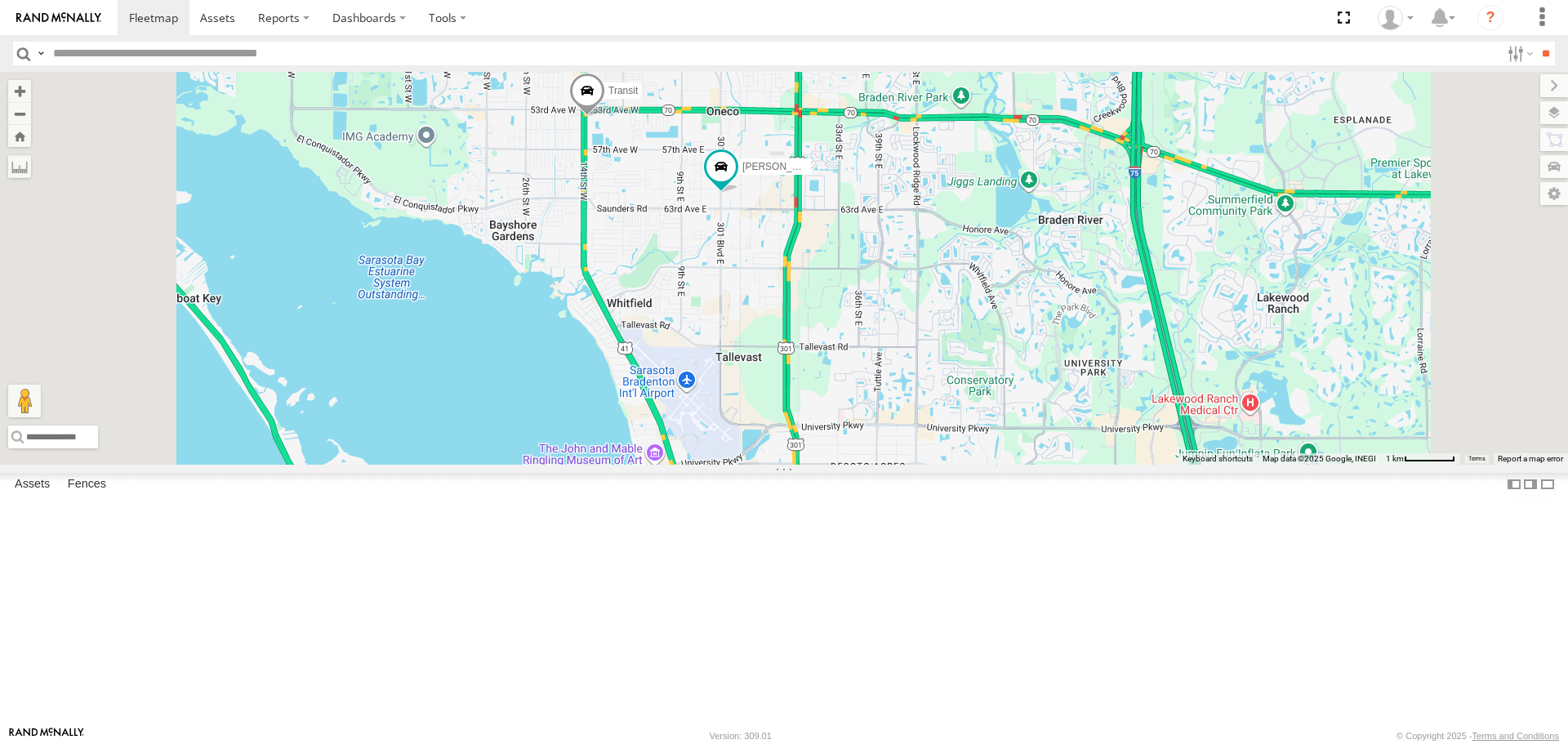
drag, startPoint x: 973, startPoint y: 527, endPoint x: 871, endPoint y: 332, distance: 220.1
click at [871, 332] on div "soul Robert Transit 2" at bounding box center [784, 267] width 1568 height 392
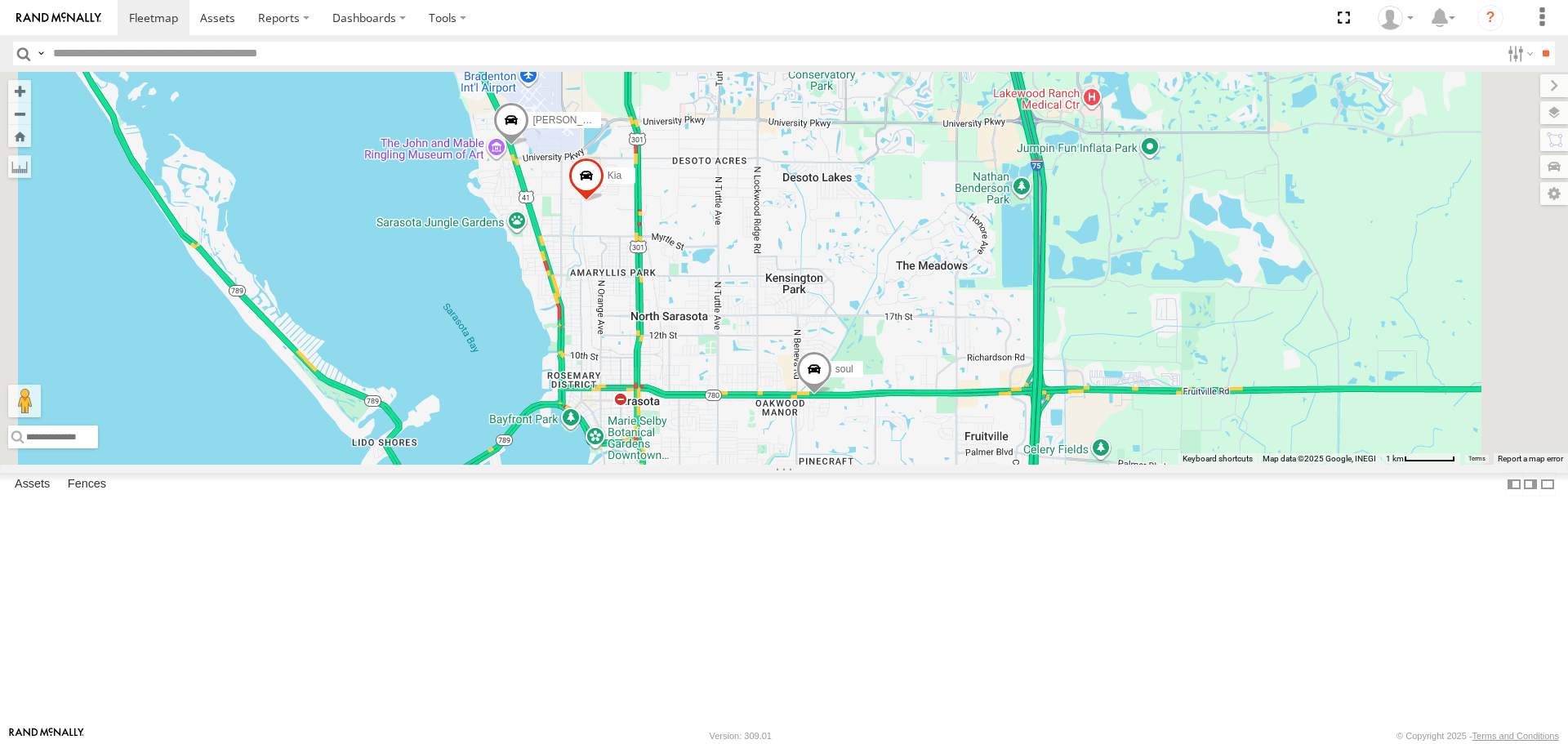
click at [0, 0] on link at bounding box center [0, 0] width 0 height 0
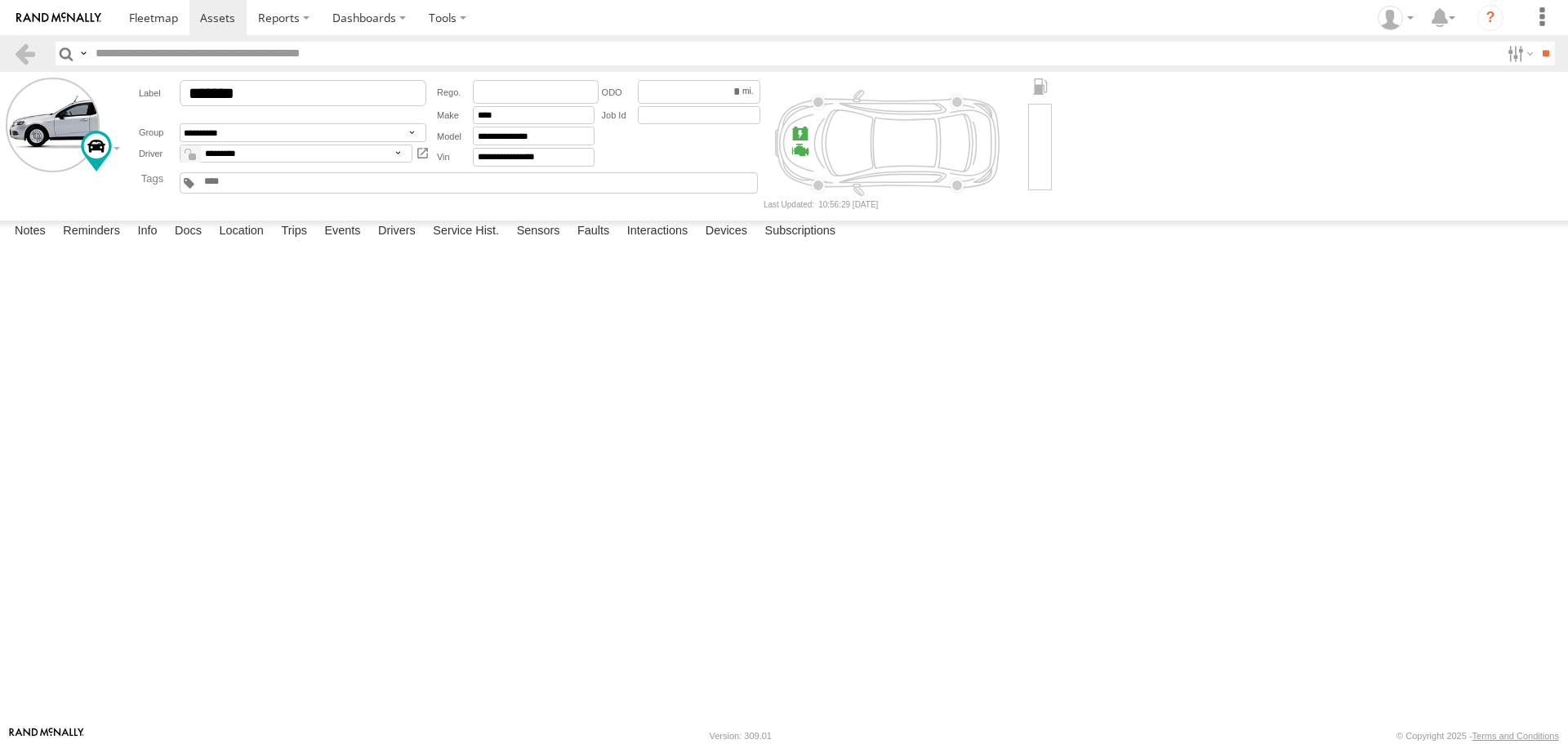
click at [0, 0] on label at bounding box center [0, 0] width 0 height 0
click at [0, 0] on button "Proceed" at bounding box center [0, 0] width 0 height 0
click at [144, 10] on link at bounding box center [153, 17] width 72 height 35
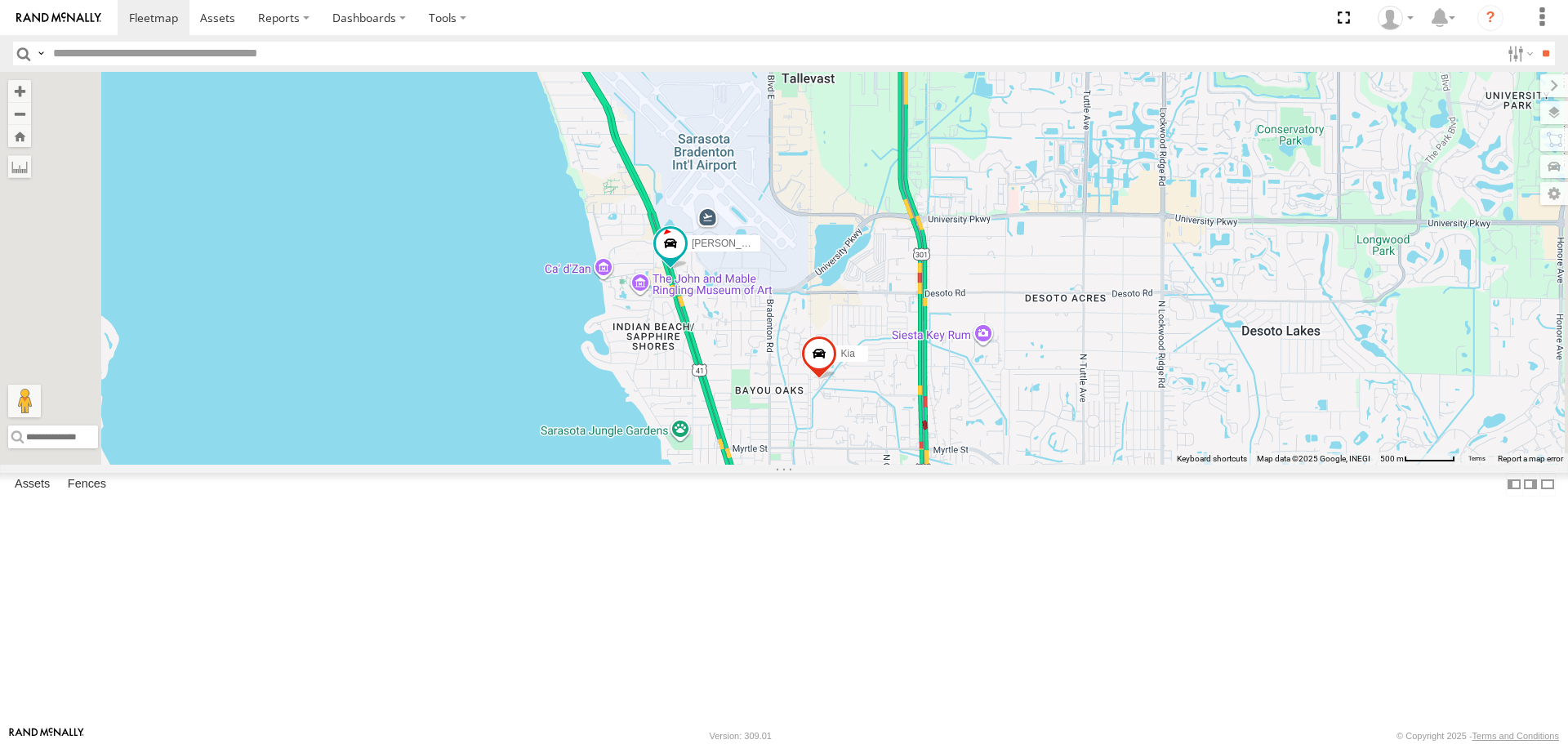
drag, startPoint x: 1010, startPoint y: 326, endPoint x: 1018, endPoint y: 372, distance: 46.7
click at [1018, 372] on div "Tom Kia soul Robert Transit" at bounding box center [784, 267] width 1568 height 392
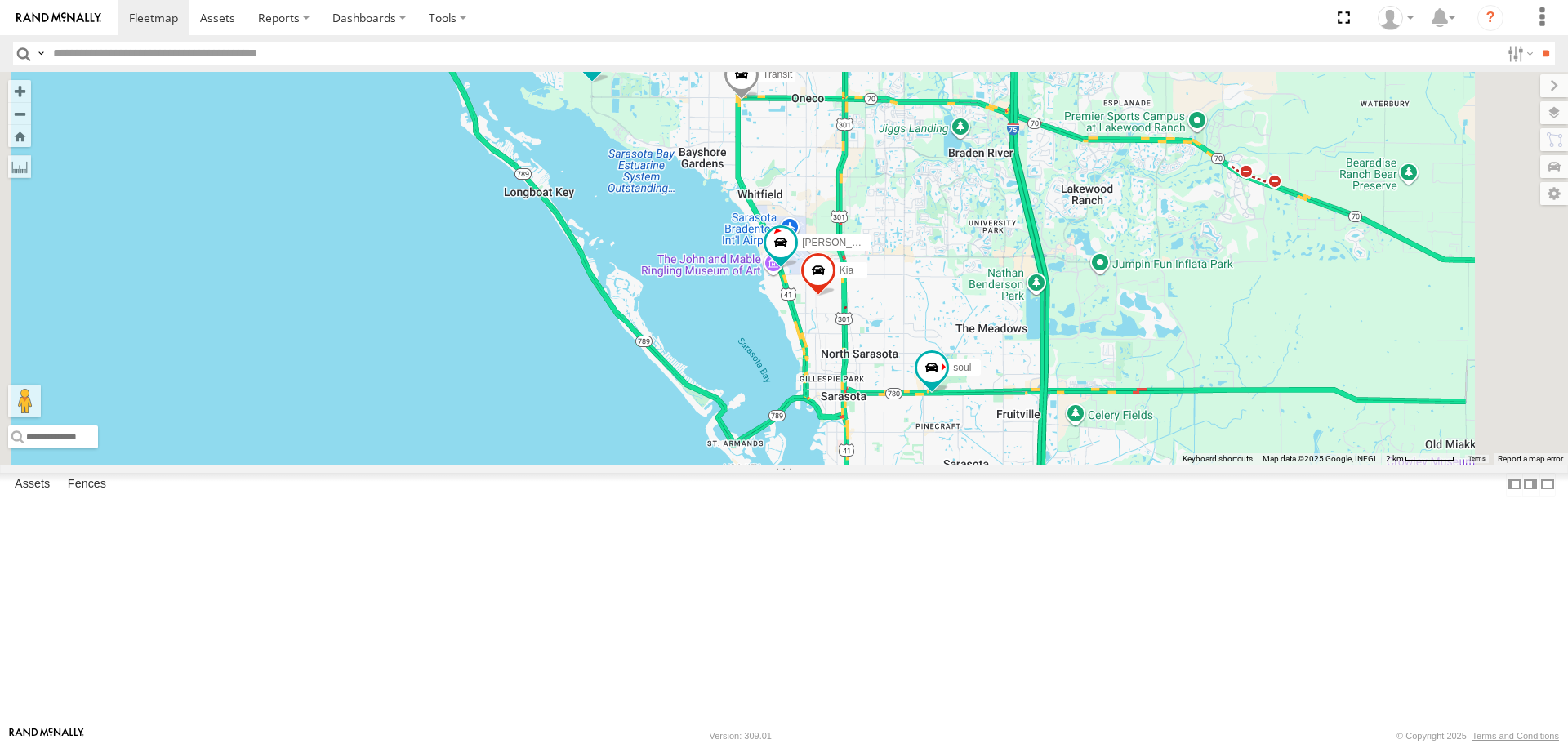
drag, startPoint x: 1113, startPoint y: 479, endPoint x: 1019, endPoint y: 267, distance: 231.9
click at [1024, 275] on div "Tom Kia soul Robert Transit" at bounding box center [784, 267] width 1568 height 392
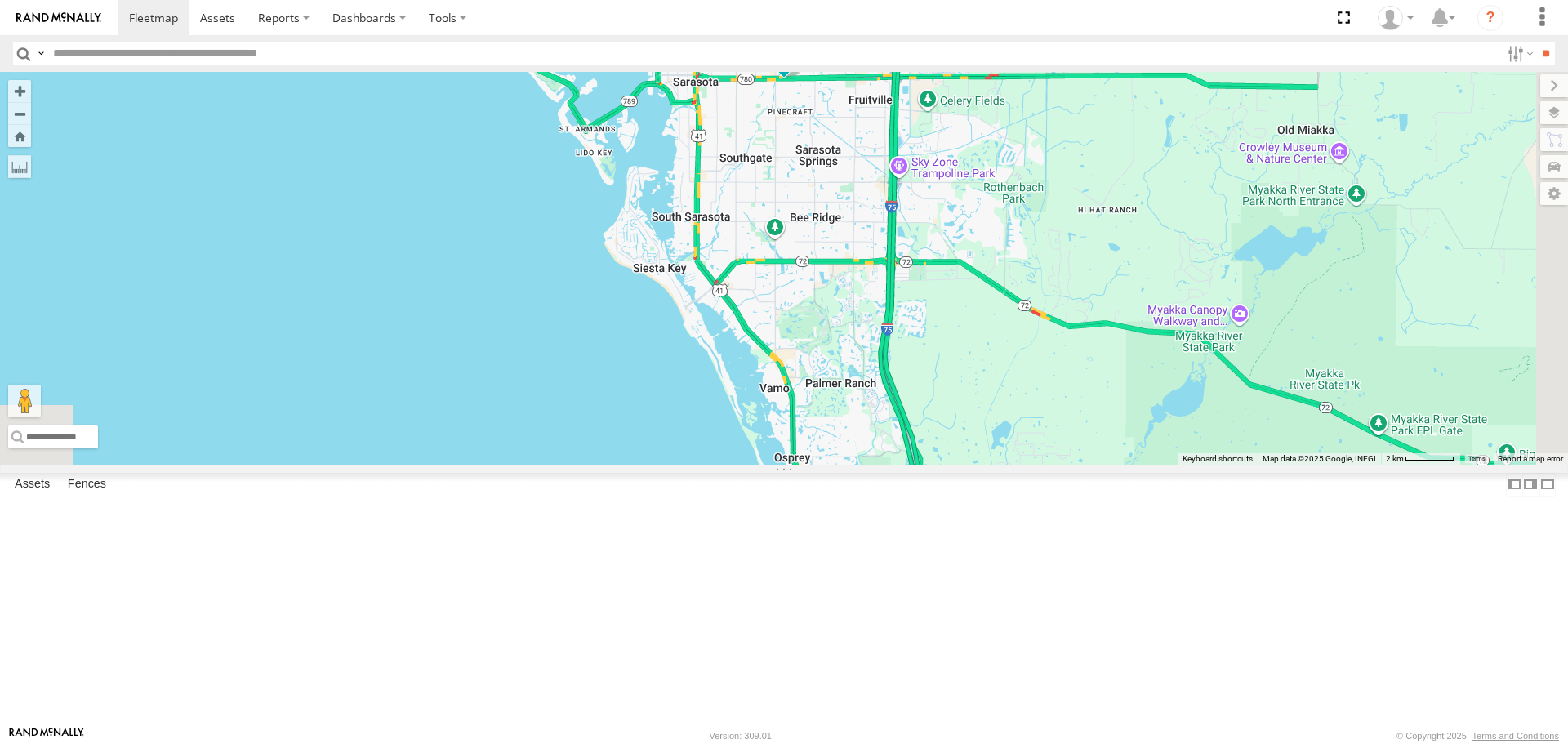
click at [1075, 464] on div "Tom Kia soul Robert Transit" at bounding box center [784, 267] width 1568 height 392
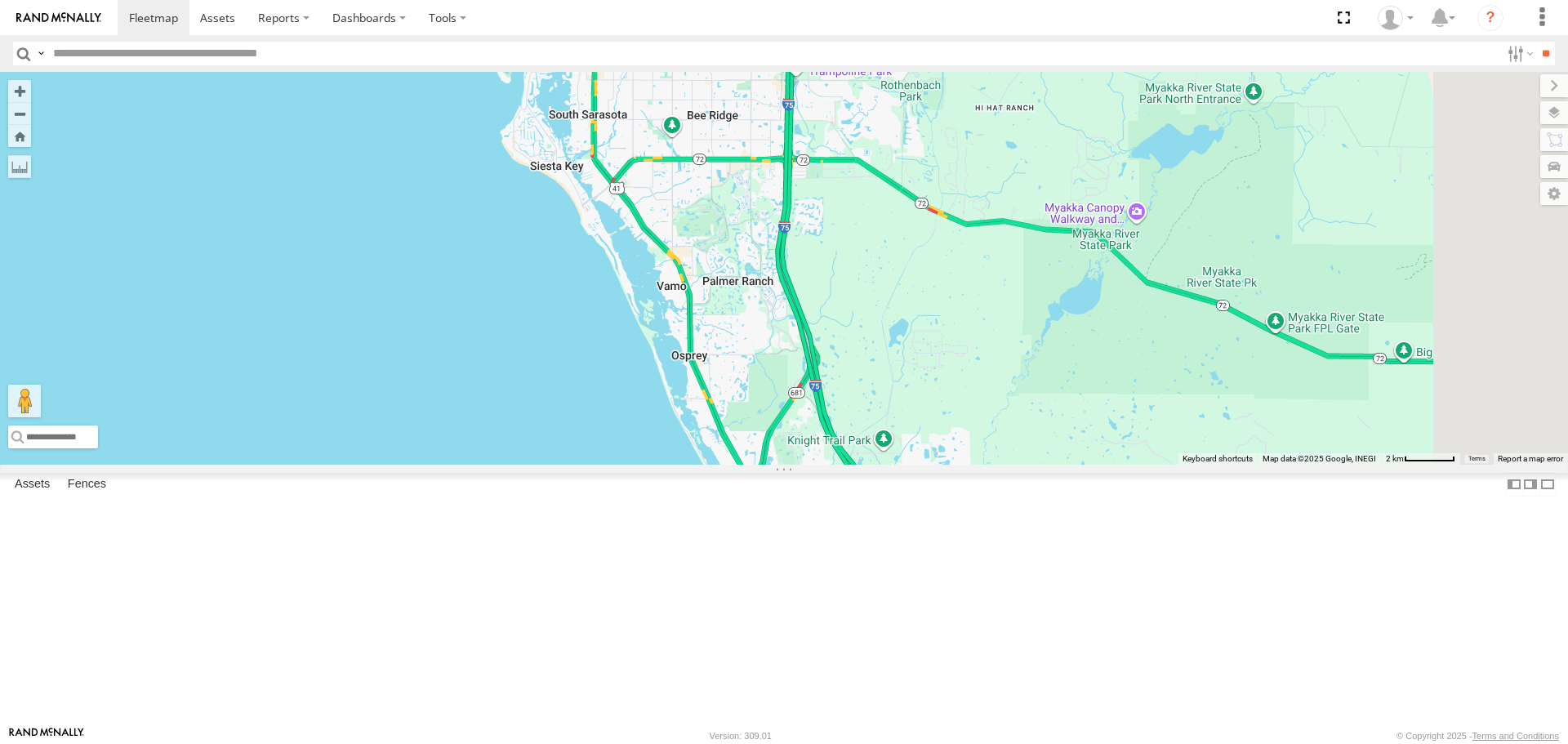
drag, startPoint x: 1075, startPoint y: 515, endPoint x: 975, endPoint y: 526, distance: 100.6
click at [975, 464] on div "Tom Kia soul Robert Transit" at bounding box center [784, 267] width 1568 height 392
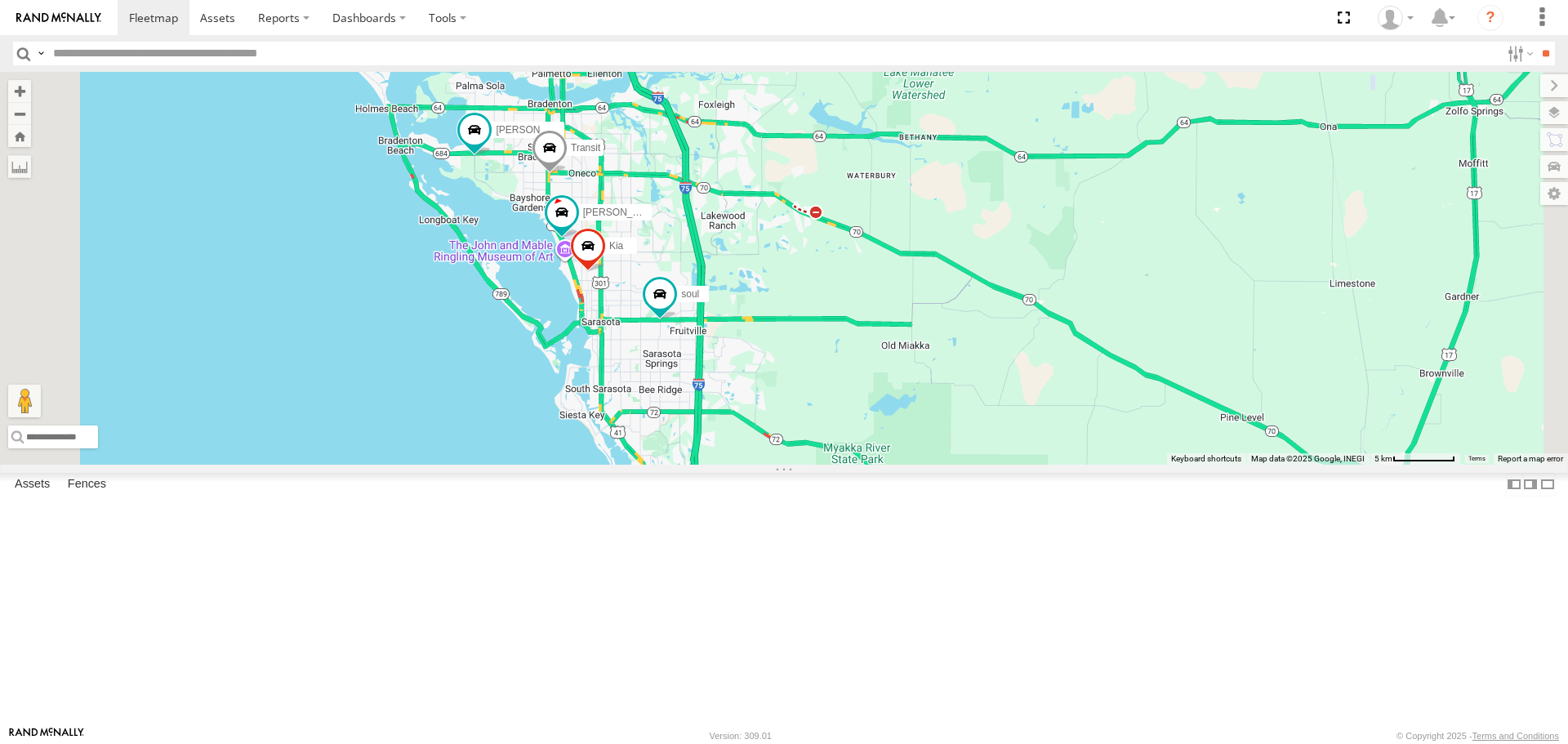
drag, startPoint x: 780, startPoint y: 279, endPoint x: 712, endPoint y: 388, distance: 128.5
click at [712, 388] on div "Tom Kia soul Robert Transit" at bounding box center [784, 267] width 1568 height 392
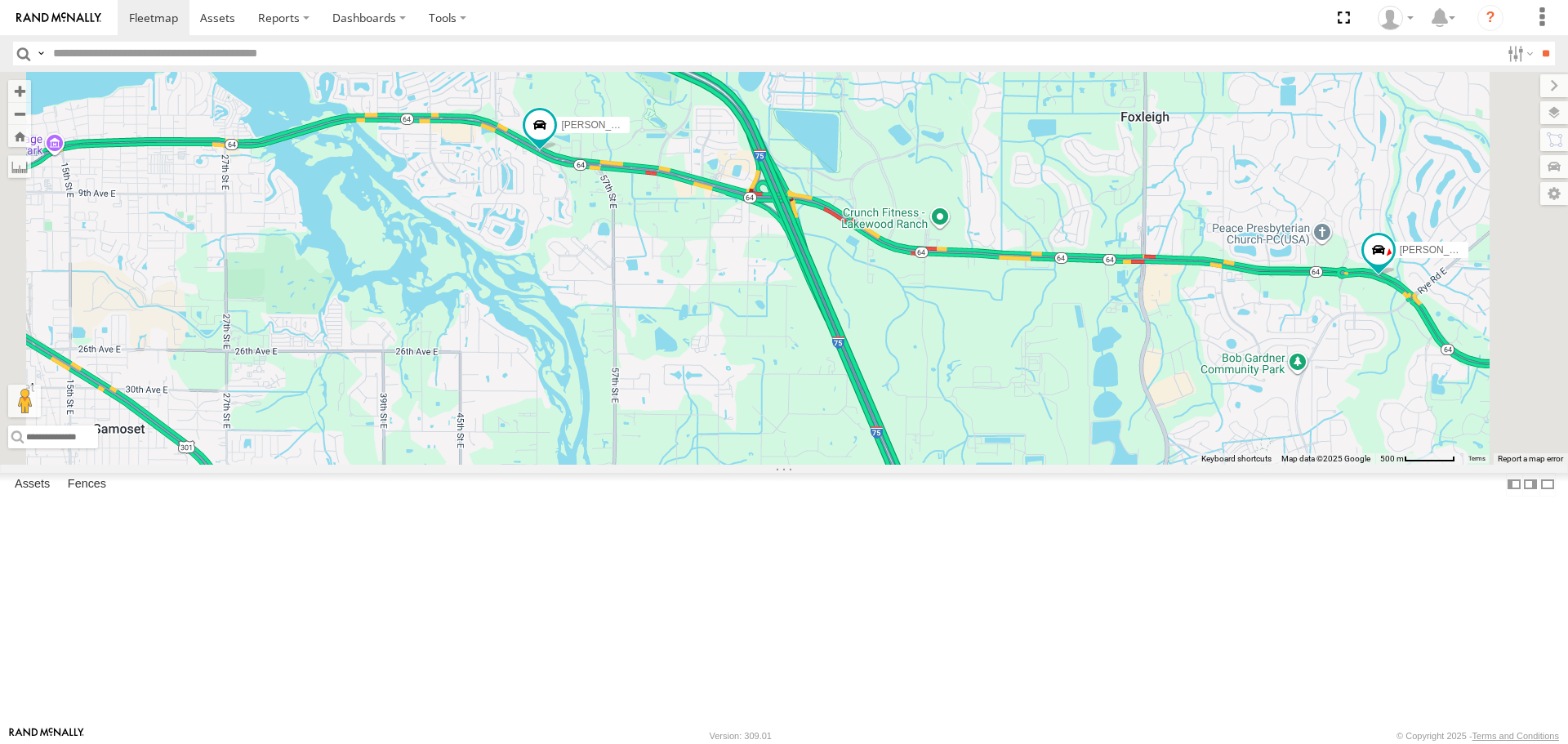
drag, startPoint x: 736, startPoint y: 251, endPoint x: 772, endPoint y: 352, distance: 107.2
click at [772, 352] on div "Tom Kia soul Robert Transit" at bounding box center [784, 267] width 1568 height 392
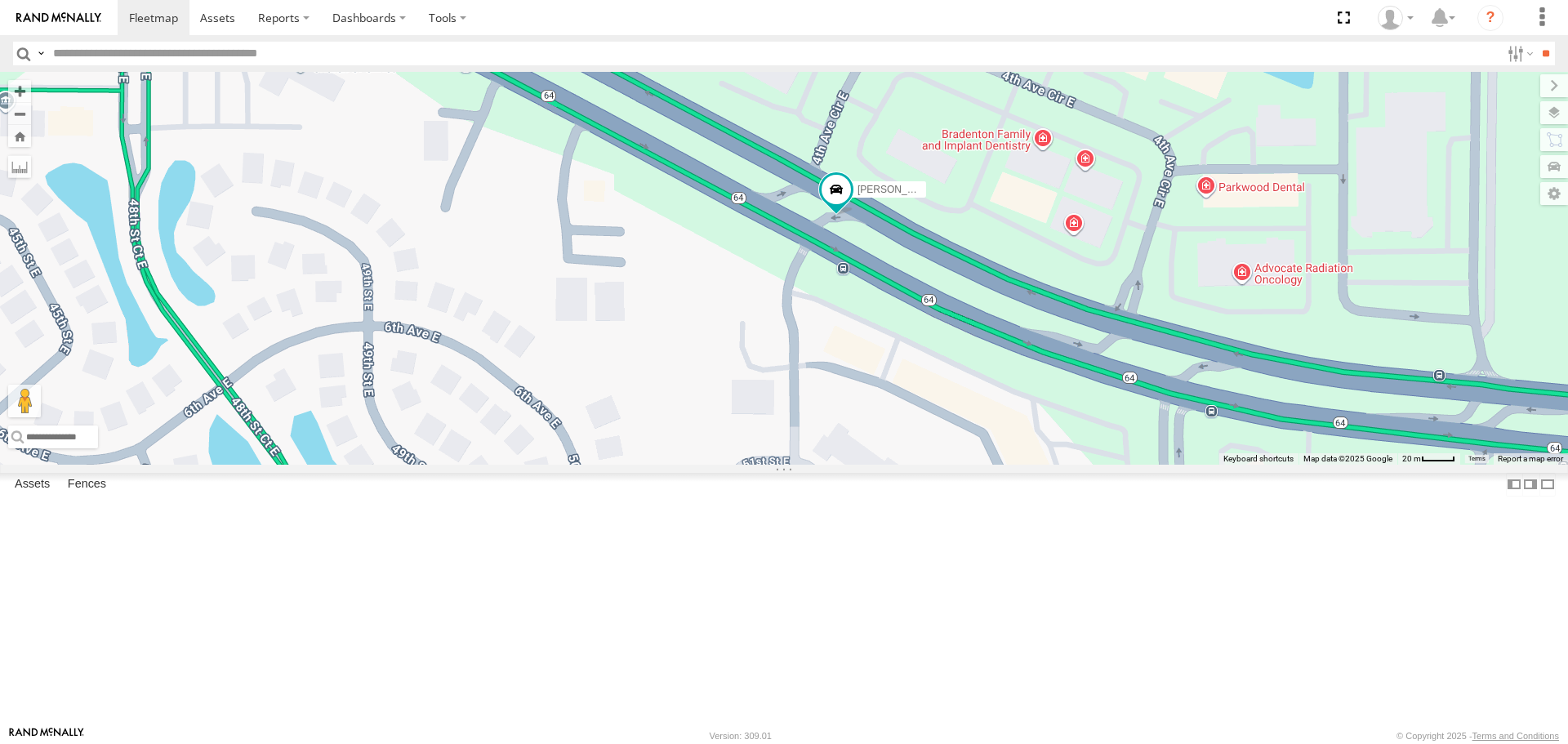
drag, startPoint x: 660, startPoint y: 202, endPoint x: 739, endPoint y: 305, distance: 129.8
click at [739, 305] on div "Tom Kia soul Robert Transit" at bounding box center [784, 267] width 1568 height 392
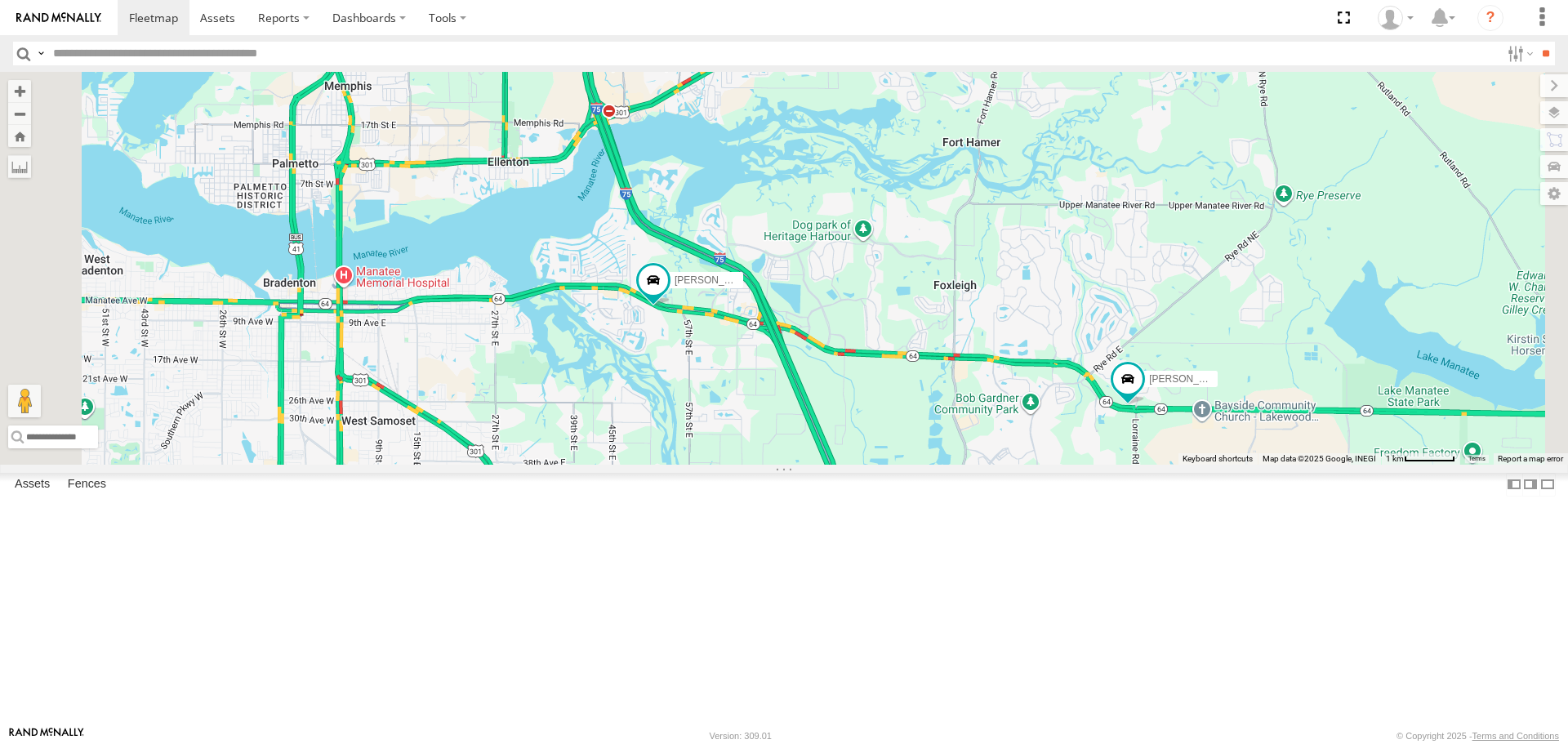
click at [0, 0] on div "Tom All Assets E State Road 64 Bradenton 27.49481 -82.497 Video Robert All Asse…" at bounding box center [0, 0] width 0 height 0
drag, startPoint x: 760, startPoint y: 549, endPoint x: 779, endPoint y: 262, distance: 287.6
click at [779, 266] on div "Robert Transit" at bounding box center [784, 267] width 1568 height 392
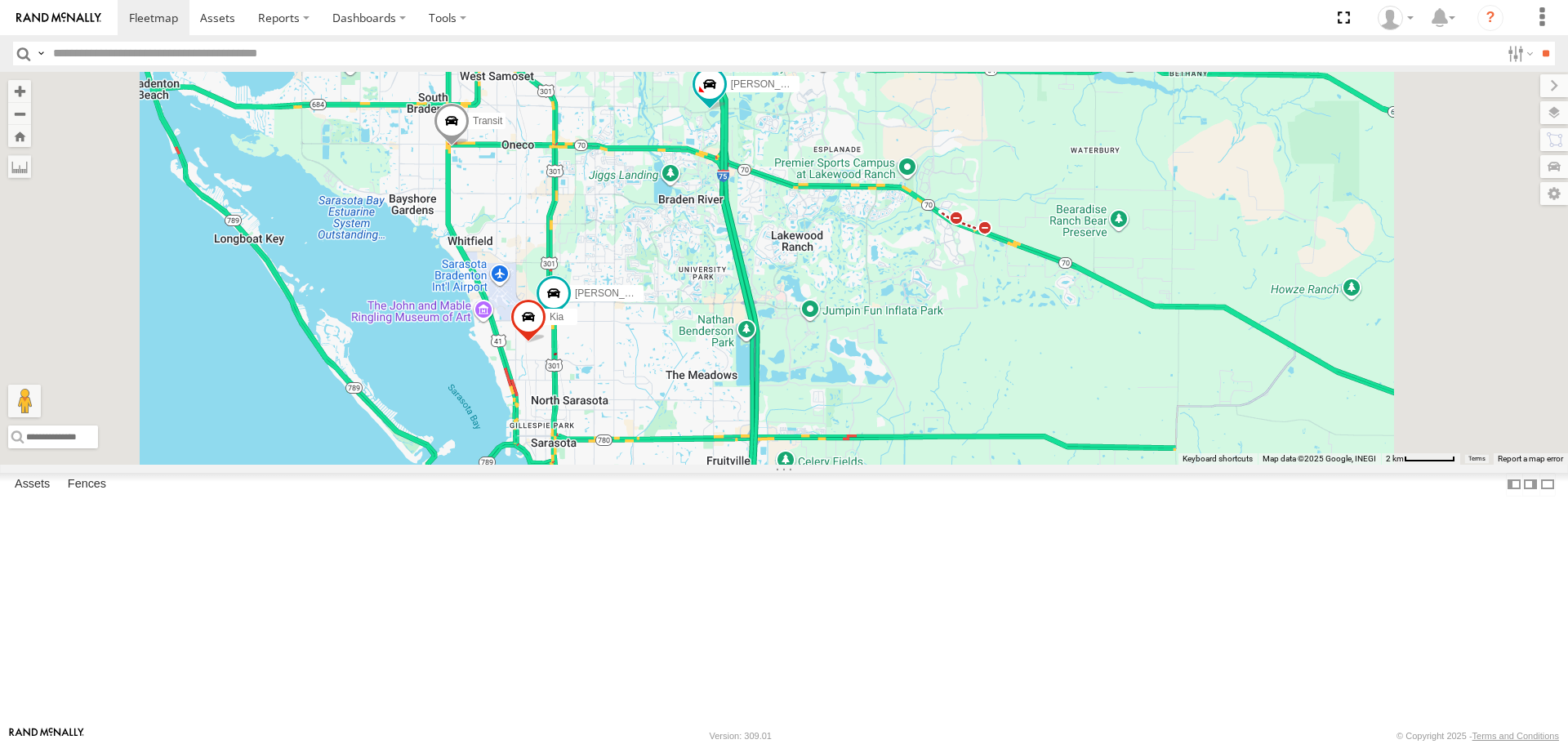
click at [803, 333] on div "Robert Transit Tom Kia" at bounding box center [784, 267] width 1568 height 392
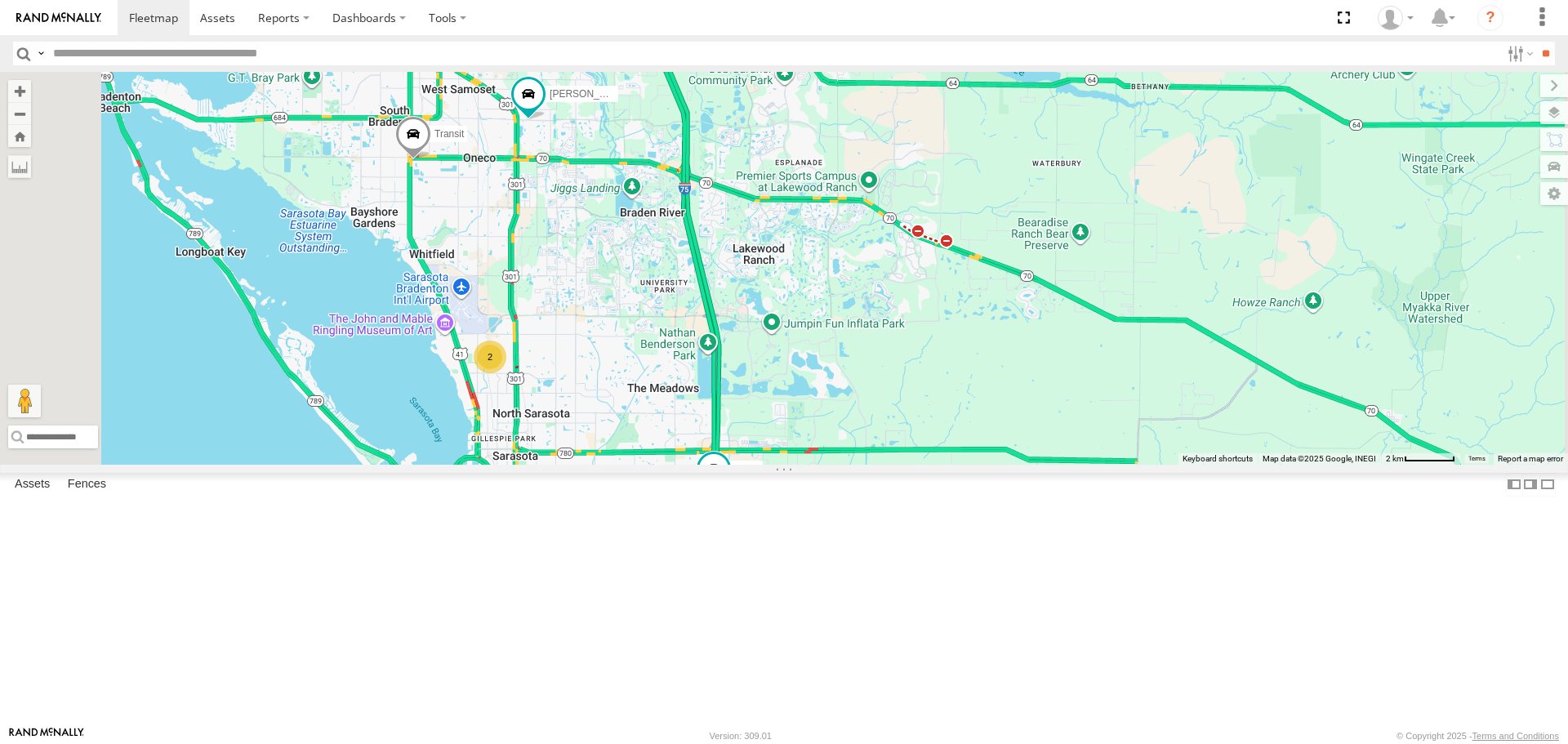
drag, startPoint x: 740, startPoint y: 334, endPoint x: 736, endPoint y: 386, distance: 52.2
click at [736, 386] on div "2 soul Robert Transit" at bounding box center [784, 267] width 1568 height 392
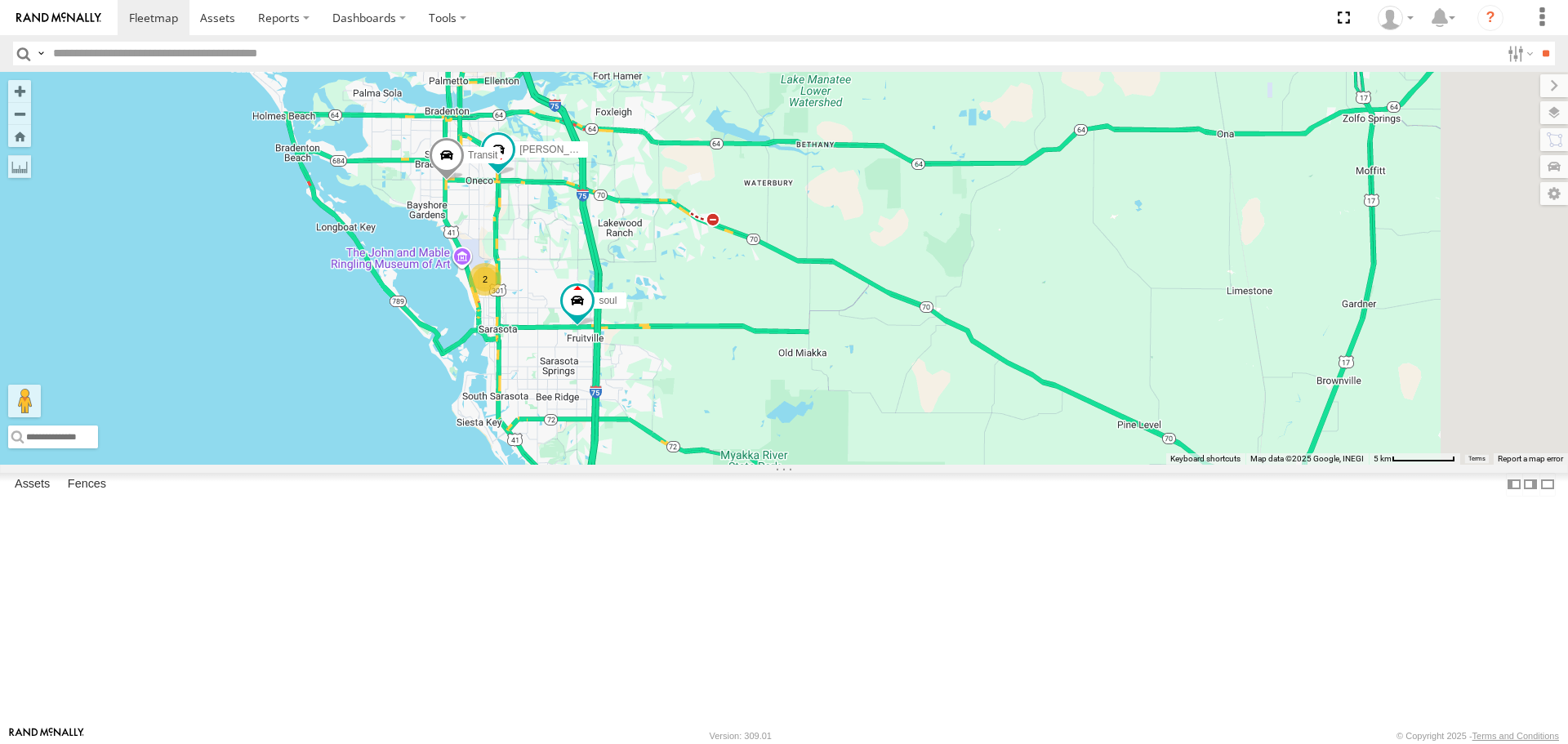
drag, startPoint x: 733, startPoint y: 522, endPoint x: 716, endPoint y: 414, distance: 109.3
click at [716, 414] on div "soul Robert Transit 2" at bounding box center [784, 267] width 1568 height 392
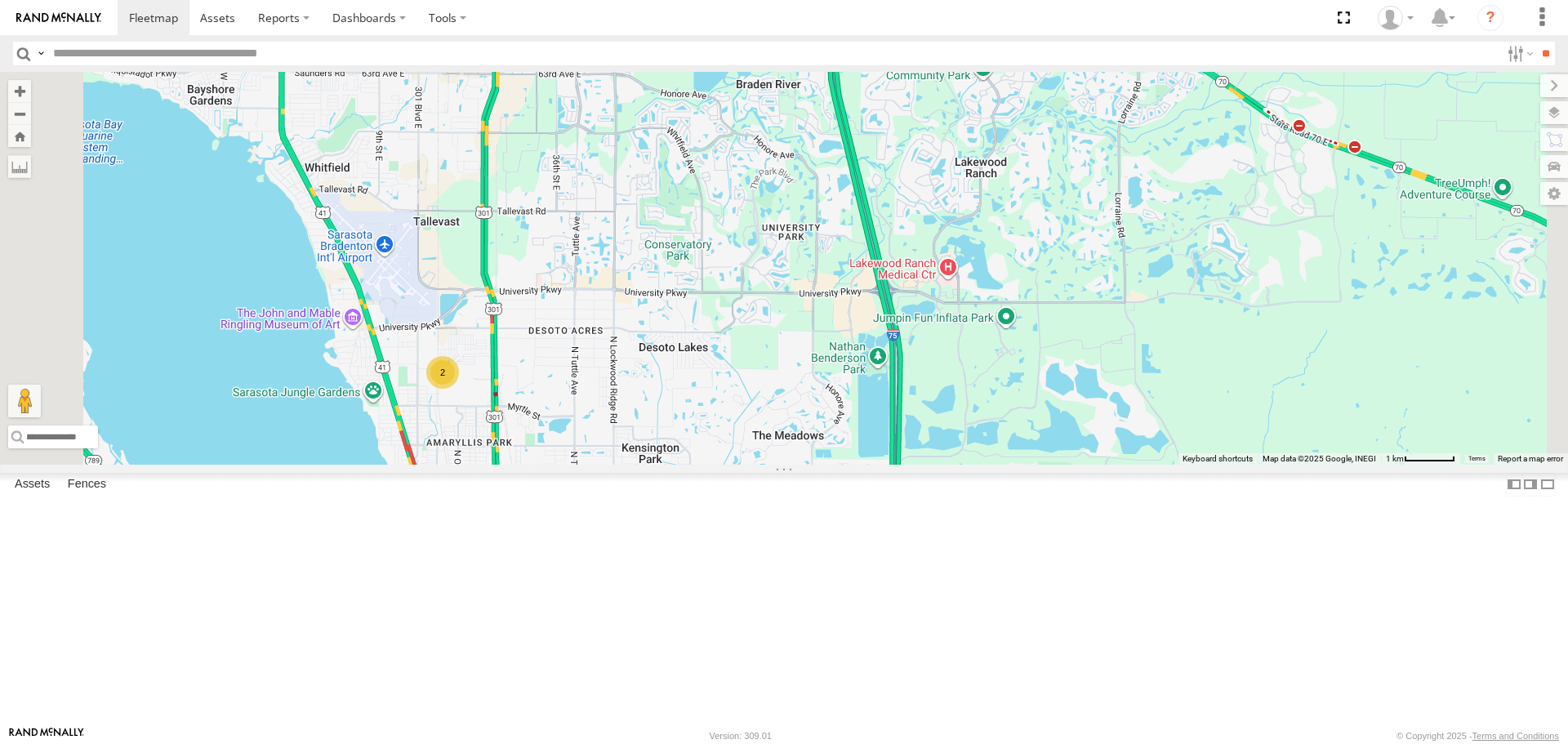
drag, startPoint x: 713, startPoint y: 427, endPoint x: 794, endPoint y: 554, distance: 150.6
click at [794, 464] on div "2 soul" at bounding box center [784, 267] width 1568 height 392
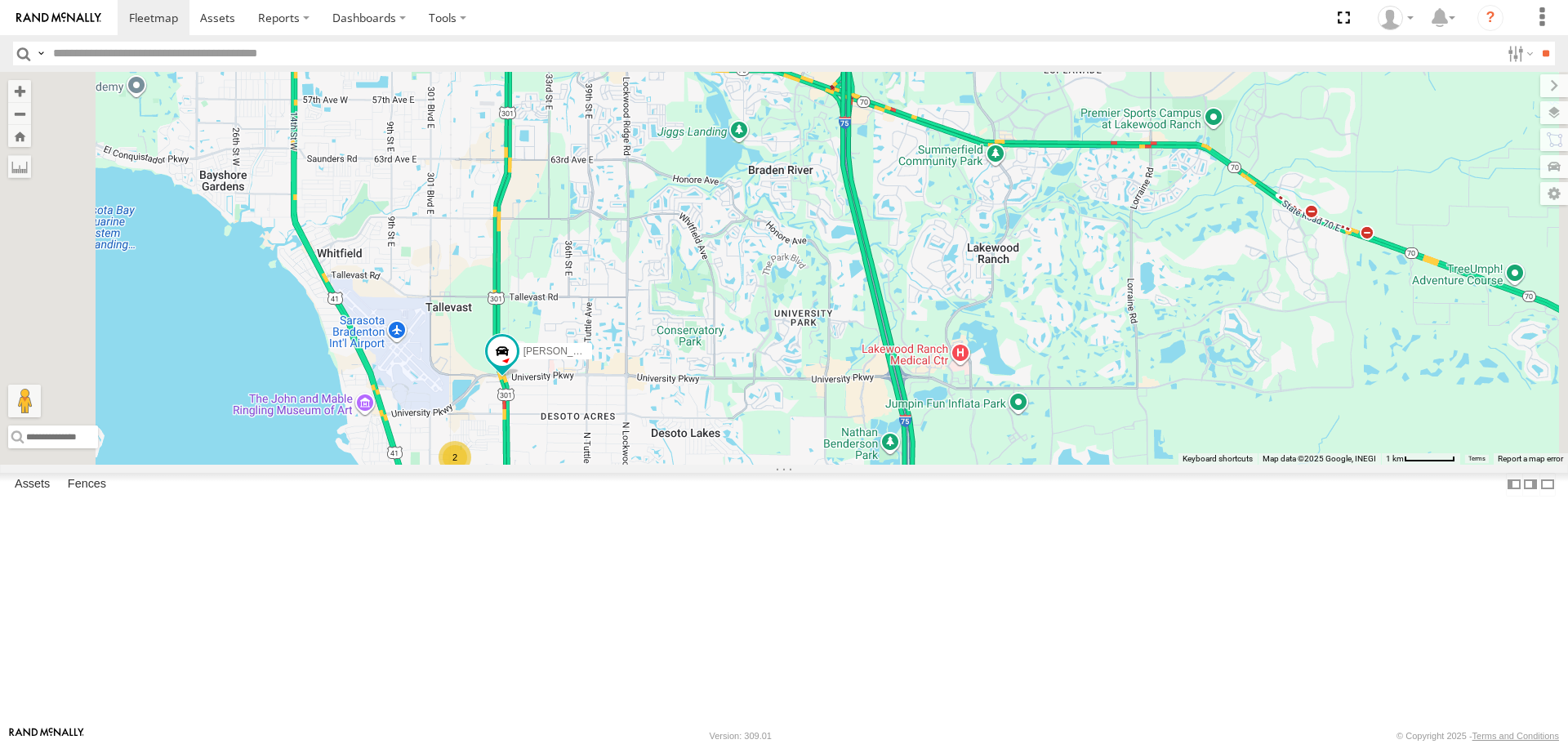
drag, startPoint x: 507, startPoint y: 327, endPoint x: 516, endPoint y: 410, distance: 83.5
click at [516, 410] on div "soul Robert Transit 2" at bounding box center [784, 267] width 1568 height 392
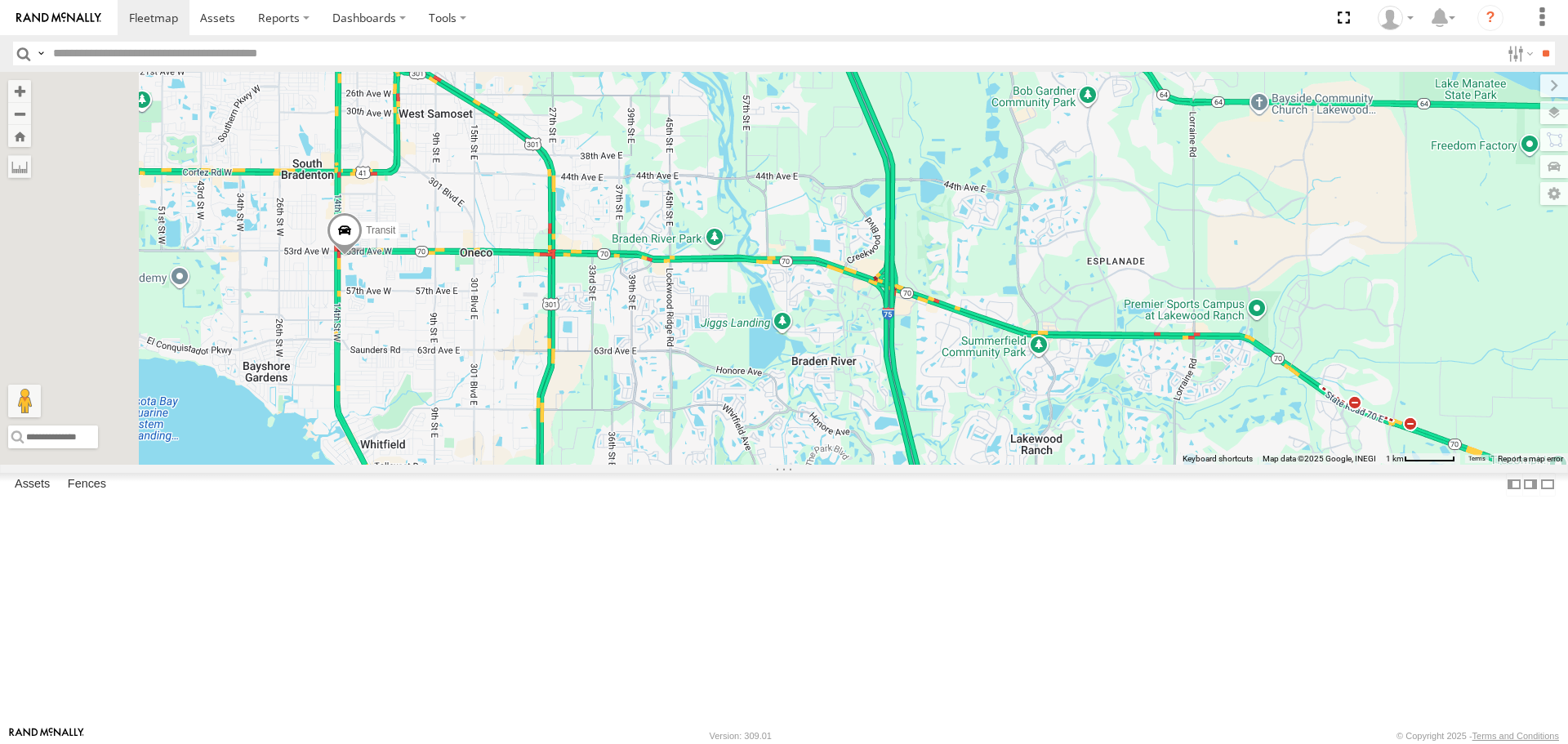
drag, startPoint x: 527, startPoint y: 273, endPoint x: 556, endPoint y: 449, distance: 178.4
click at [562, 455] on div "soul Robert Transit 2" at bounding box center [784, 267] width 1568 height 392
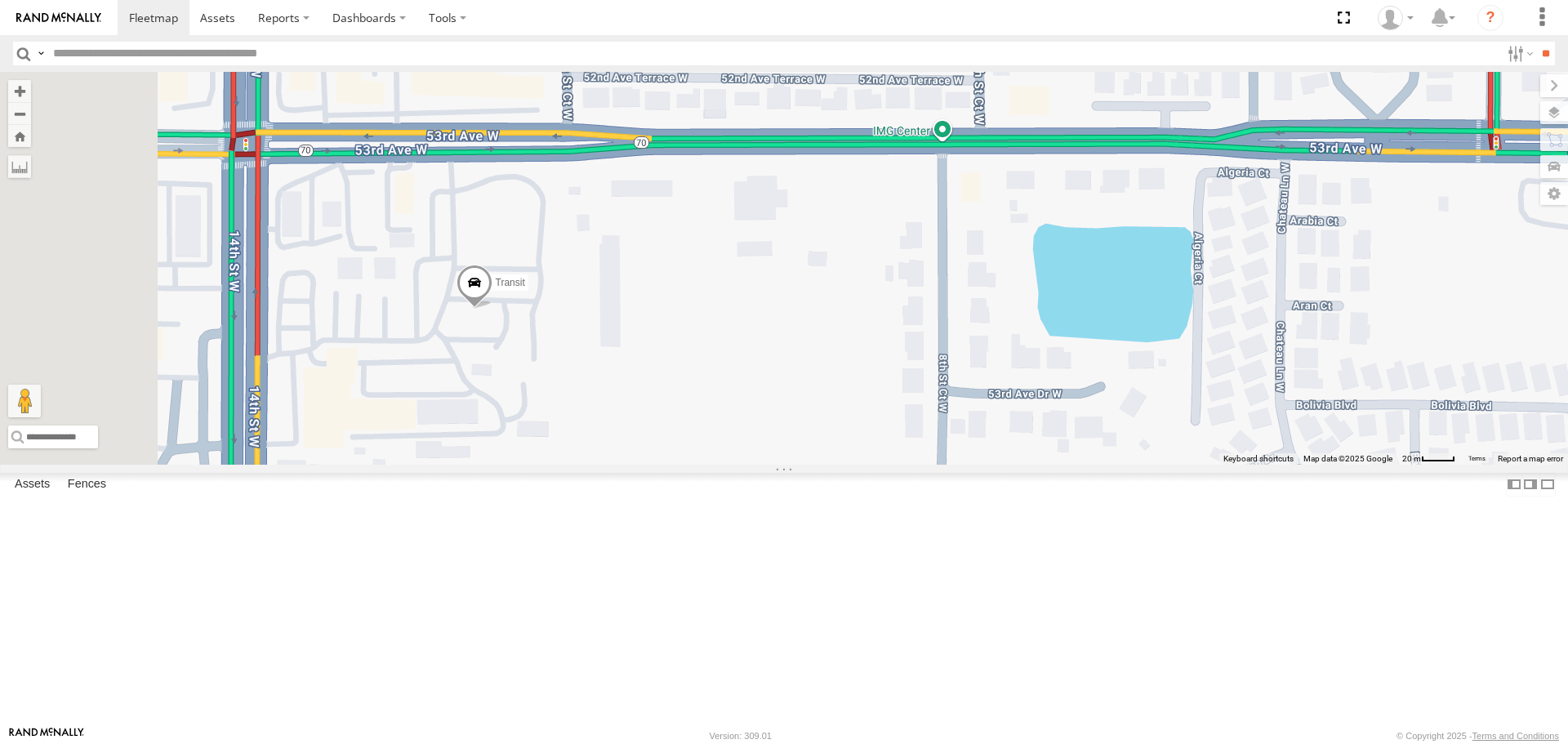
drag, startPoint x: 634, startPoint y: 474, endPoint x: 747, endPoint y: 474, distance: 113.0
click at [747, 464] on div "soul Robert Transit" at bounding box center [784, 267] width 1568 height 392
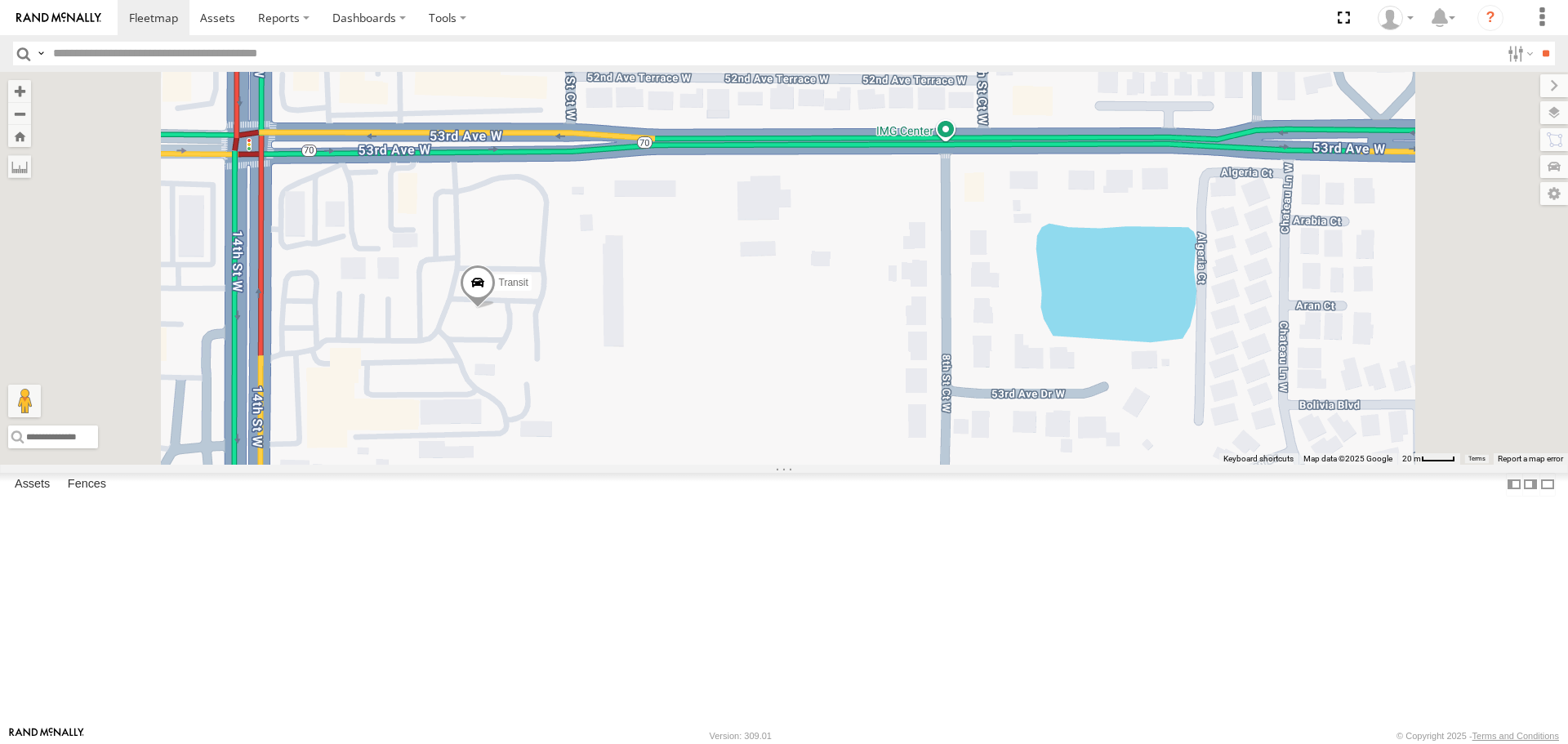
click at [496, 310] on span at bounding box center [478, 288] width 36 height 44
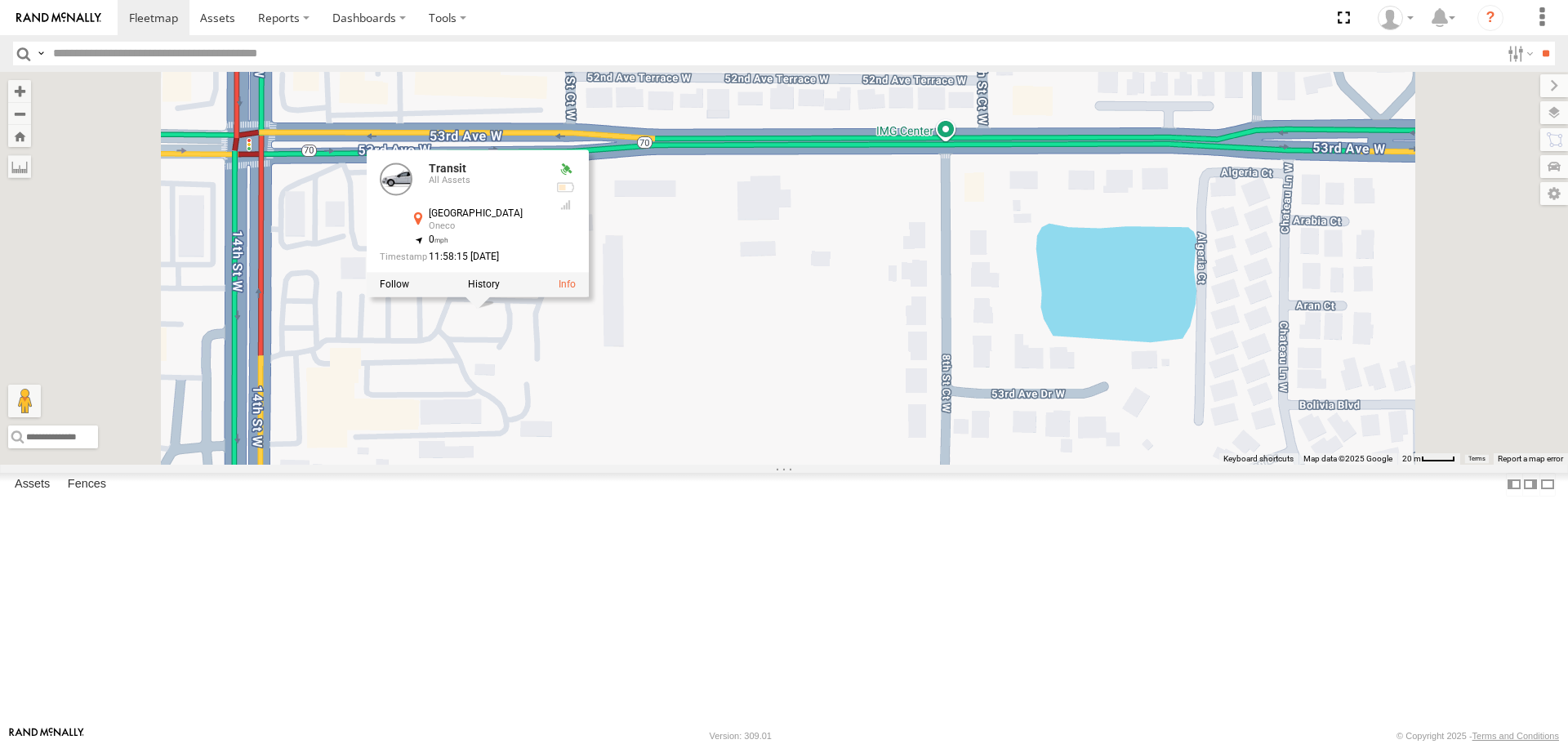
click at [0, 0] on div "soul All Assets N Lockwood Ridge Rd Kensington Park 27.35448 -82.50566 Video Ro…" at bounding box center [0, 0] width 0 height 0
click at [896, 448] on div "soul Robert Transit Transit All Assets 53rd Ave W Oneco 27.44677 , -82.57391 0 …" at bounding box center [784, 267] width 1568 height 392
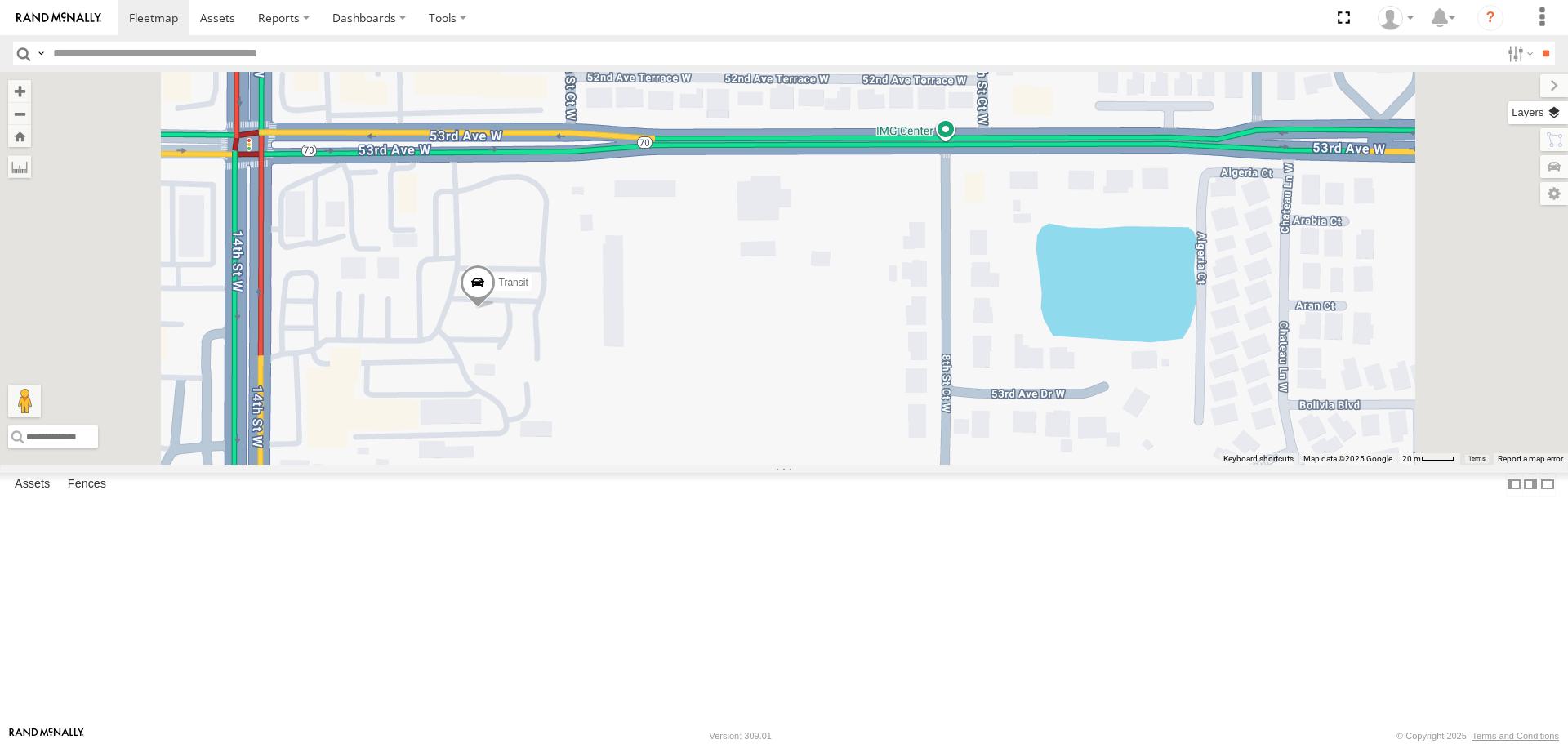
click at [1549, 113] on label at bounding box center [1538, 113] width 59 height 23
click at [0, 0] on div "Basemaps" at bounding box center [0, 0] width 0 height 0
click at [0, 0] on label at bounding box center [0, 0] width 0 height 0
click at [0, 0] on span "Satellite + Roadmap" at bounding box center [0, 0] width 0 height 0
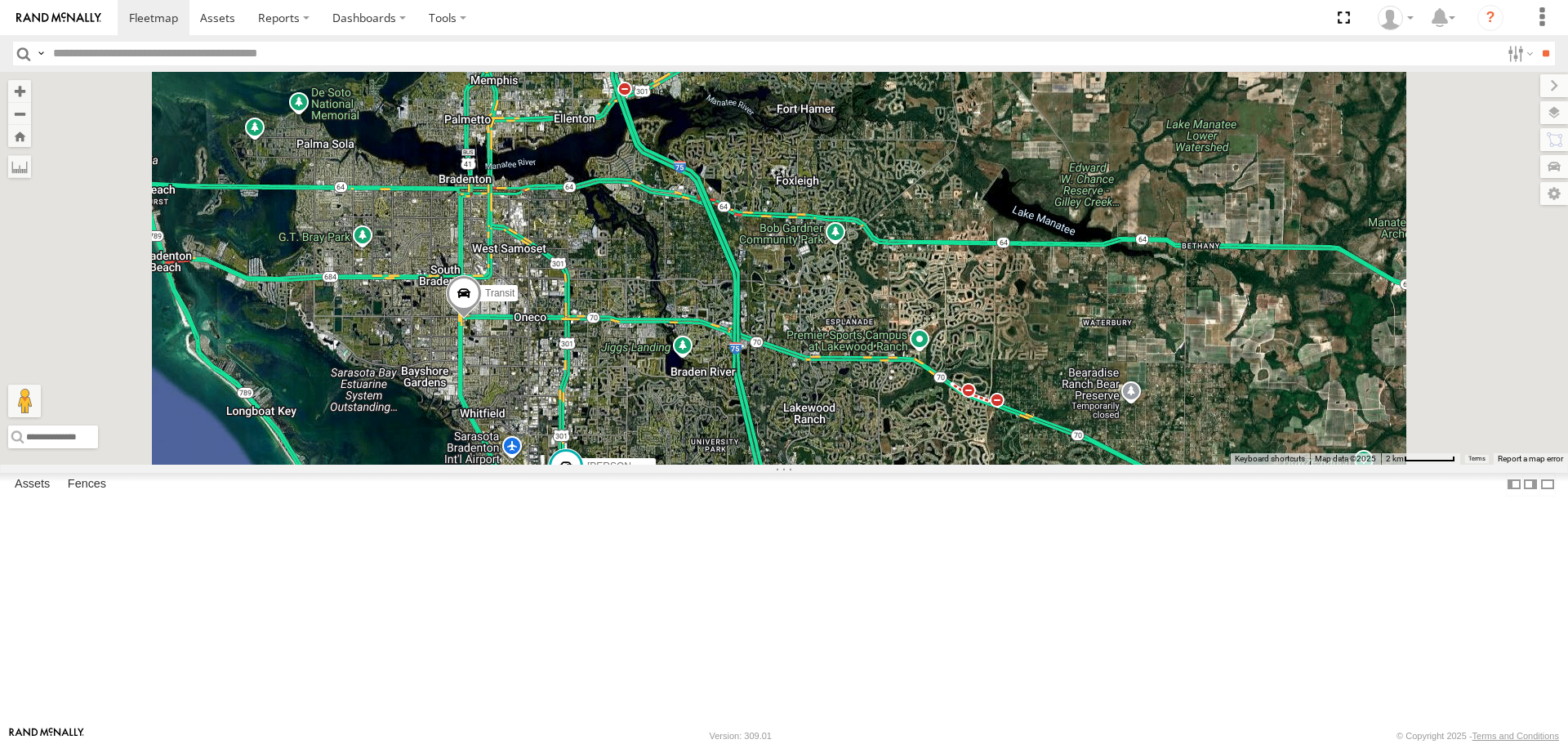
click at [0, 0] on span "Roadmap" at bounding box center [0, 0] width 0 height 0
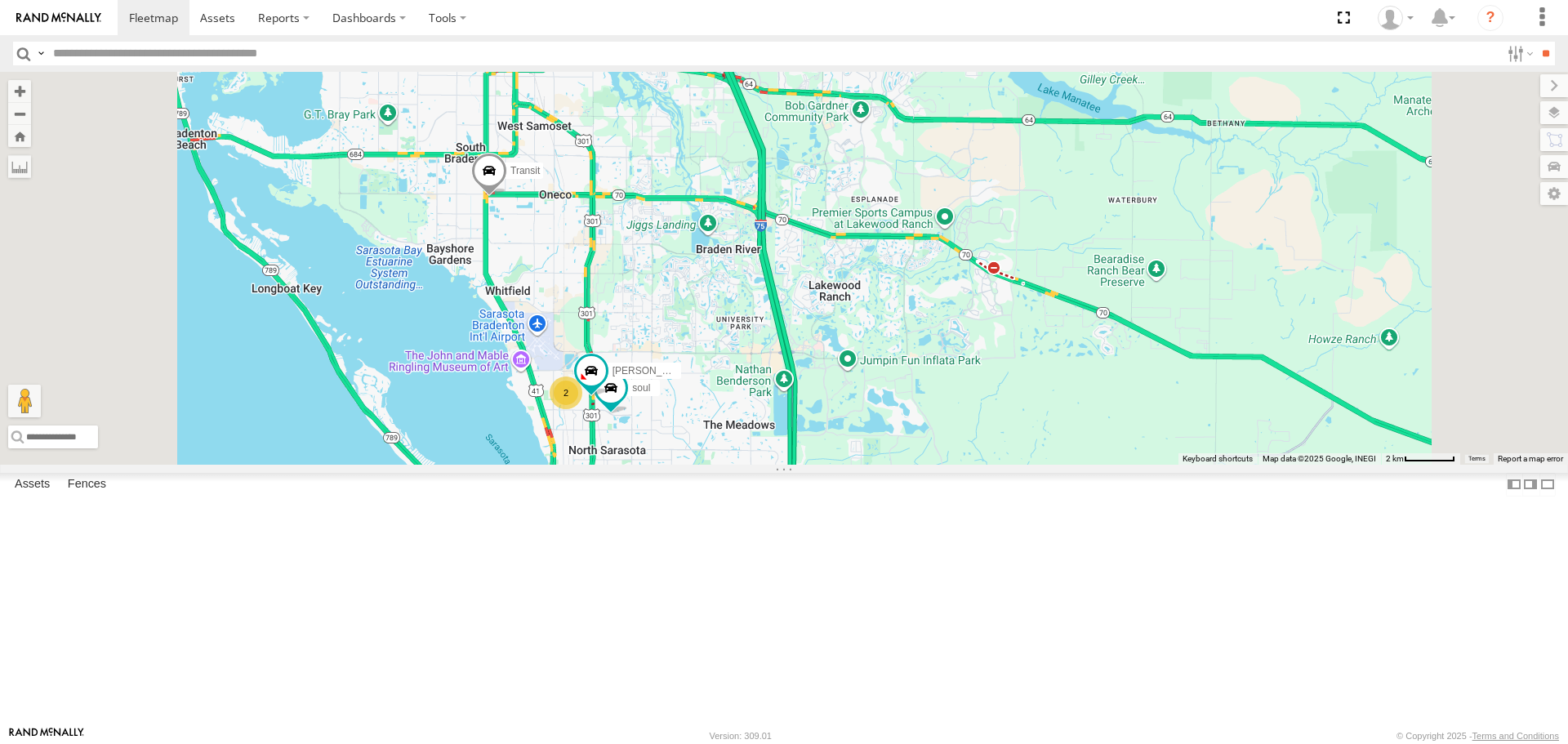
drag, startPoint x: 795, startPoint y: 471, endPoint x: 797, endPoint y: 314, distance: 157.0
click at [797, 314] on div "soul Robert Transit 2" at bounding box center [784, 267] width 1568 height 392
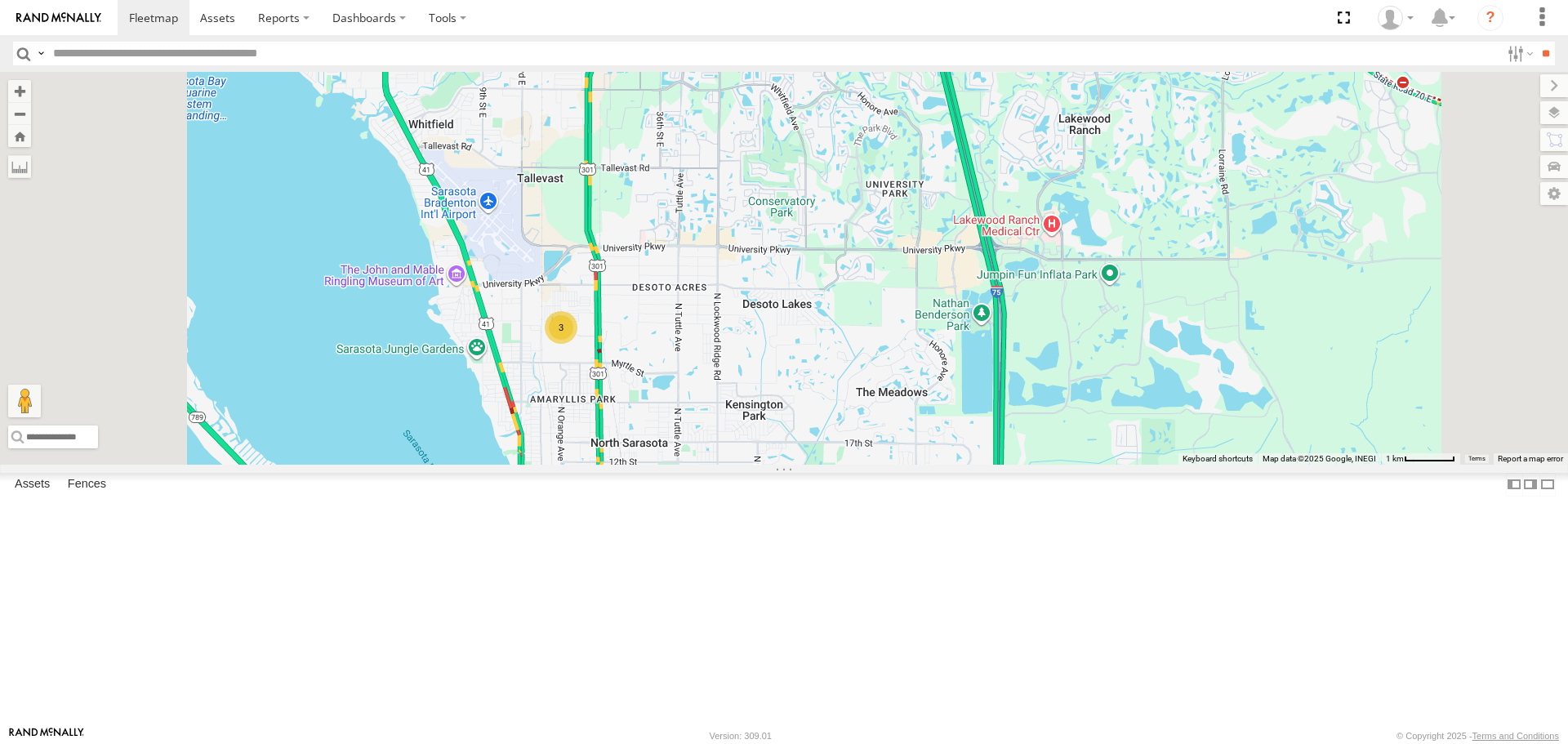
drag, startPoint x: 934, startPoint y: 252, endPoint x: 905, endPoint y: 550, distance: 299.4
click at [947, 464] on div "3" at bounding box center [784, 267] width 1568 height 392
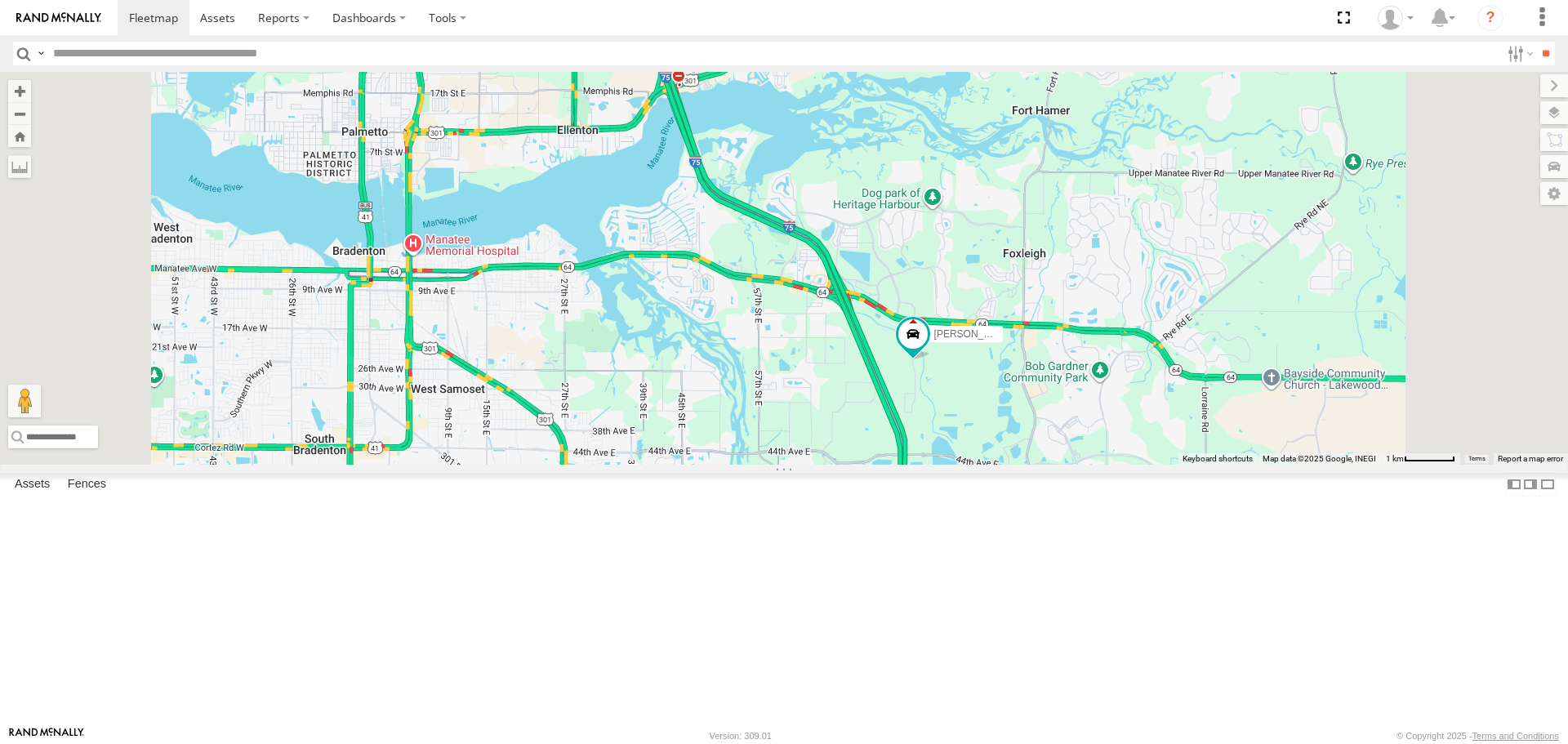
click at [0, 0] on link at bounding box center [0, 0] width 0 height 0
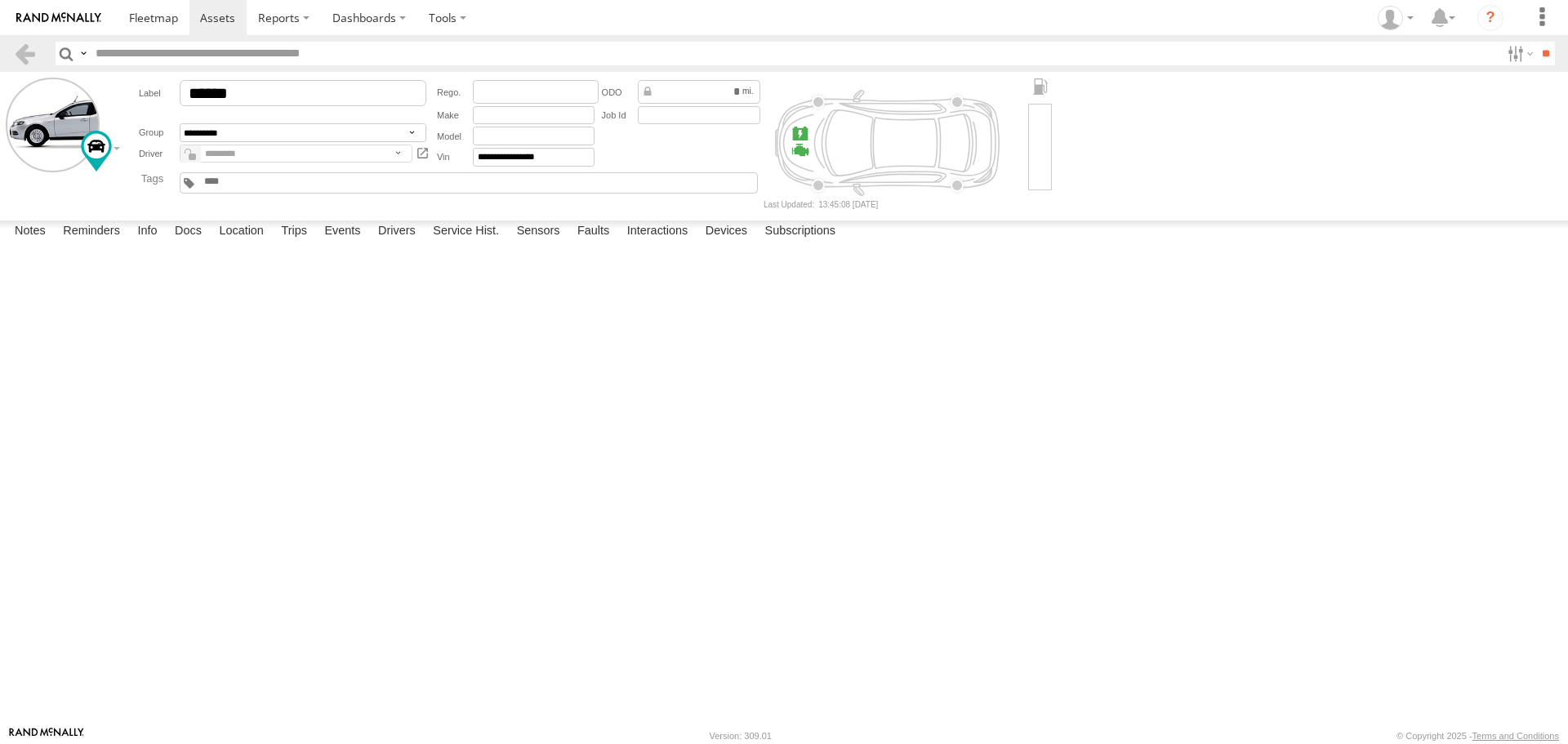
click at [0, 0] on label at bounding box center [0, 0] width 0 height 0
click at [0, 0] on button "Proceed" at bounding box center [0, 0] width 0 height 0
click at [163, 27] on link at bounding box center [153, 17] width 72 height 35
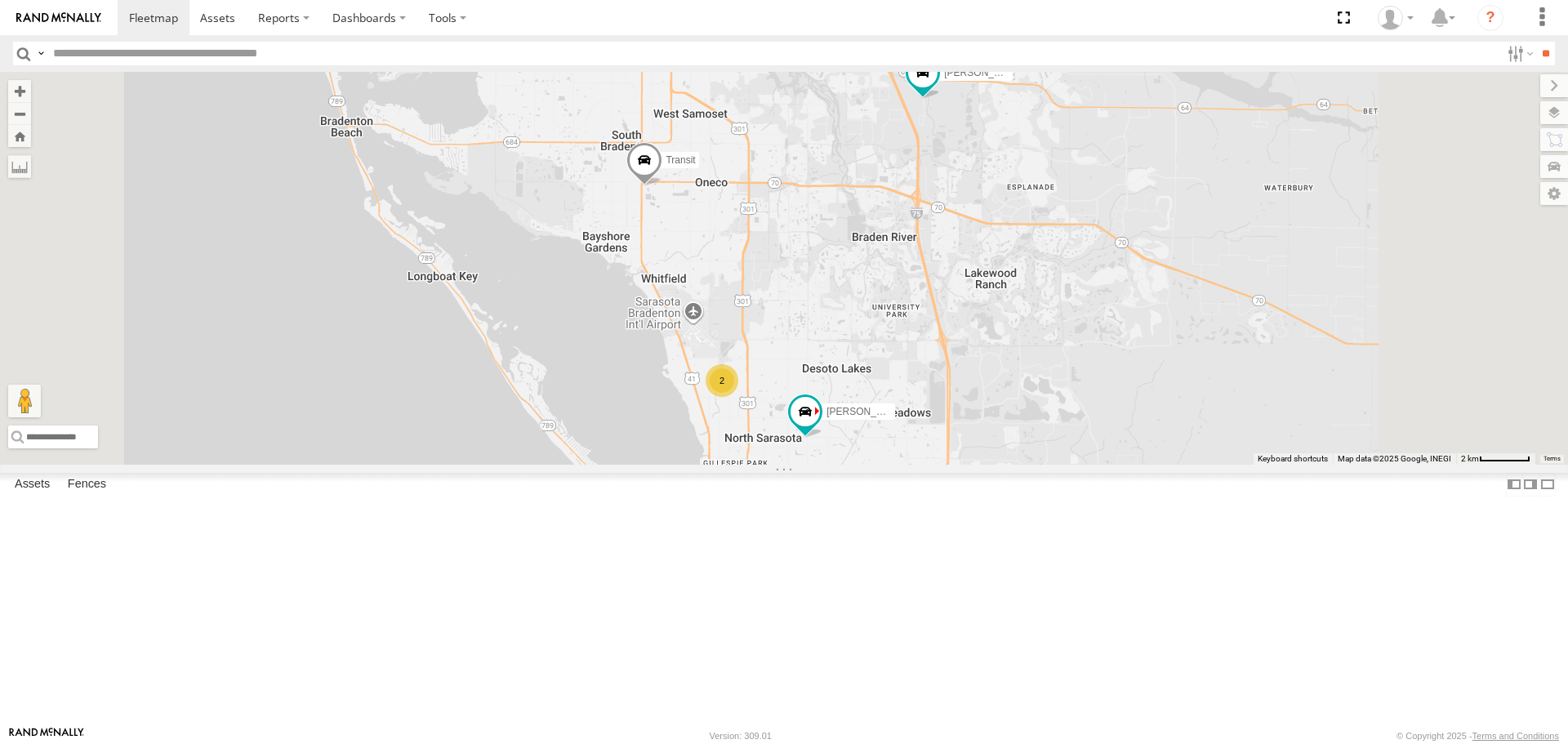
click at [0, 0] on link at bounding box center [0, 0] width 0 height 0
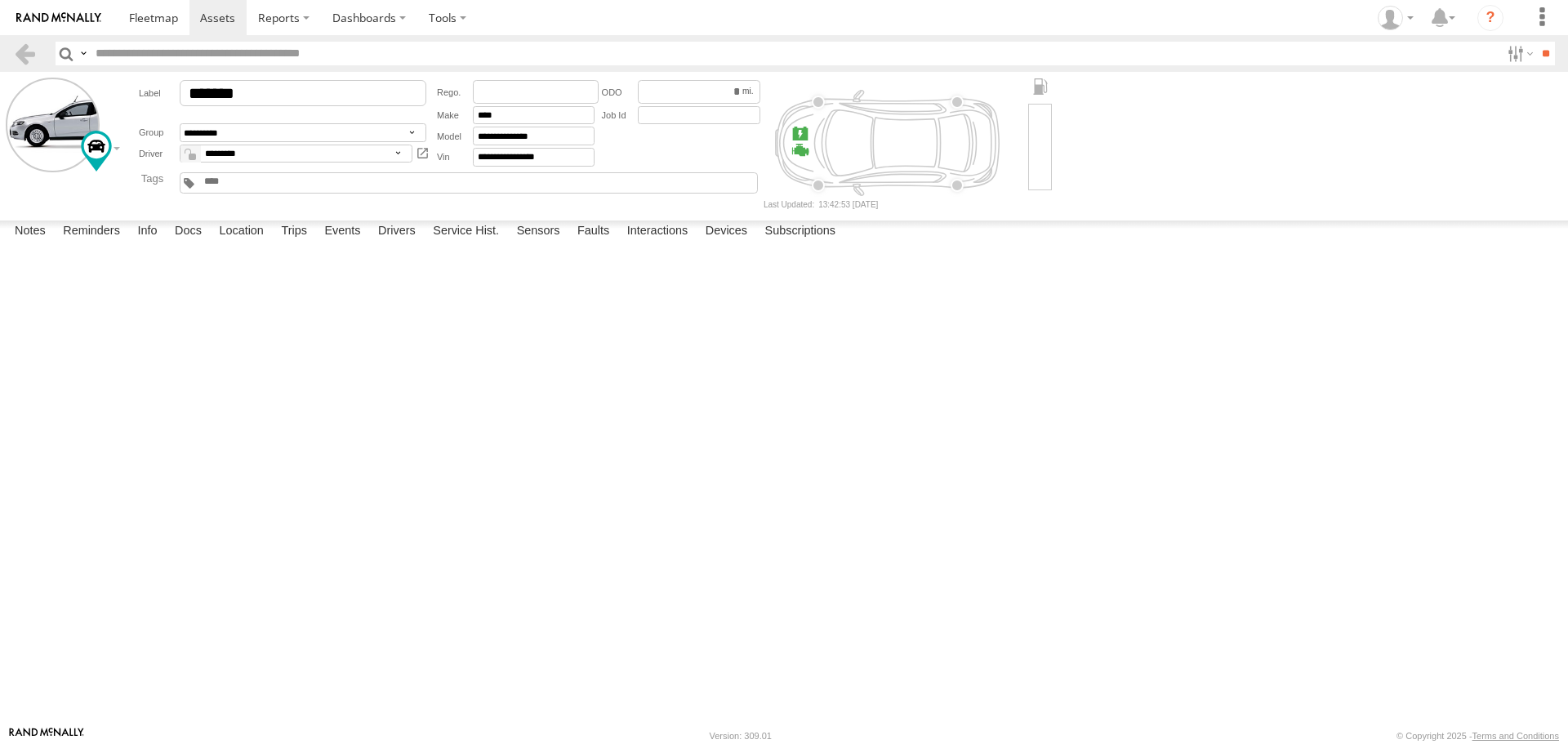
click at [0, 0] on label at bounding box center [0, 0] width 0 height 0
click at [0, 0] on button "Proceed" at bounding box center [0, 0] width 0 height 0
click at [157, 29] on link at bounding box center [153, 17] width 72 height 35
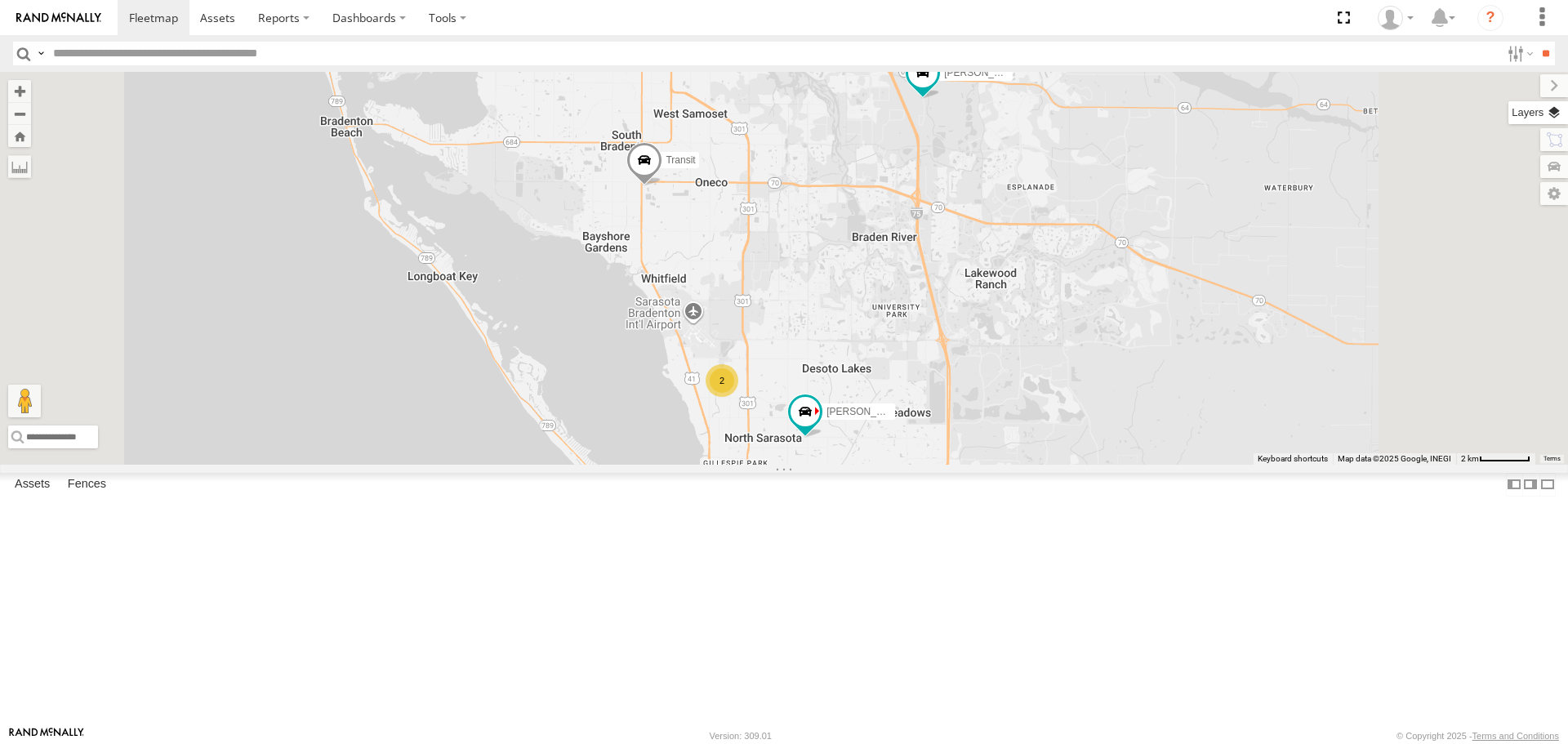
click at [1547, 119] on label at bounding box center [1538, 113] width 59 height 23
click at [0, 0] on span "Basemaps" at bounding box center [0, 0] width 0 height 0
click at [0, 0] on span "Roadmap" at bounding box center [0, 0] width 0 height 0
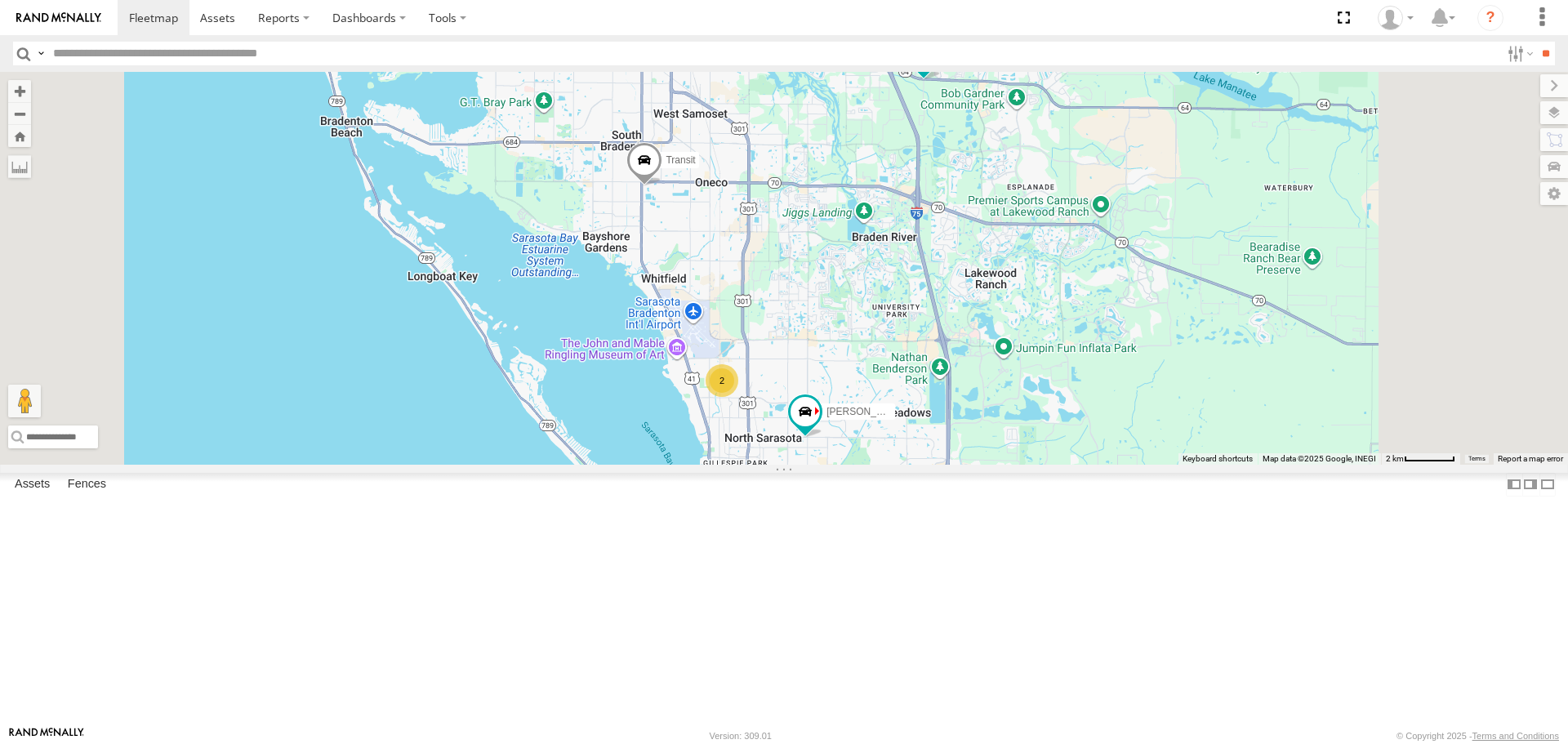
click at [0, 0] on label at bounding box center [0, 0] width 0 height 0
click at [0, 0] on span "Traffic" at bounding box center [0, 0] width 0 height 0
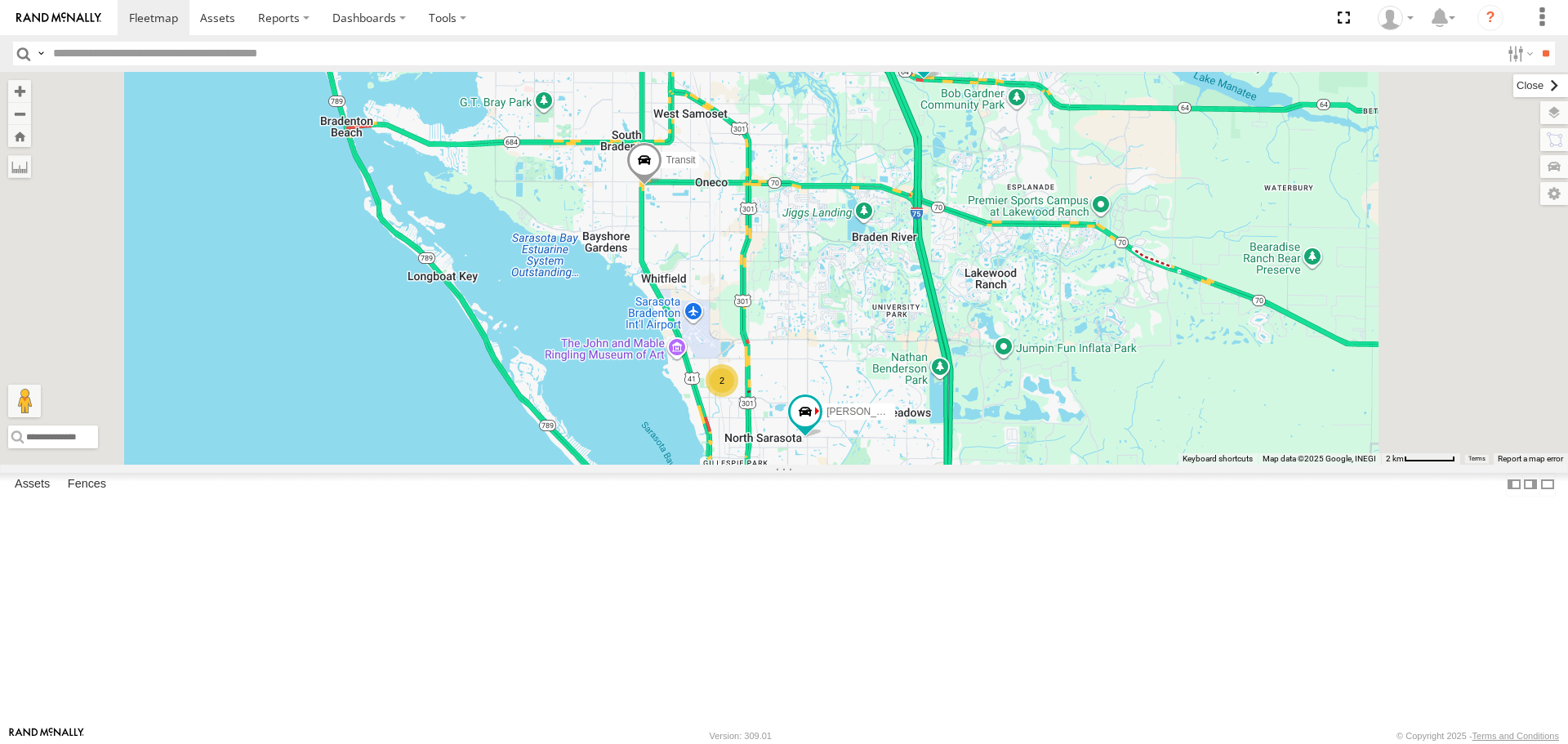
click at [1514, 88] on label at bounding box center [1541, 85] width 55 height 23
